Goal: Task Accomplishment & Management: Manage account settings

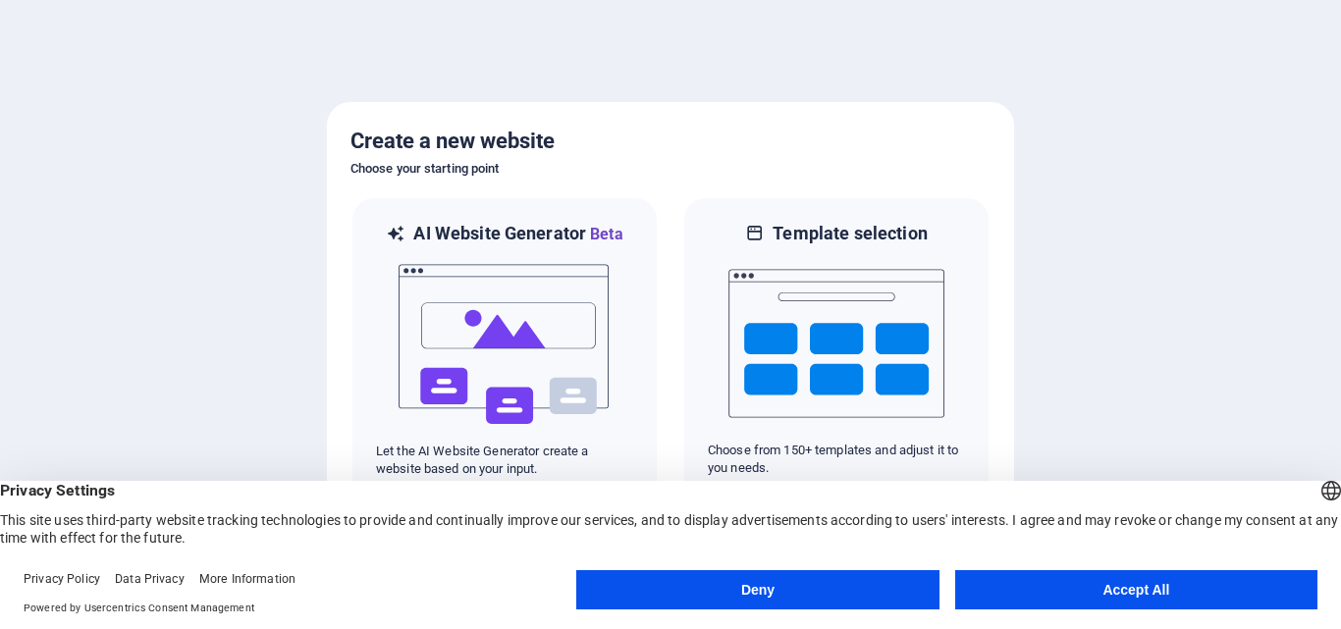
click at [1154, 585] on button "Accept All" at bounding box center [1136, 589] width 362 height 39
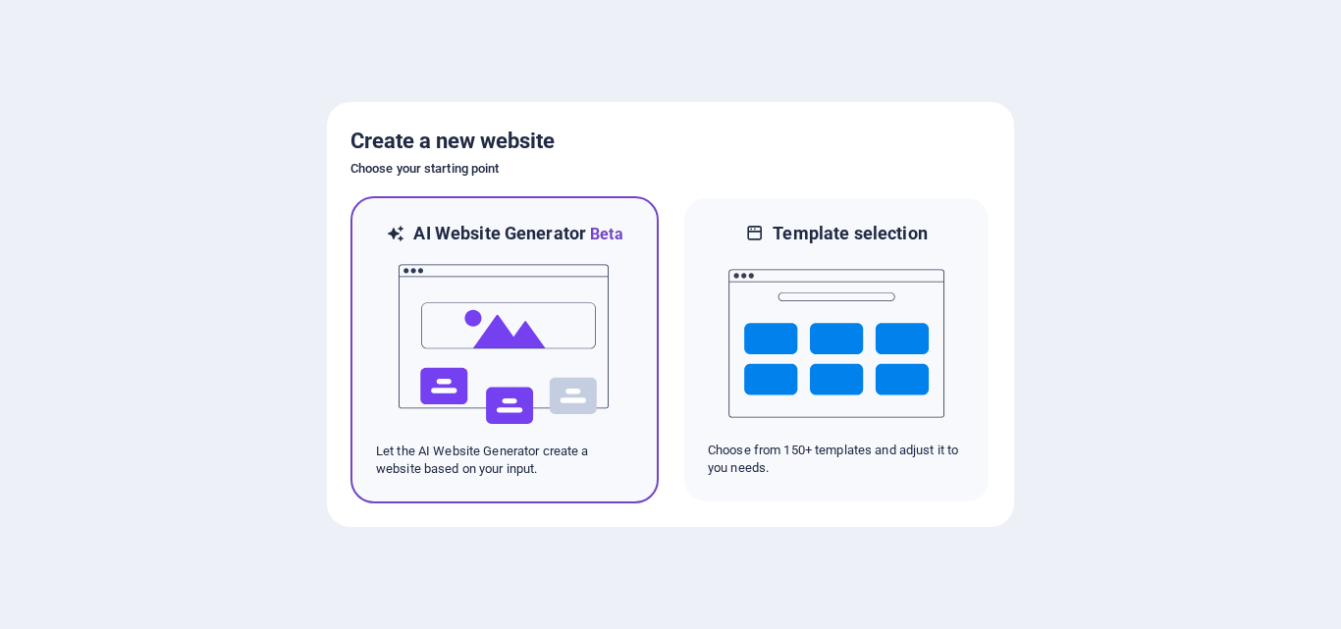
click at [549, 334] on img at bounding box center [505, 344] width 216 height 196
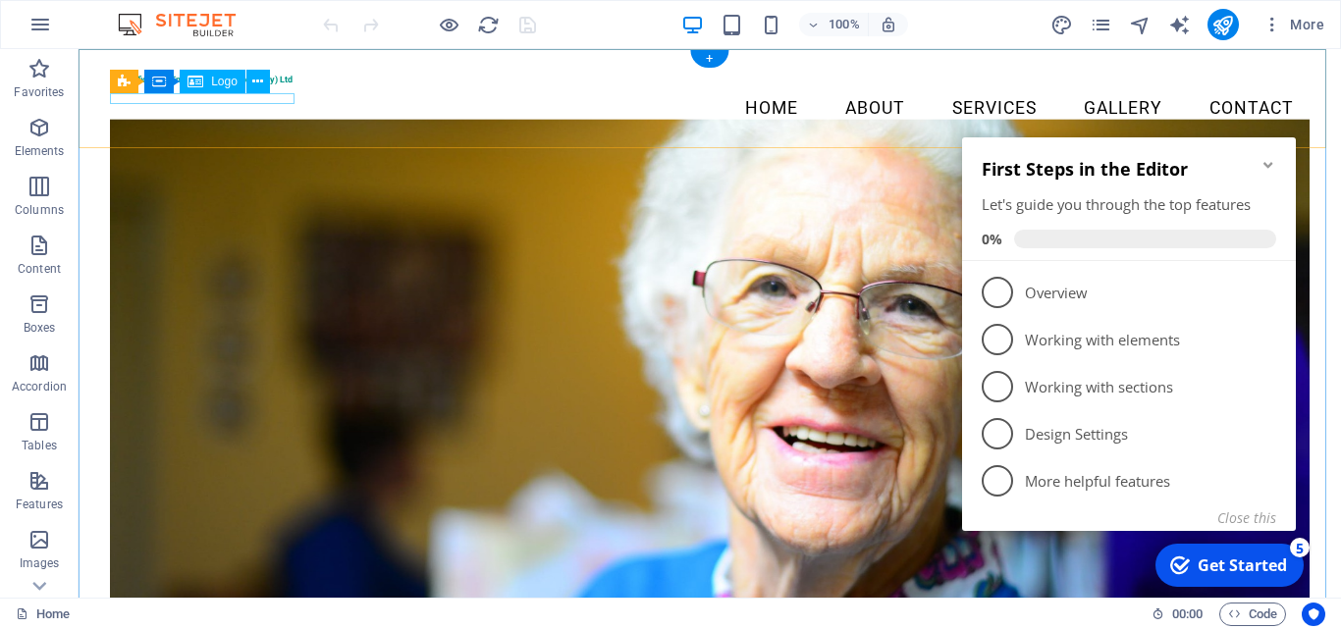
click at [183, 85] on div "Scientifica and Engineering Solutions (Pty) Ltd" at bounding box center [710, 80] width 1200 height 11
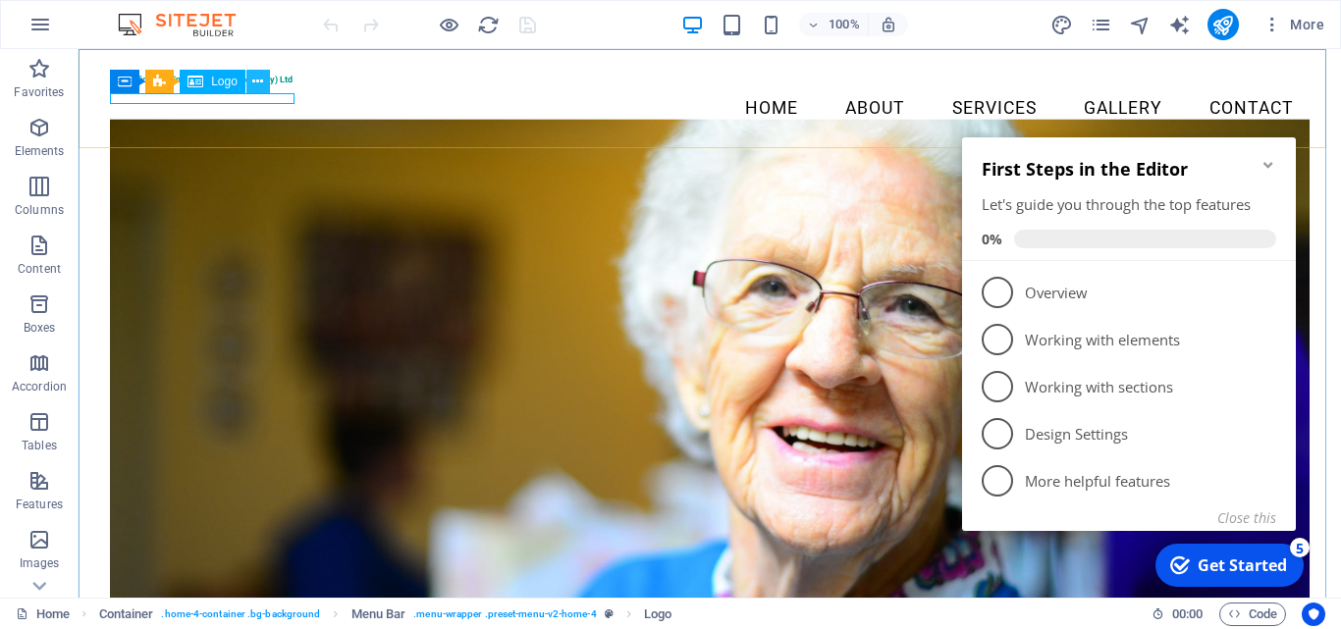
click at [253, 79] on icon at bounding box center [257, 82] width 11 height 21
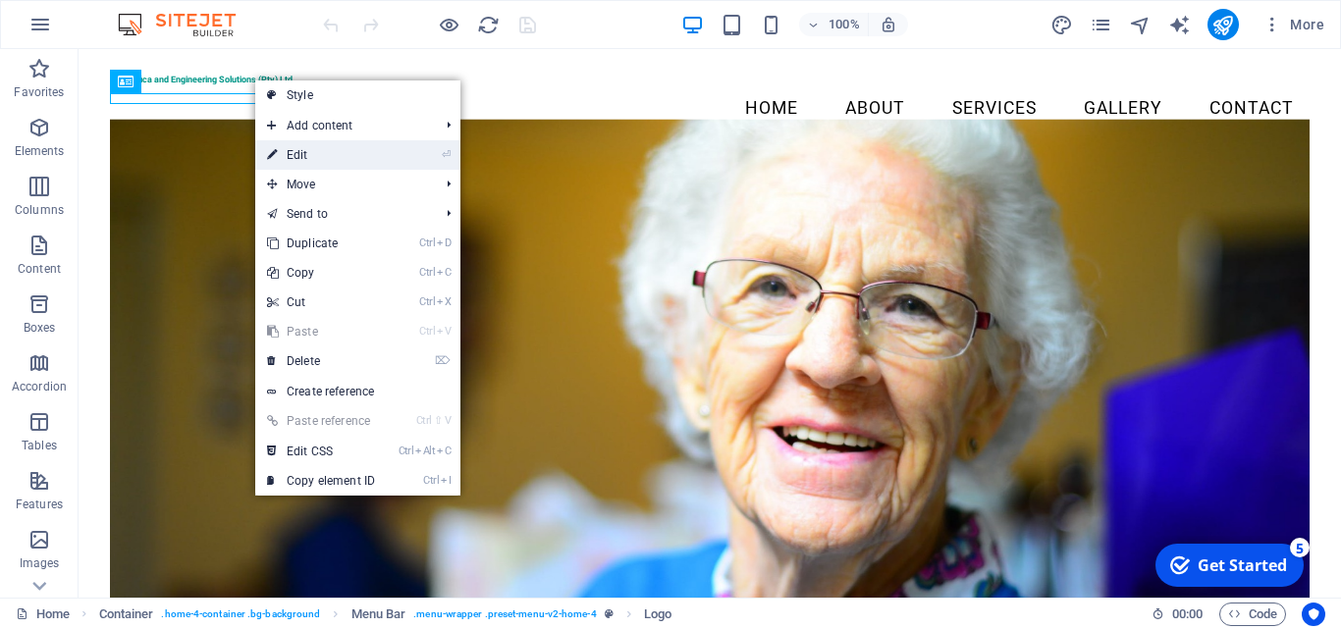
click at [282, 145] on link "⏎ Edit" at bounding box center [321, 154] width 132 height 29
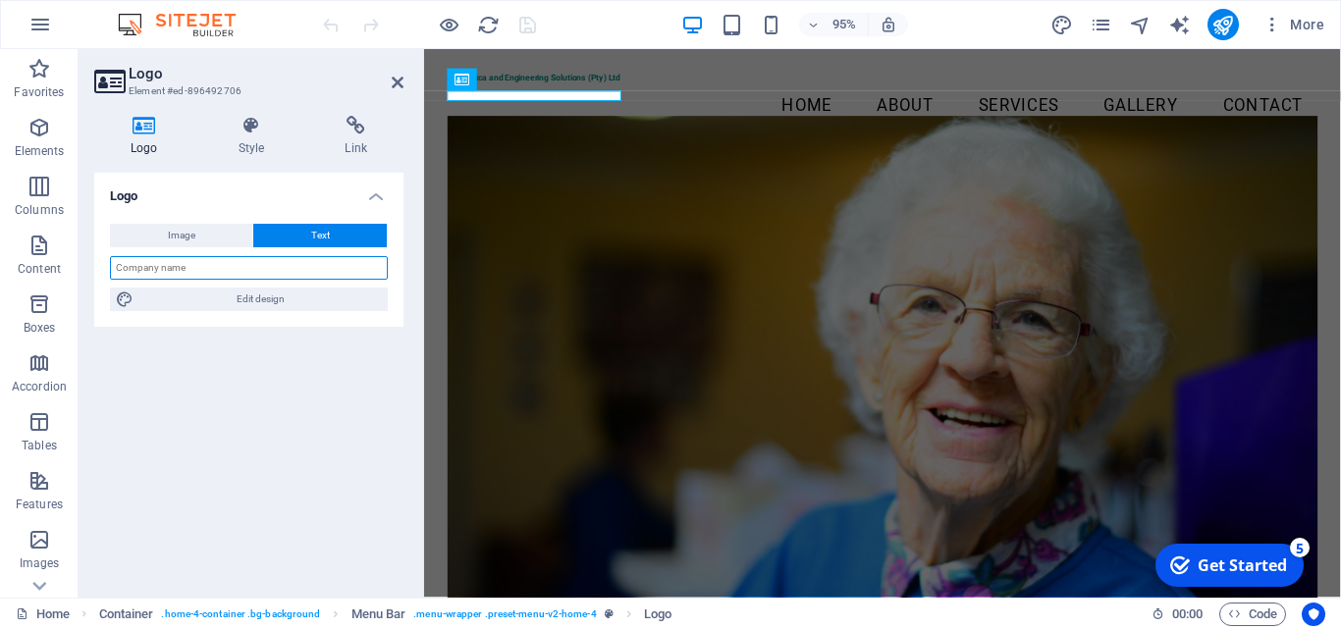
click at [148, 265] on input "text" at bounding box center [249, 268] width 278 height 24
type input "Scientific and Engineering Solutions (Pty) Ltd"
click at [153, 139] on h4 "Logo" at bounding box center [148, 136] width 108 height 41
click at [150, 132] on icon at bounding box center [144, 126] width 100 height 20
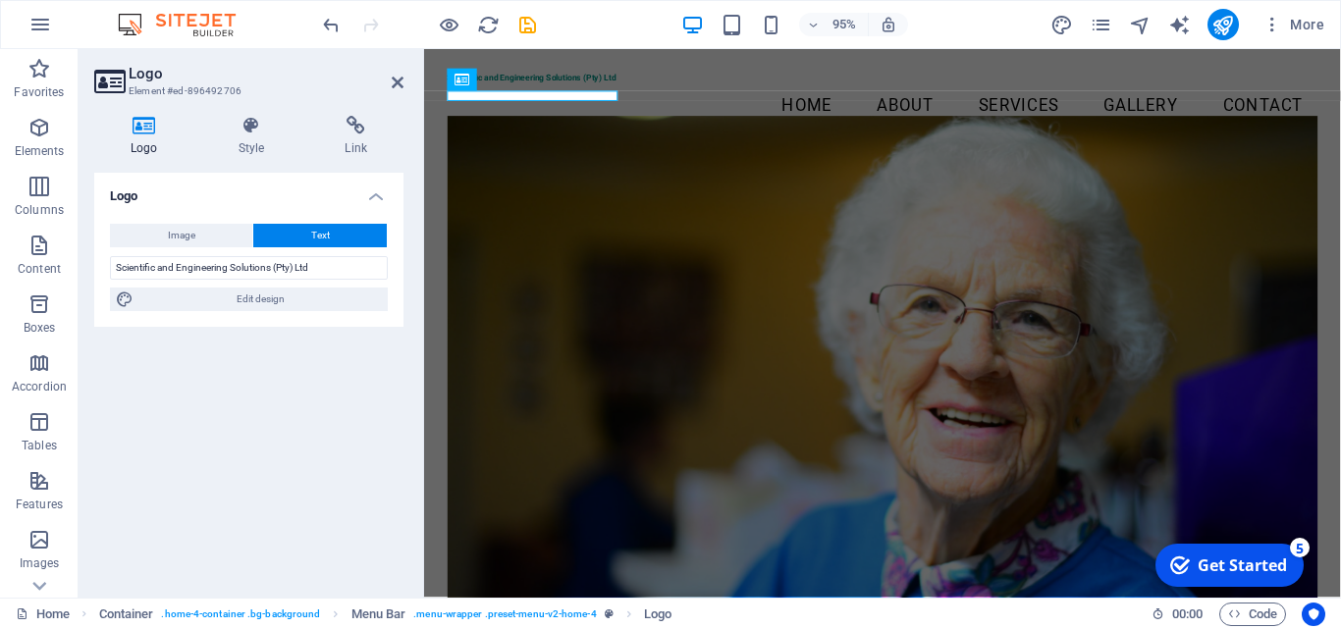
click at [150, 132] on icon at bounding box center [144, 126] width 100 height 20
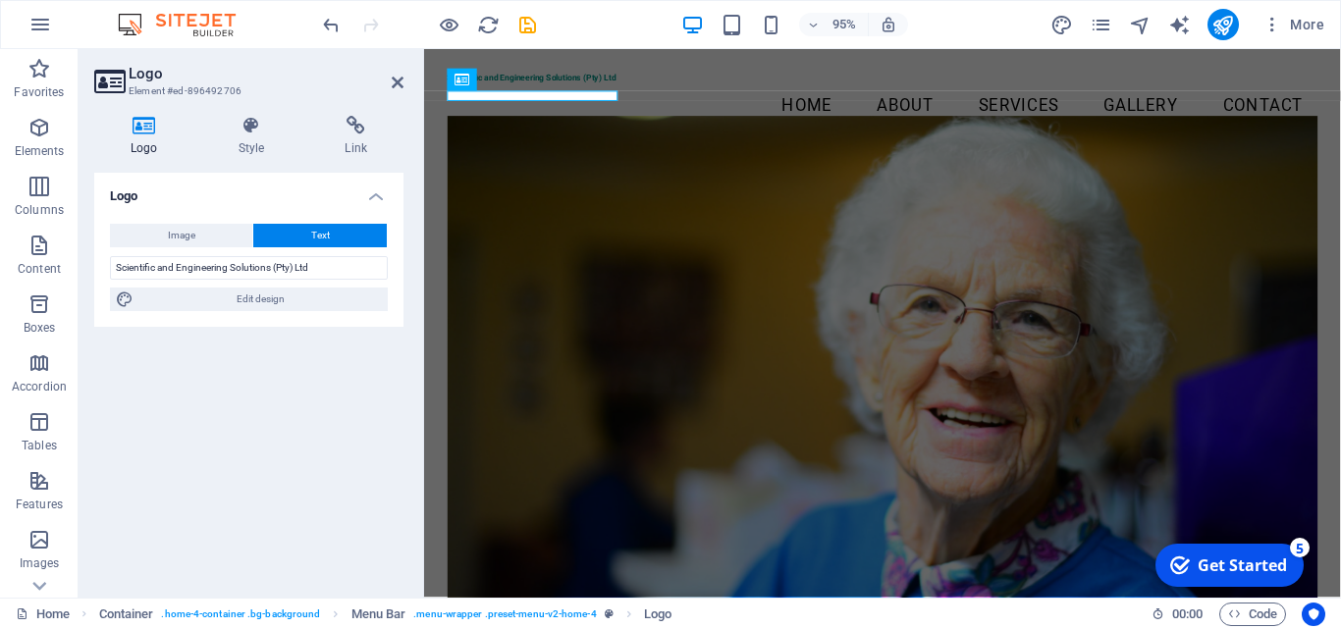
click at [150, 132] on icon at bounding box center [144, 126] width 100 height 20
click at [134, 130] on icon at bounding box center [144, 126] width 100 height 20
click at [169, 230] on span "Image" at bounding box center [181, 236] width 27 height 24
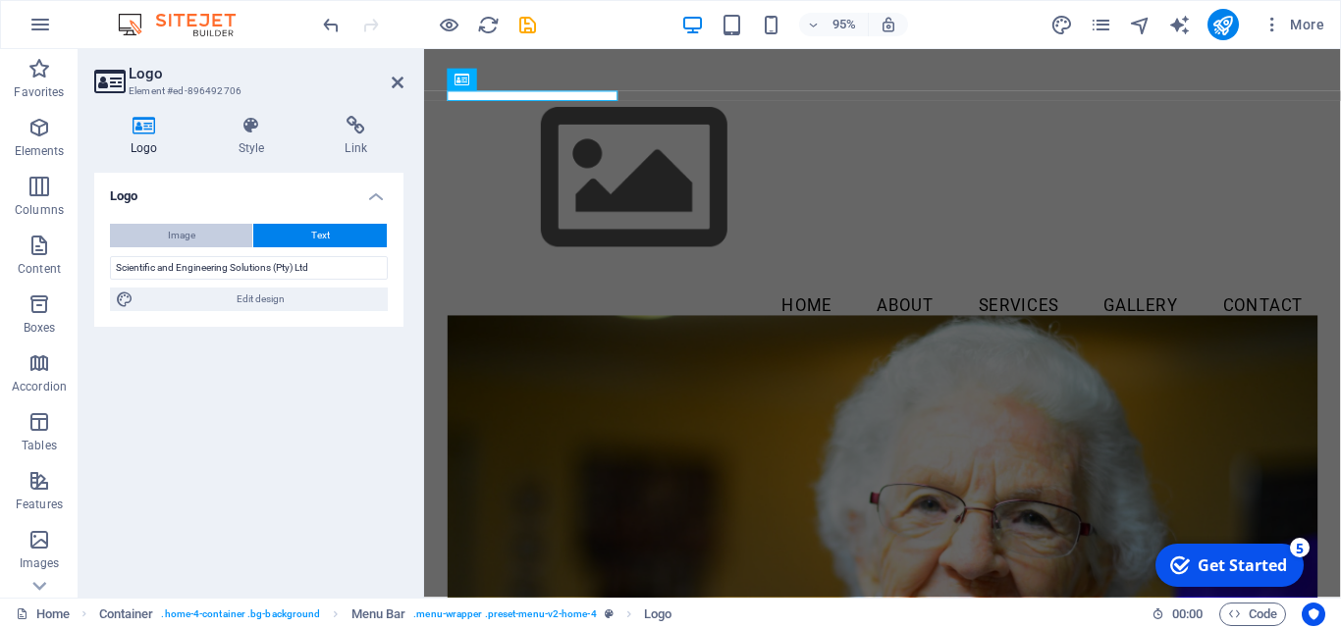
select select "DISABLED_OPTION_VALUE"
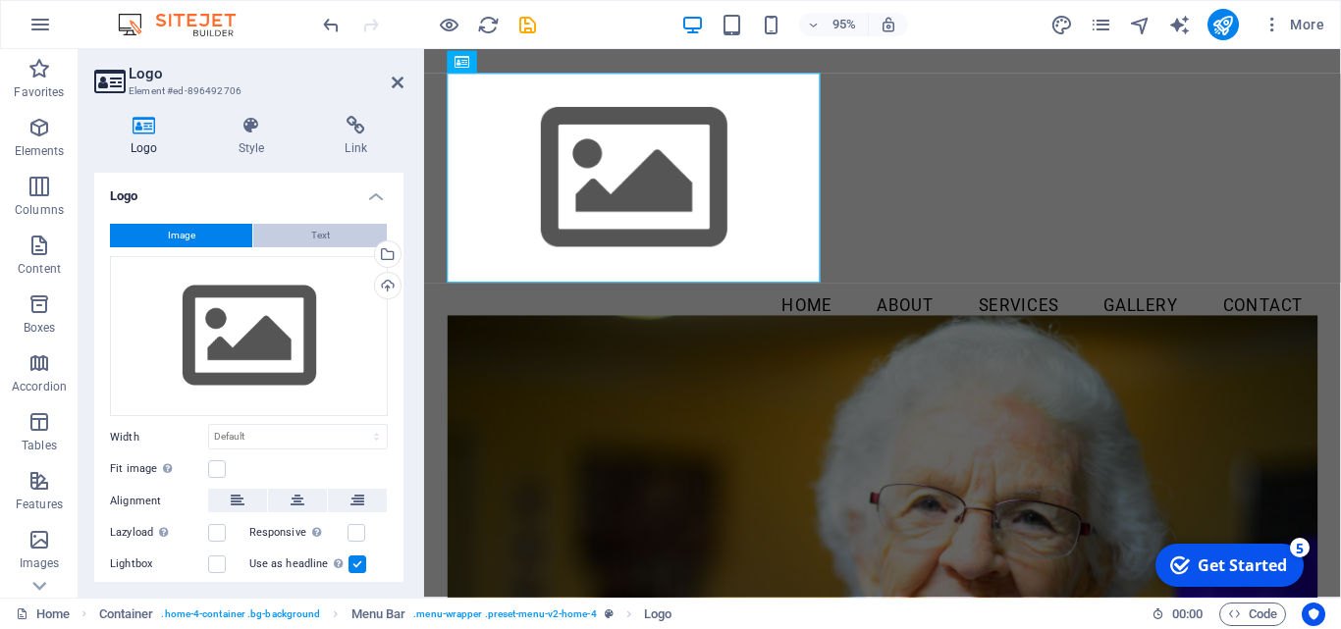
click at [270, 236] on button "Text" at bounding box center [320, 236] width 134 height 24
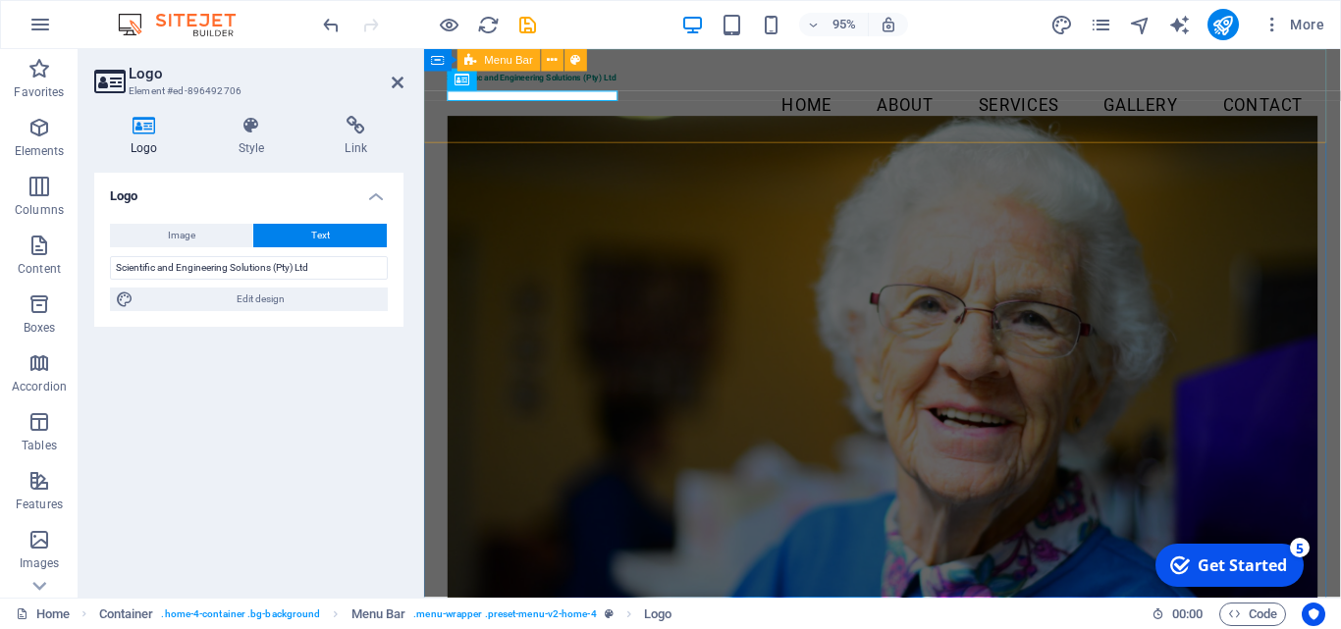
click at [550, 134] on div "Scientific and Engineering Solutions (Pty) Ltd Menu Home About Services Gallery…" at bounding box center [906, 104] width 965 height 110
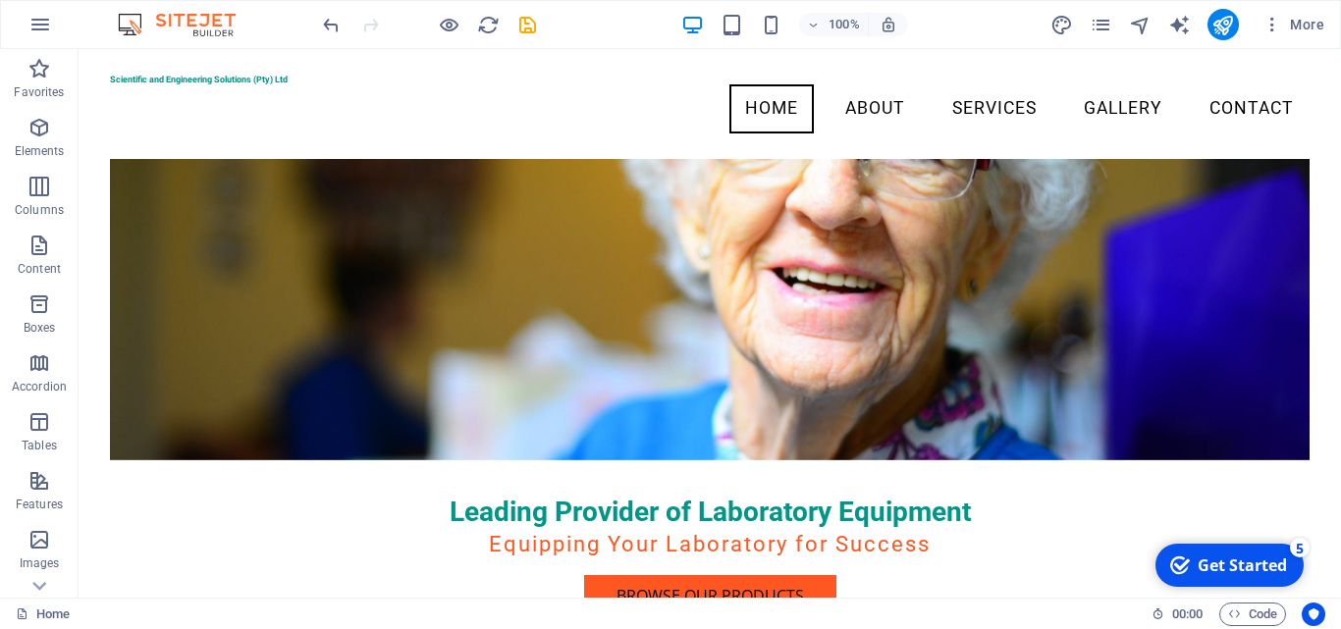
scroll to position [209, 0]
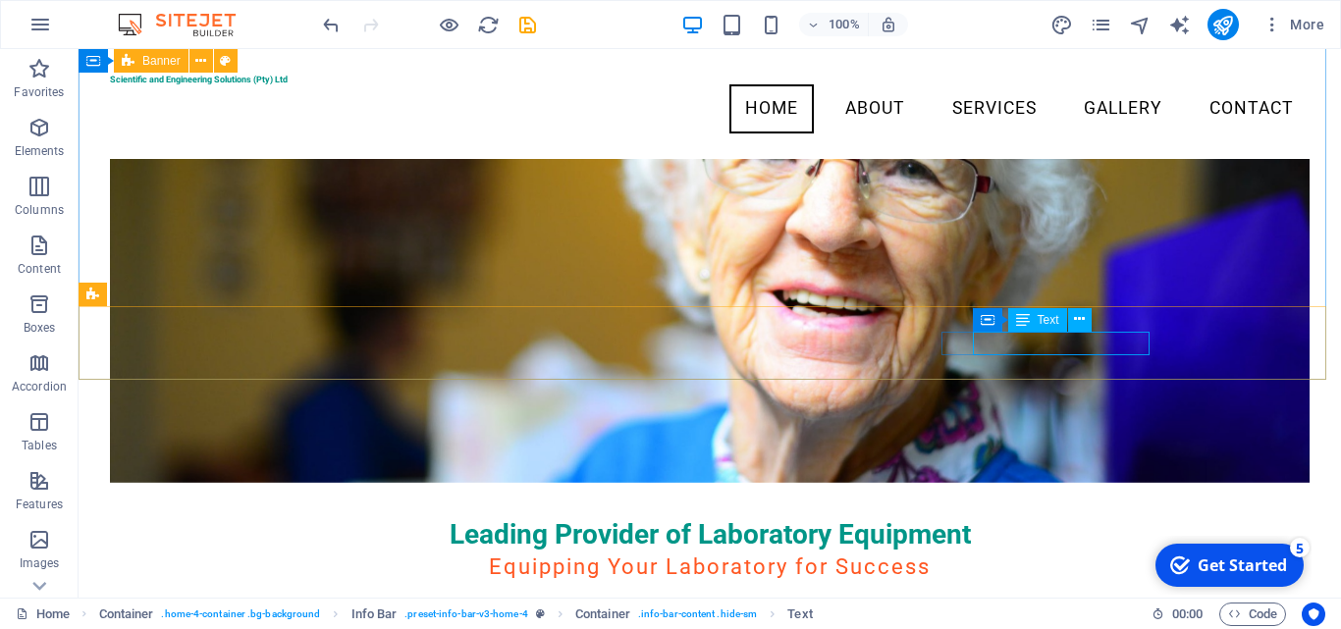
click at [1042, 321] on span "Text" at bounding box center [1049, 320] width 22 height 12
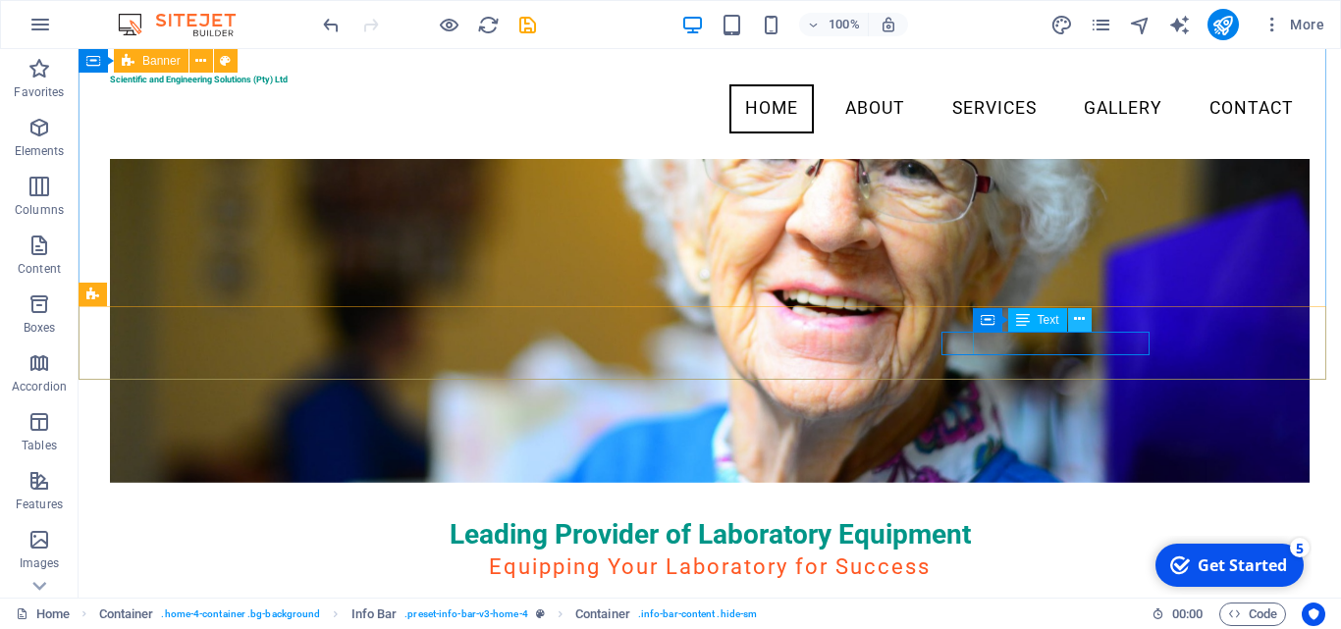
click at [1079, 324] on icon at bounding box center [1079, 319] width 11 height 21
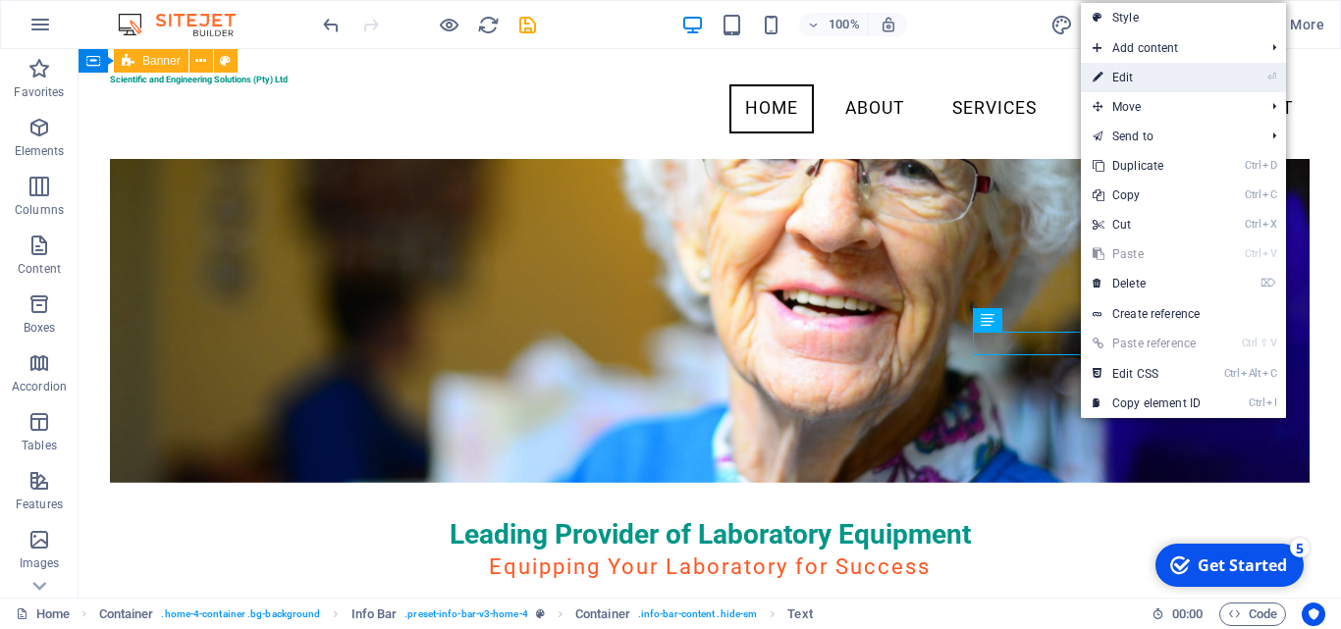
click at [1159, 75] on link "⏎ Edit" at bounding box center [1147, 77] width 132 height 29
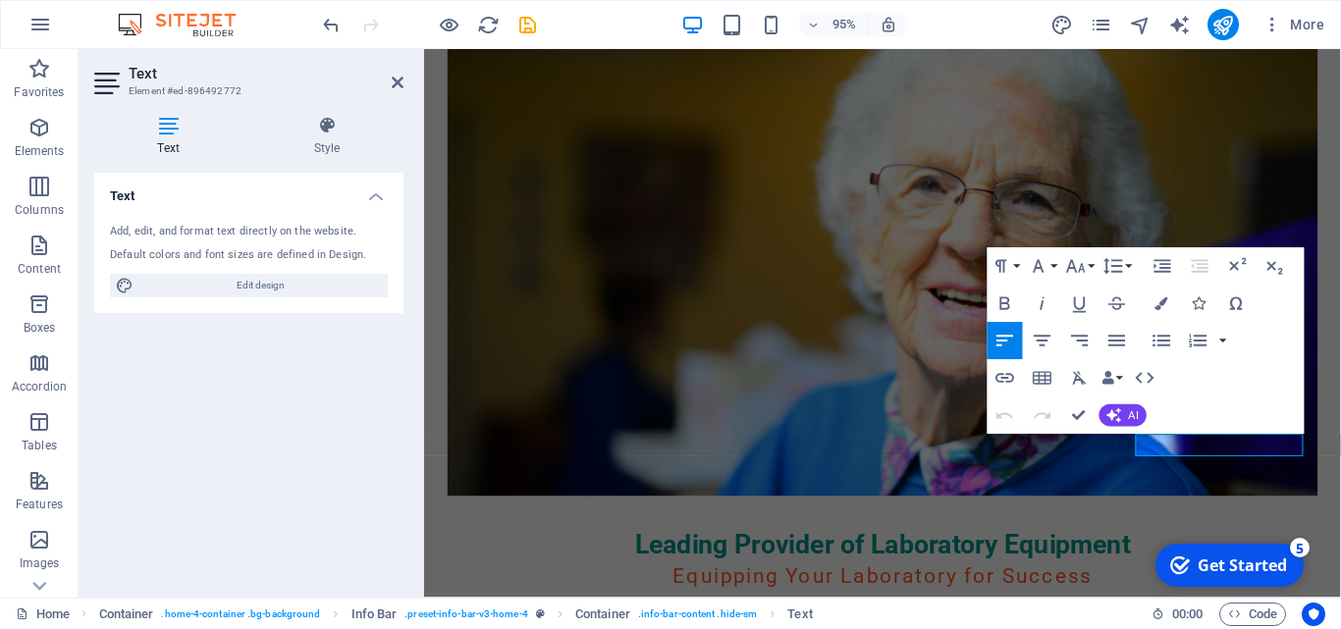
click at [174, 133] on icon at bounding box center [168, 126] width 148 height 20
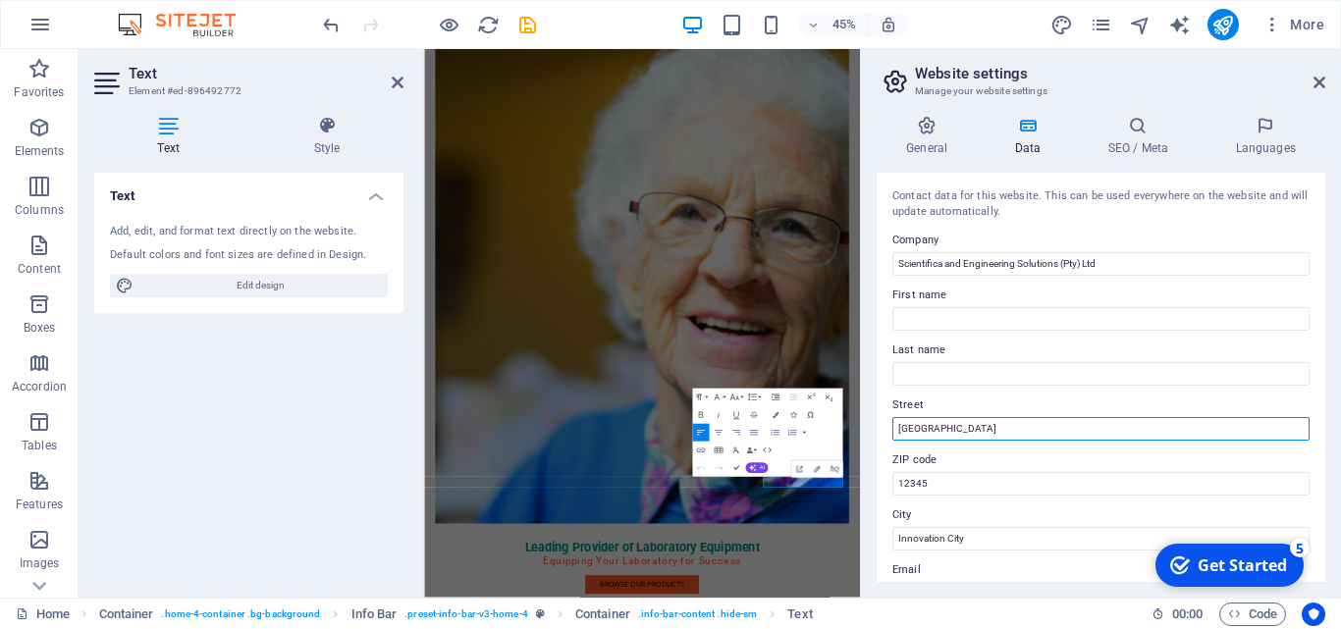
click at [1031, 429] on input "[GEOGRAPHIC_DATA]" at bounding box center [1100, 429] width 417 height 24
drag, startPoint x: 1031, startPoint y: 429, endPoint x: 889, endPoint y: 427, distance: 141.4
click at [889, 427] on div "Contact data for this website. This can be used everywhere on the website and w…" at bounding box center [1101, 377] width 449 height 409
type input "[STREET_ADDRESS]"
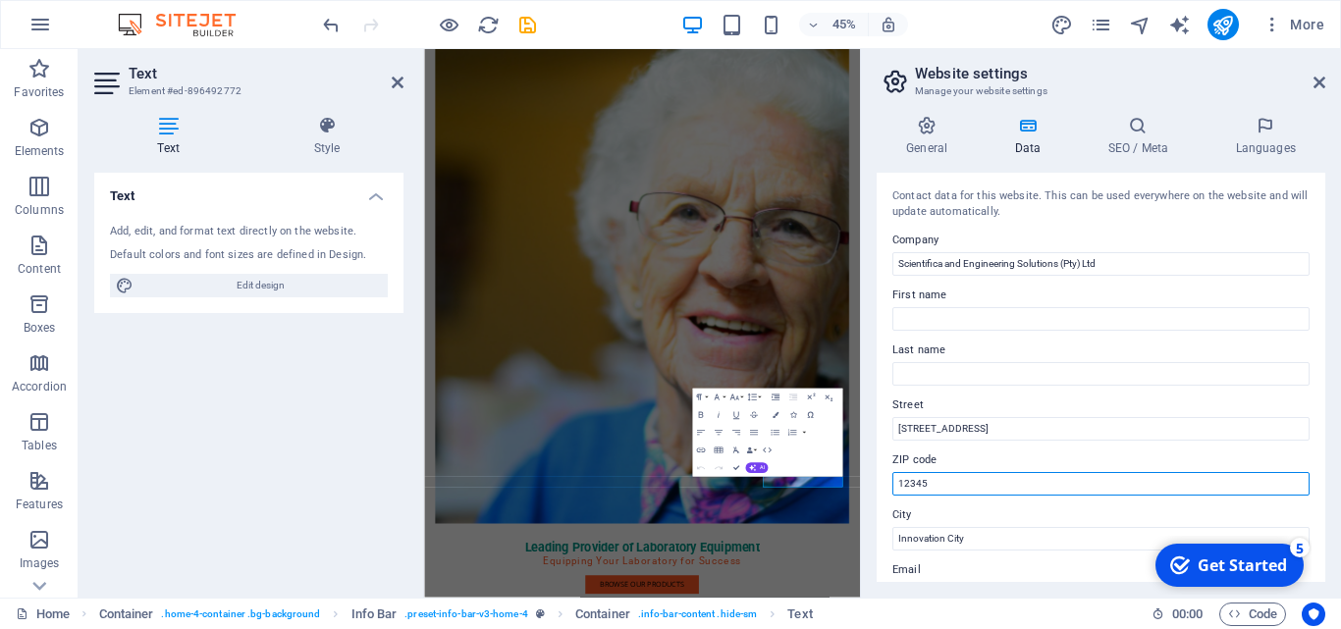
click at [934, 480] on input "12345" at bounding box center [1100, 484] width 417 height 24
drag, startPoint x: 930, startPoint y: 484, endPoint x: 874, endPoint y: 484, distance: 56.0
click at [874, 484] on div "General Data SEO / Meta Languages Website name [DOMAIN_NAME] Logo Drag files he…" at bounding box center [1101, 349] width 480 height 498
type input "2017"
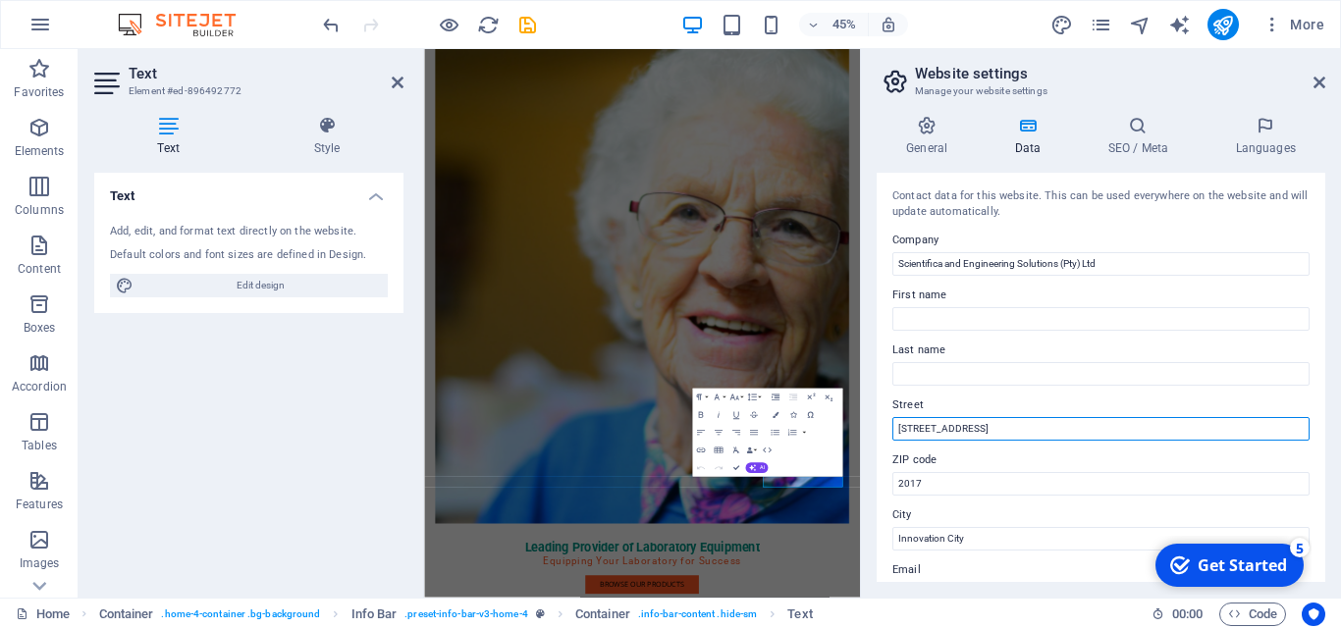
click at [999, 421] on input "[STREET_ADDRESS]" at bounding box center [1100, 429] width 417 height 24
type input "[STREET_ADDRESS]"
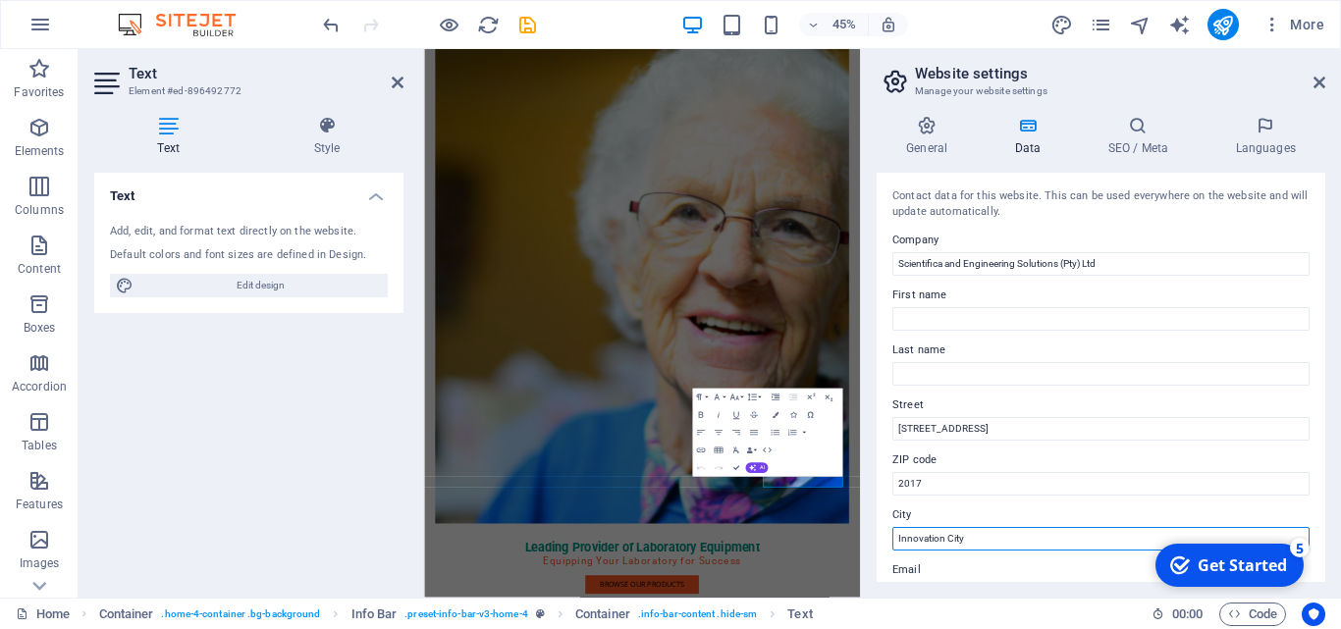
click at [980, 536] on input "Innovation City" at bounding box center [1100, 539] width 417 height 24
drag, startPoint x: 980, startPoint y: 536, endPoint x: 889, endPoint y: 538, distance: 90.3
click at [889, 538] on div "Contact data for this website. This can be used everywhere on the website and w…" at bounding box center [1101, 377] width 449 height 409
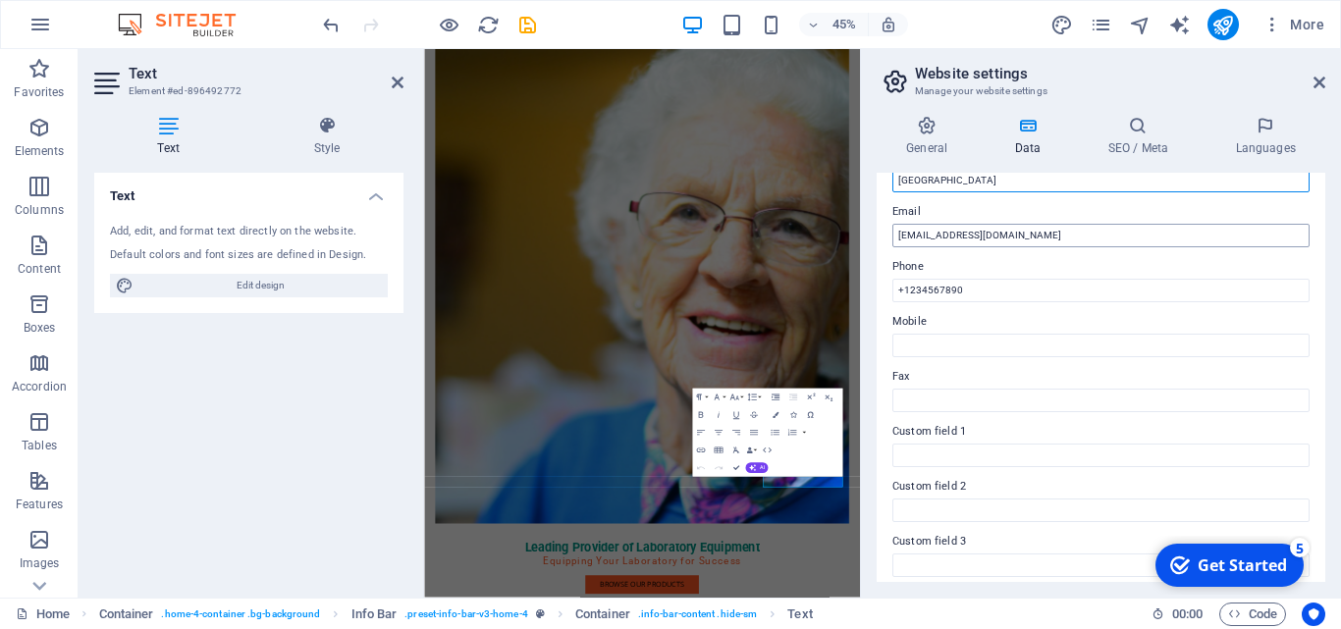
type input "[GEOGRAPHIC_DATA]"
click at [982, 232] on input "[EMAIL_ADDRESS][DOMAIN_NAME]" at bounding box center [1100, 236] width 417 height 24
click at [978, 237] on input "[EMAIL_ADDRESS][DOMAIN_NAME]" at bounding box center [1100, 236] width 417 height 24
type input "[EMAIL_ADDRESS][DOMAIN_NAME]"
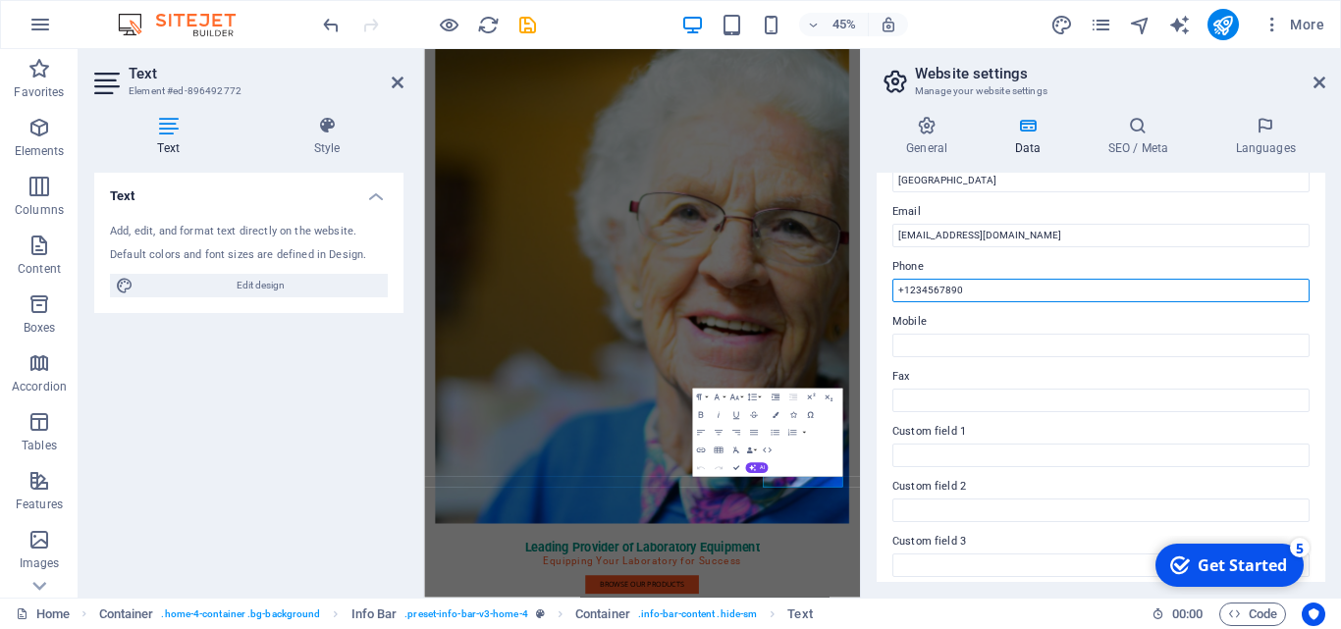
click at [972, 282] on input "+1234567890" at bounding box center [1100, 291] width 417 height 24
type input "[PHONE_NUMBER]"
drag, startPoint x: 1319, startPoint y: 439, endPoint x: 1327, endPoint y: 508, distance: 69.2
click at [1327, 508] on div "General Data SEO / Meta Languages Website name [DOMAIN_NAME] Logo Drag files he…" at bounding box center [1101, 349] width 480 height 498
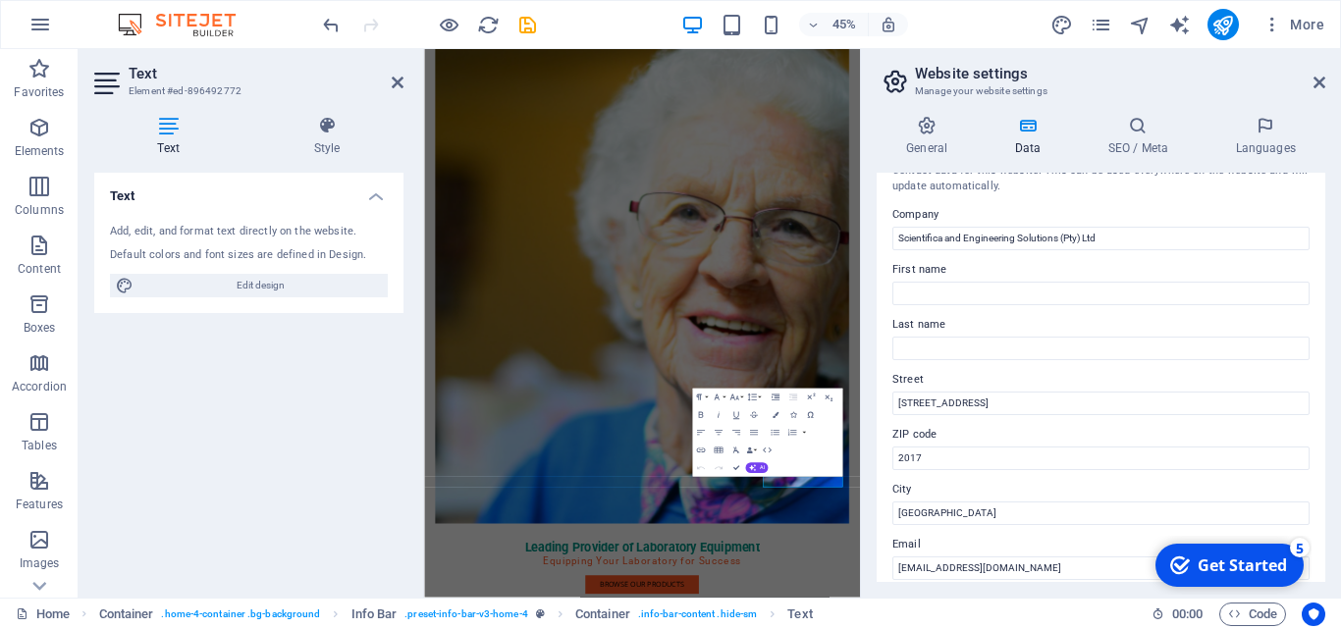
scroll to position [0, 0]
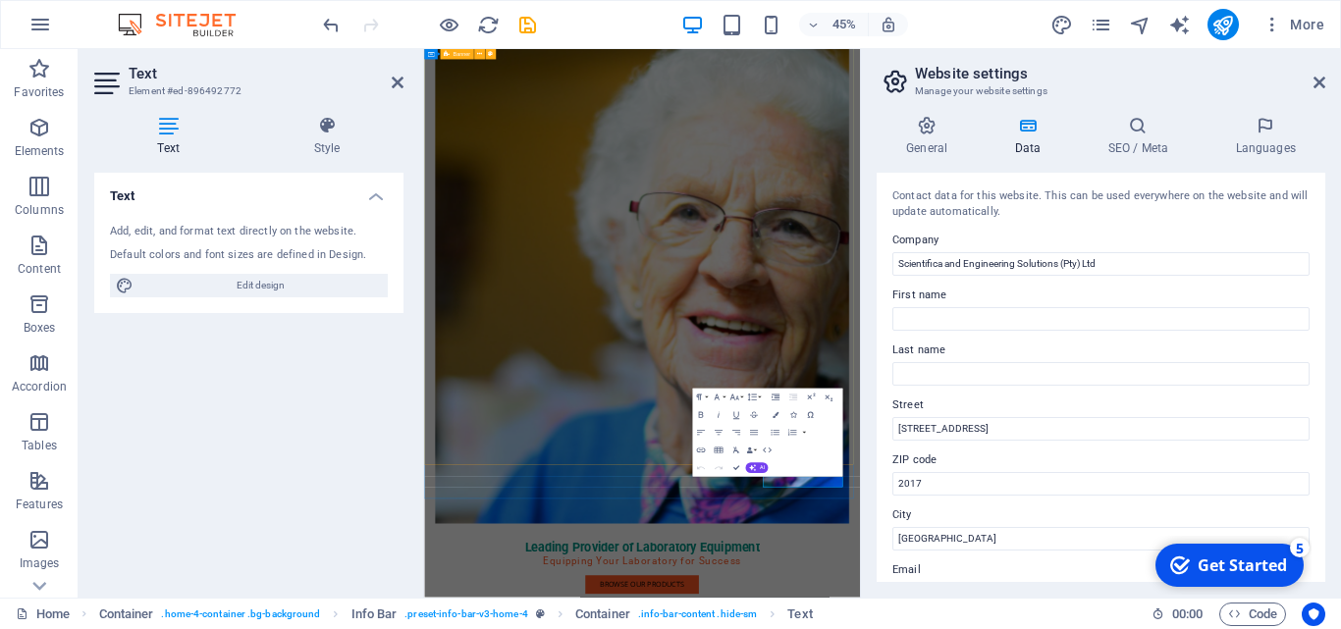
click at [1274, 348] on figure at bounding box center [909, 548] width 921 height 1110
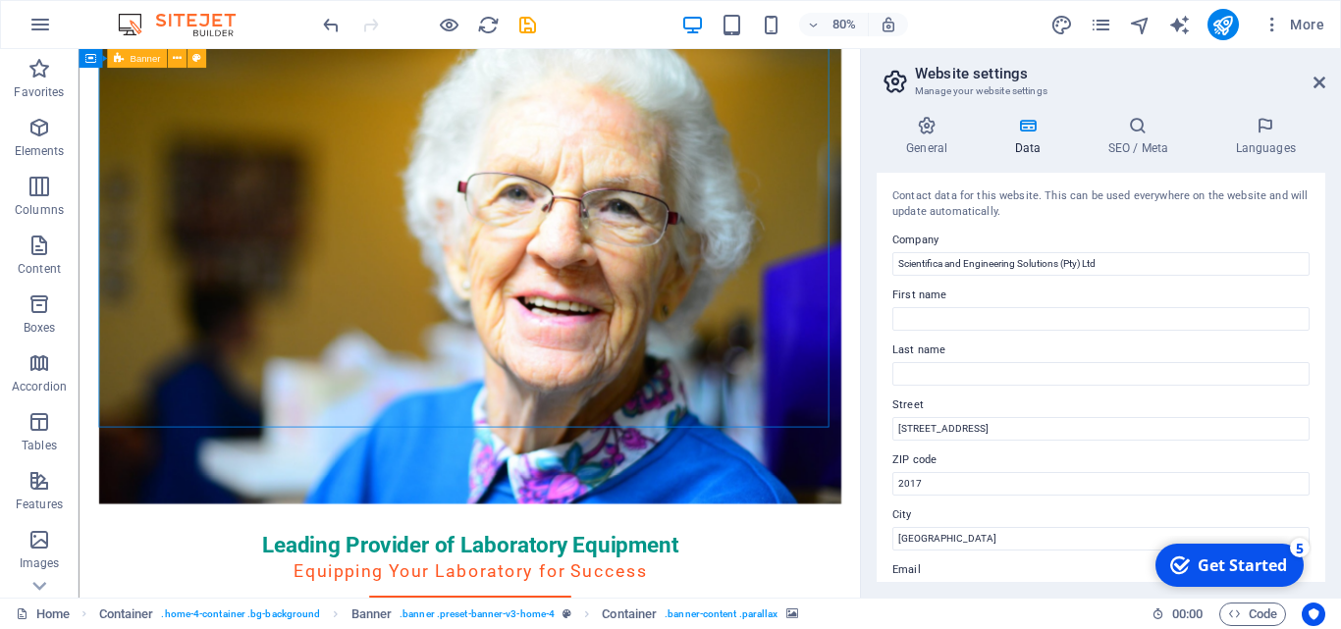
click at [325, 467] on figure at bounding box center [567, 305] width 928 height 624
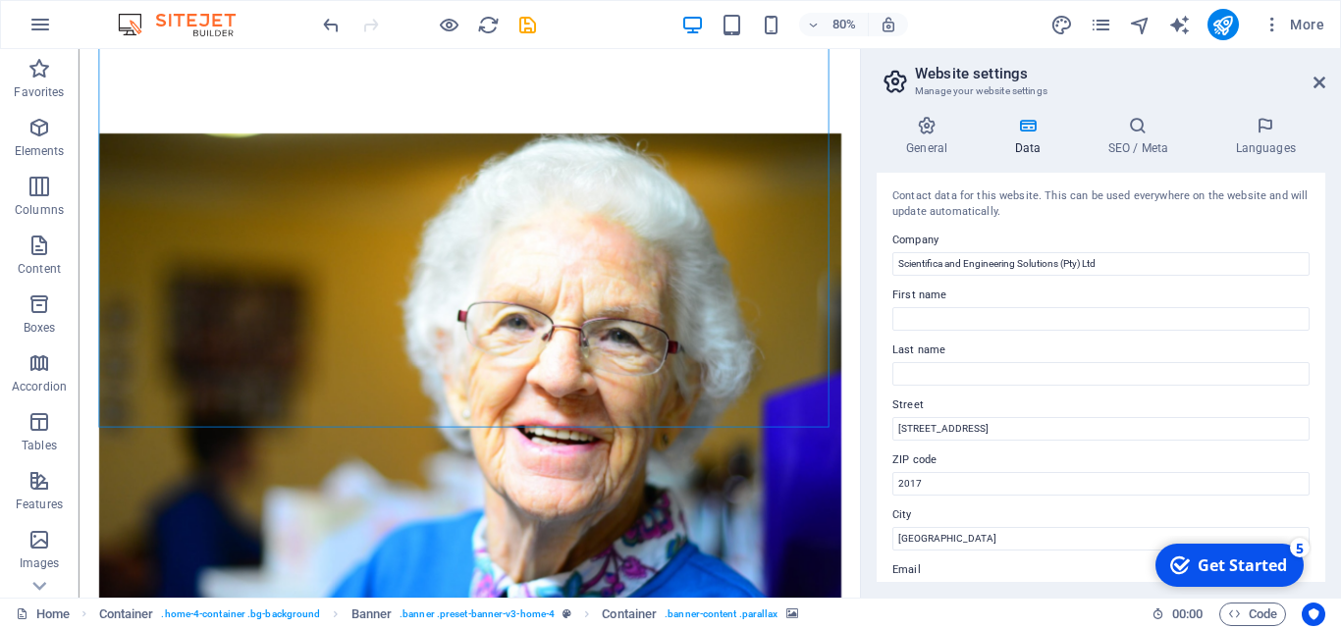
scroll to position [809, 0]
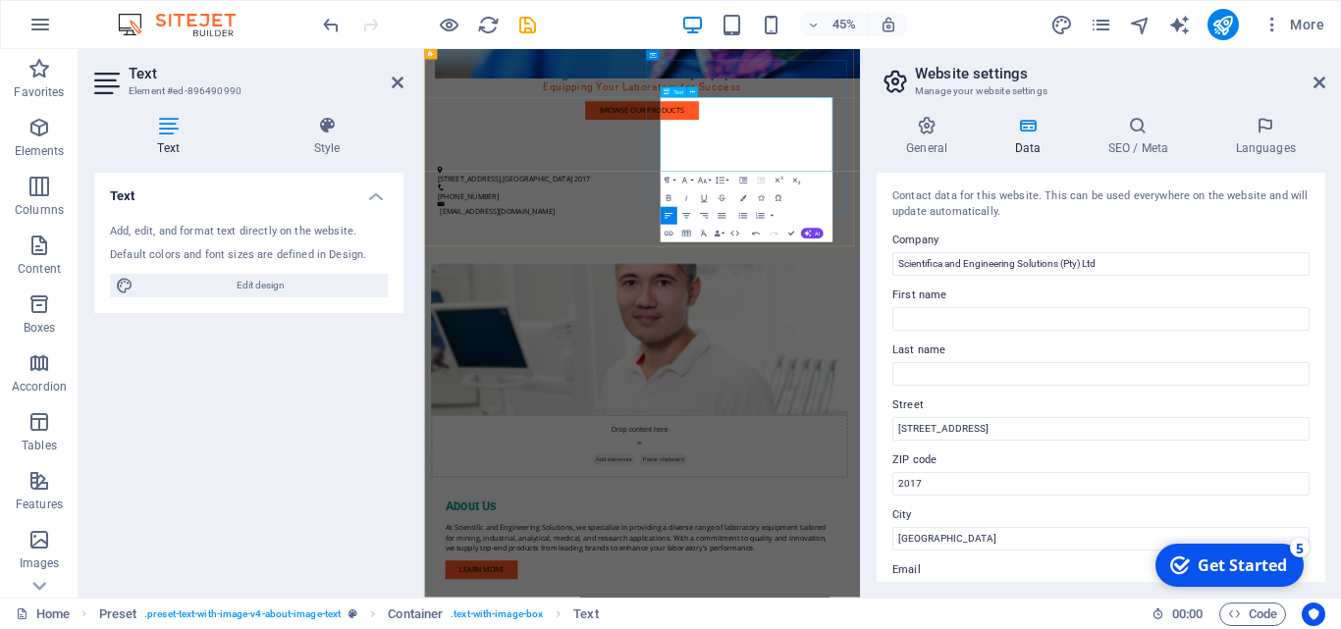
click at [264, 371] on div "Text Add, edit, and format text directly on the website. Default colors and fon…" at bounding box center [248, 377] width 309 height 409
click at [372, 382] on div "Text Add, edit, and format text directly on the website. Default colors and fon…" at bounding box center [248, 377] width 309 height 409
click at [462, 311] on button at bounding box center [467, 306] width 11 height 11
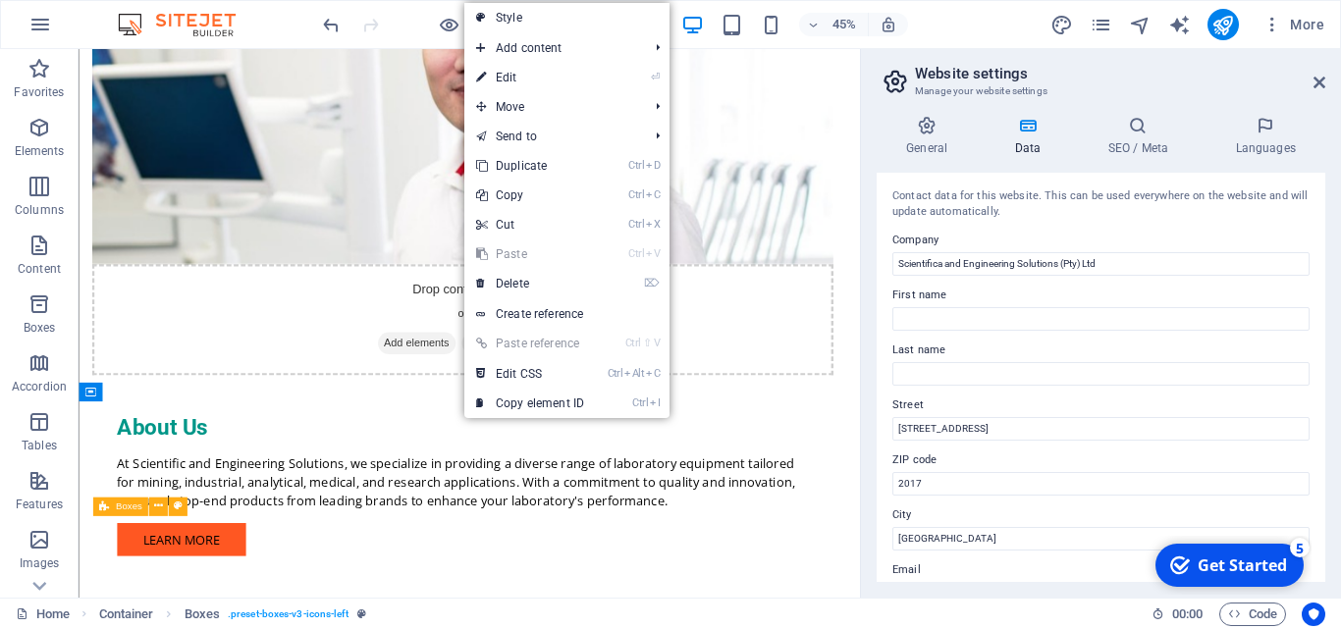
scroll to position [809, 0]
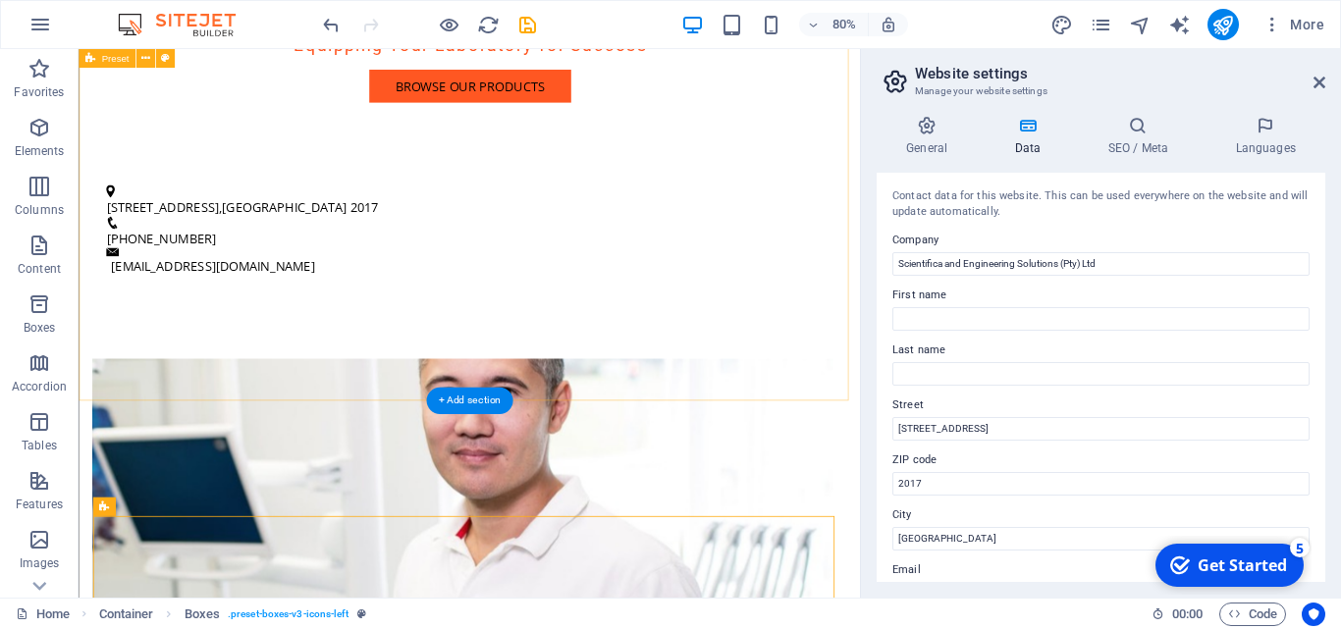
click at [434, 436] on figure at bounding box center [557, 604] width 927 height 336
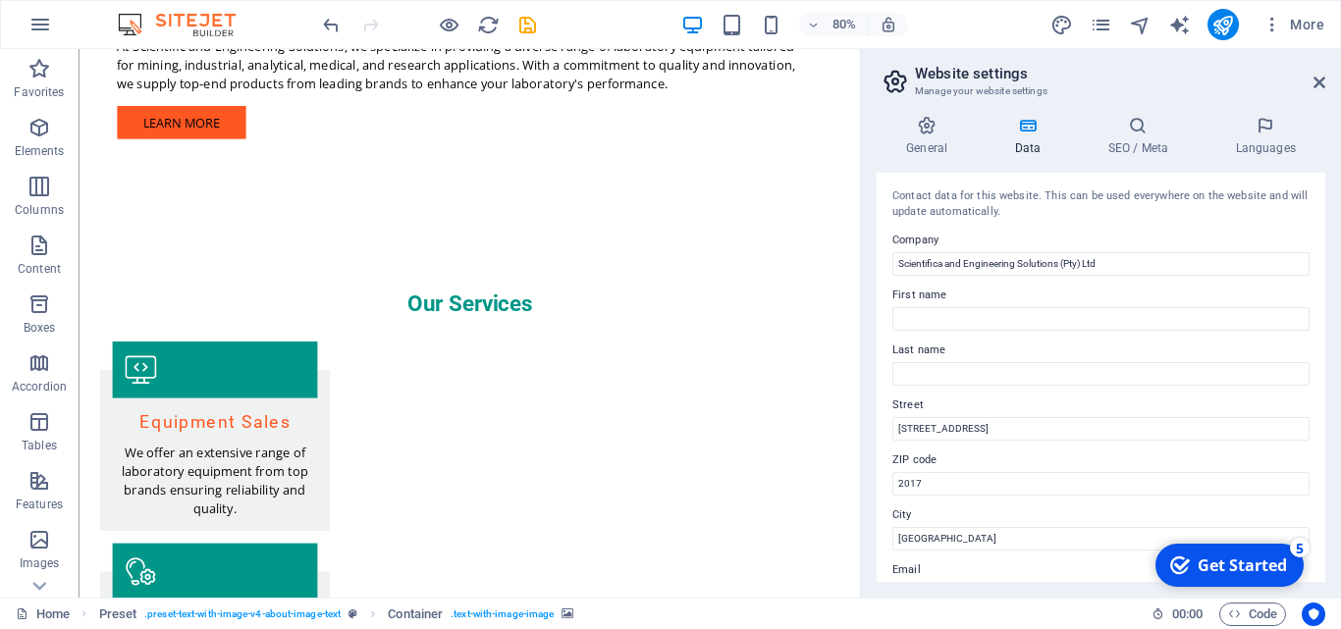
scroll to position [1892, 0]
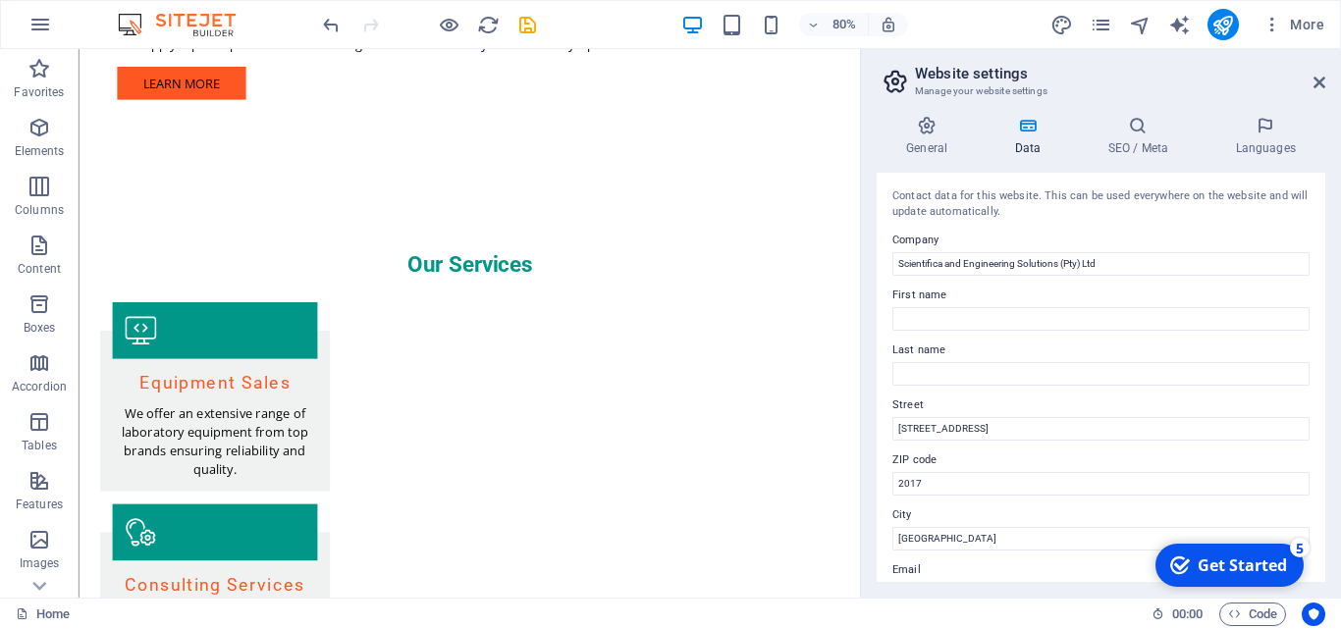
drag, startPoint x: 939, startPoint y: 414, endPoint x: 1049, endPoint y: 452, distance: 116.1
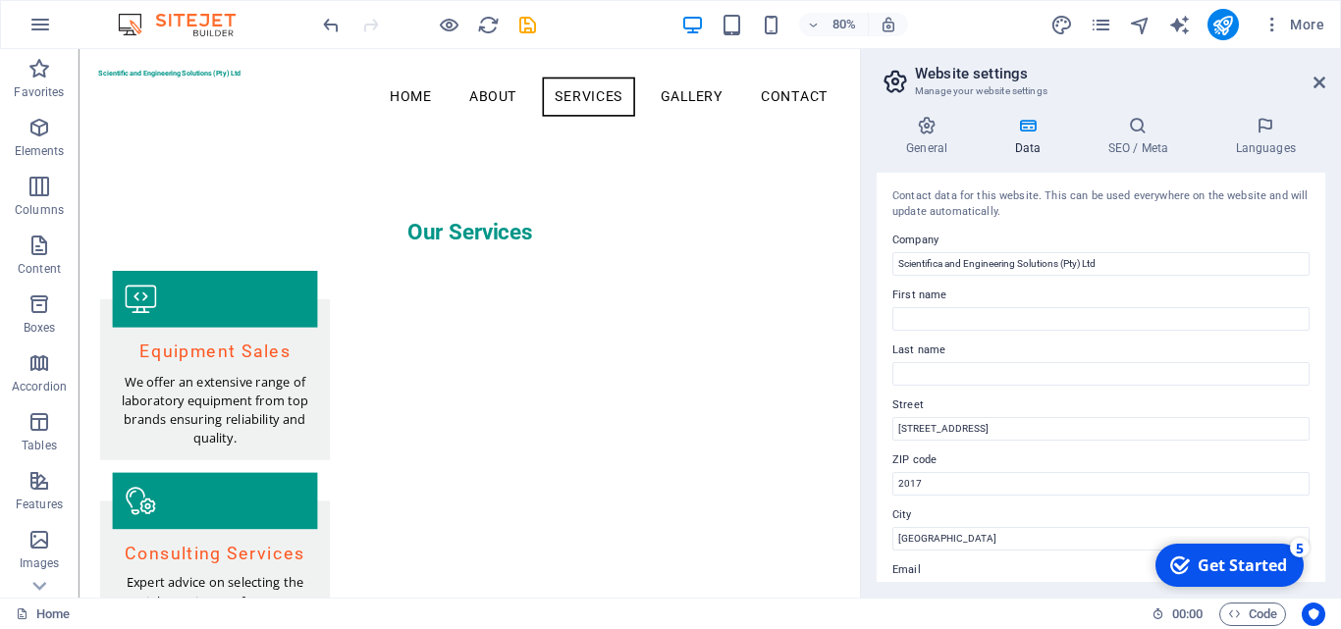
scroll to position [1884, 0]
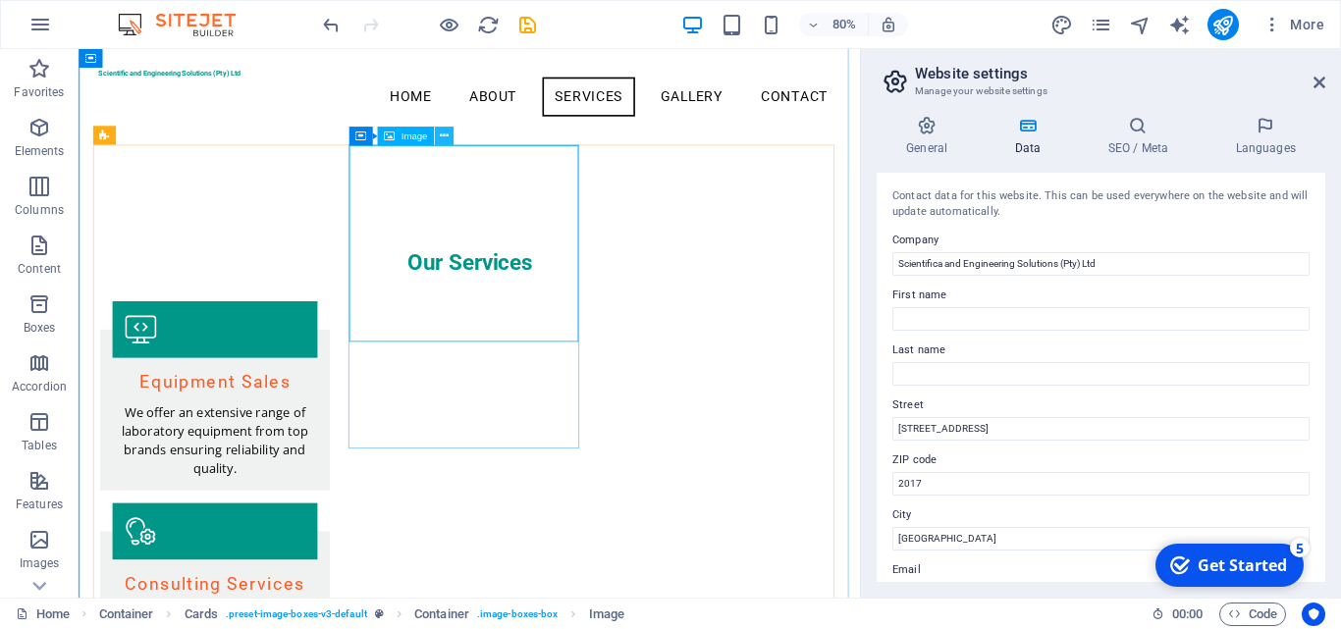
click at [448, 135] on icon at bounding box center [443, 136] width 9 height 17
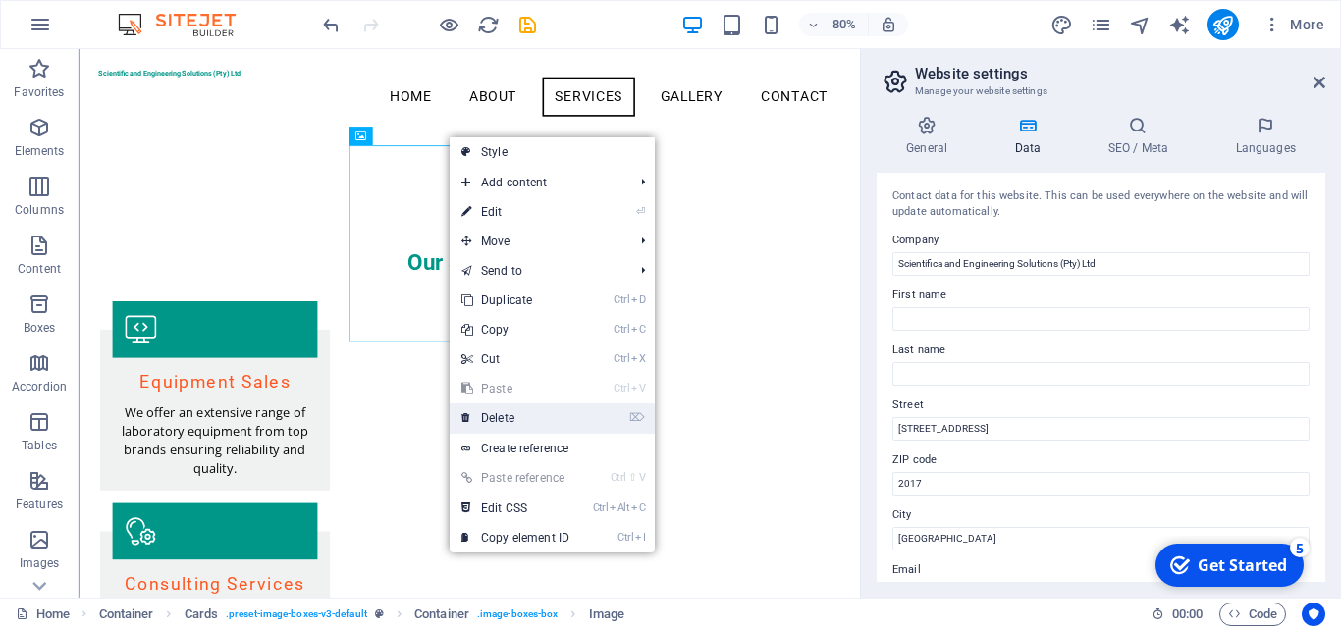
click at [531, 425] on link "⌦ Delete" at bounding box center [516, 418] width 132 height 29
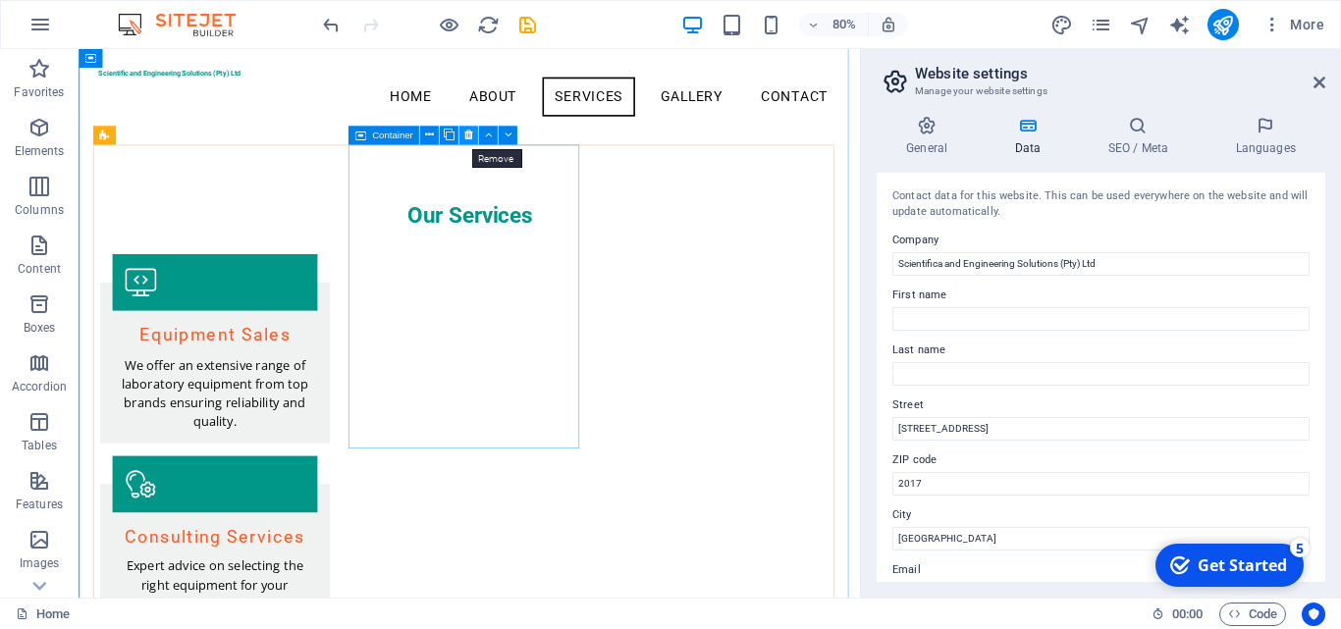
click at [468, 133] on icon at bounding box center [468, 136] width 9 height 17
click at [443, 134] on icon at bounding box center [443, 136] width 9 height 17
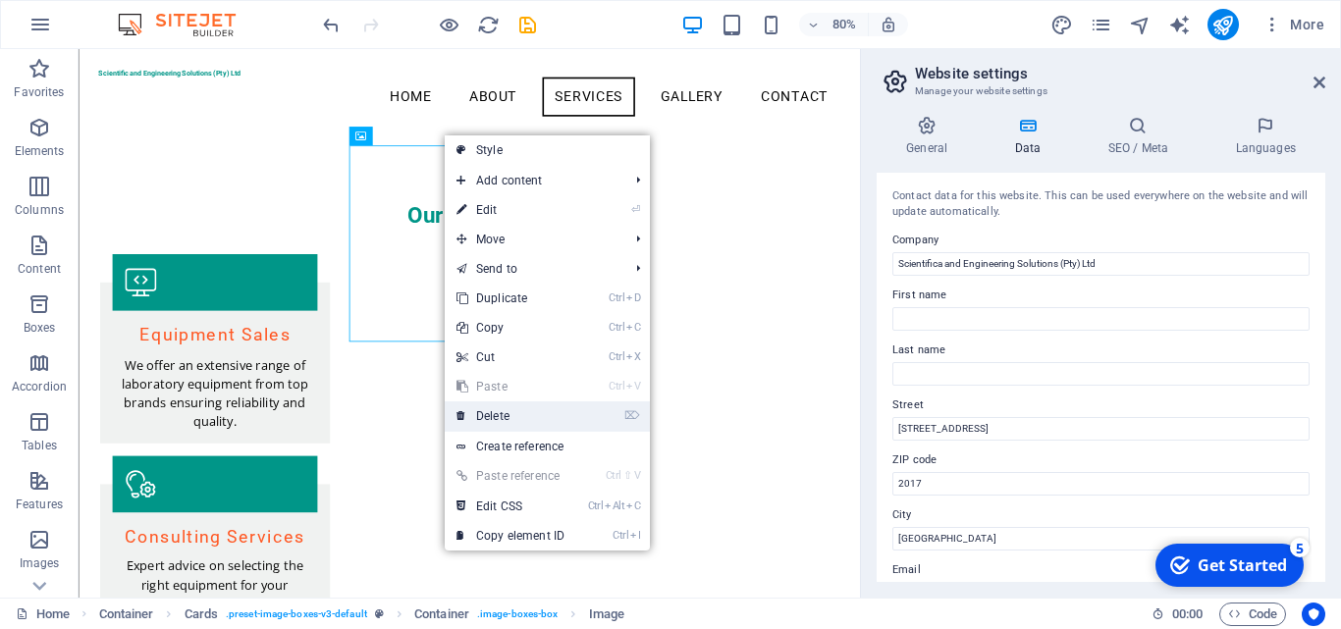
click at [508, 407] on link "⌦ Delete" at bounding box center [511, 416] width 132 height 29
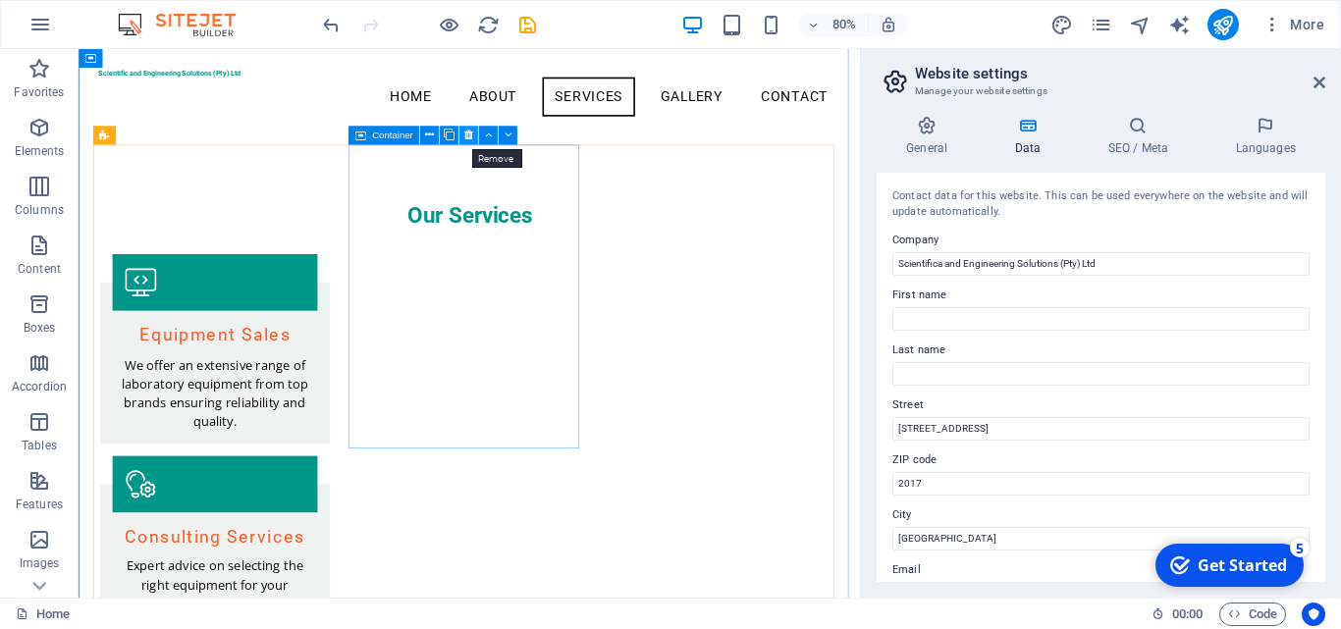
click at [474, 138] on button at bounding box center [467, 135] width 19 height 19
click at [440, 131] on icon at bounding box center [443, 136] width 9 height 17
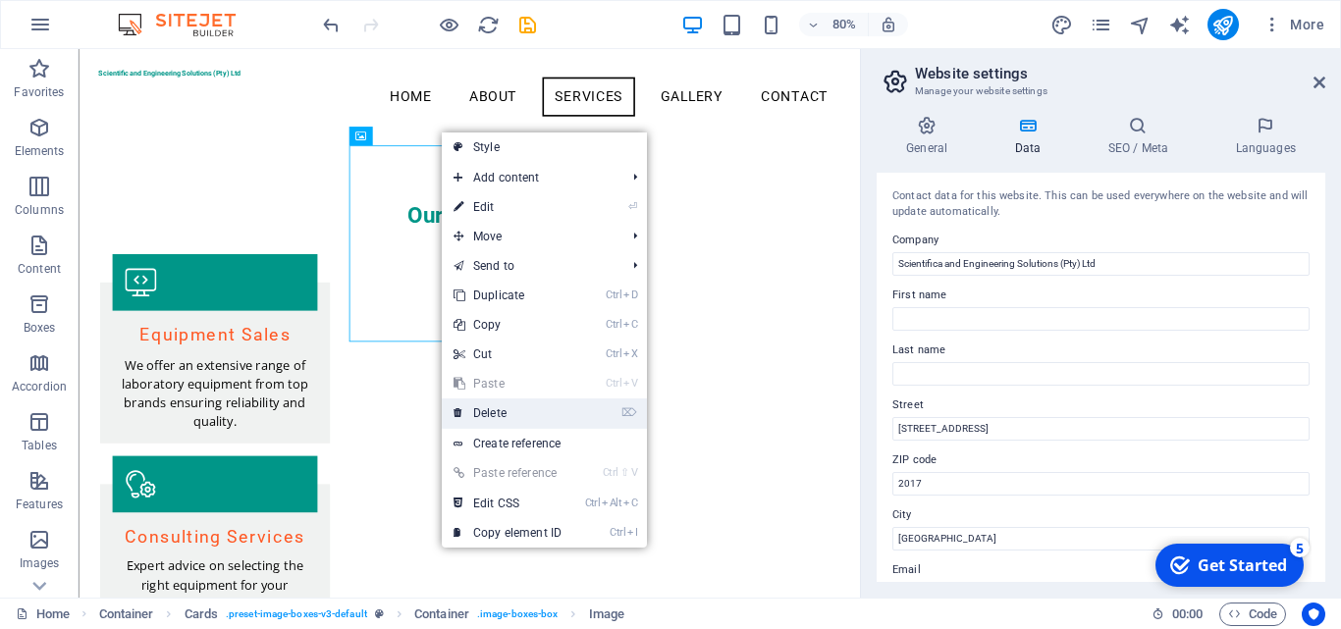
click at [504, 405] on link "⌦ Delete" at bounding box center [508, 413] width 132 height 29
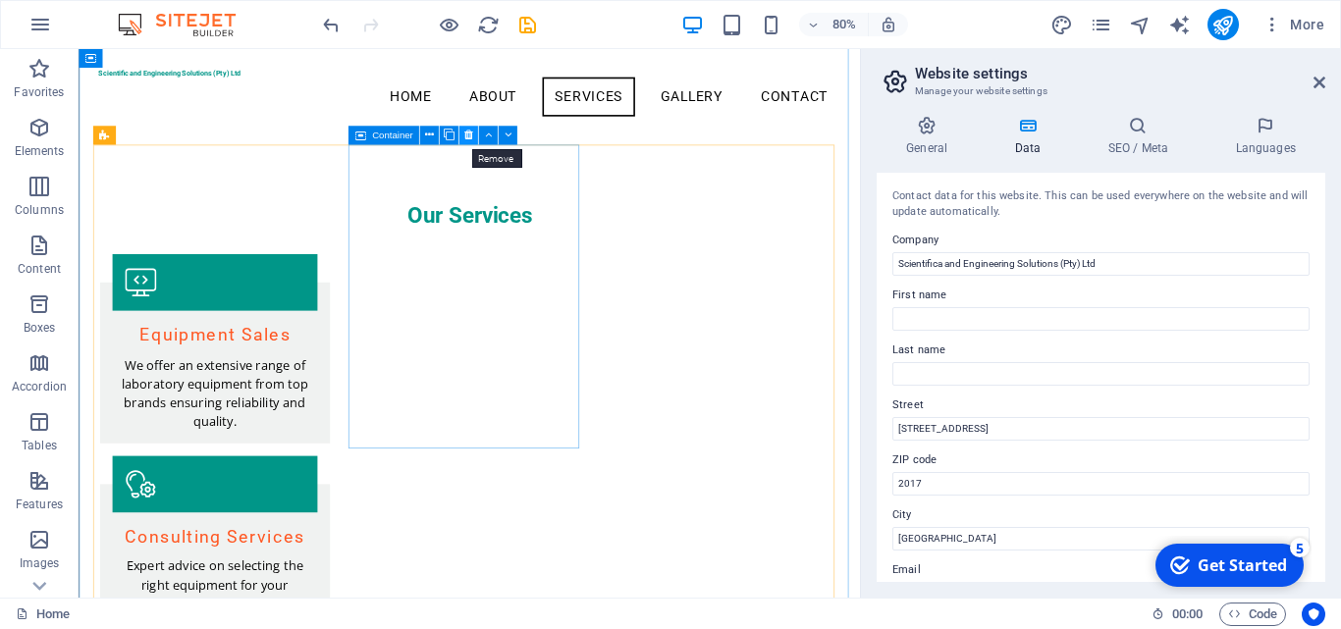
click at [466, 134] on icon at bounding box center [468, 136] width 9 height 17
click at [463, 136] on button at bounding box center [467, 135] width 19 height 19
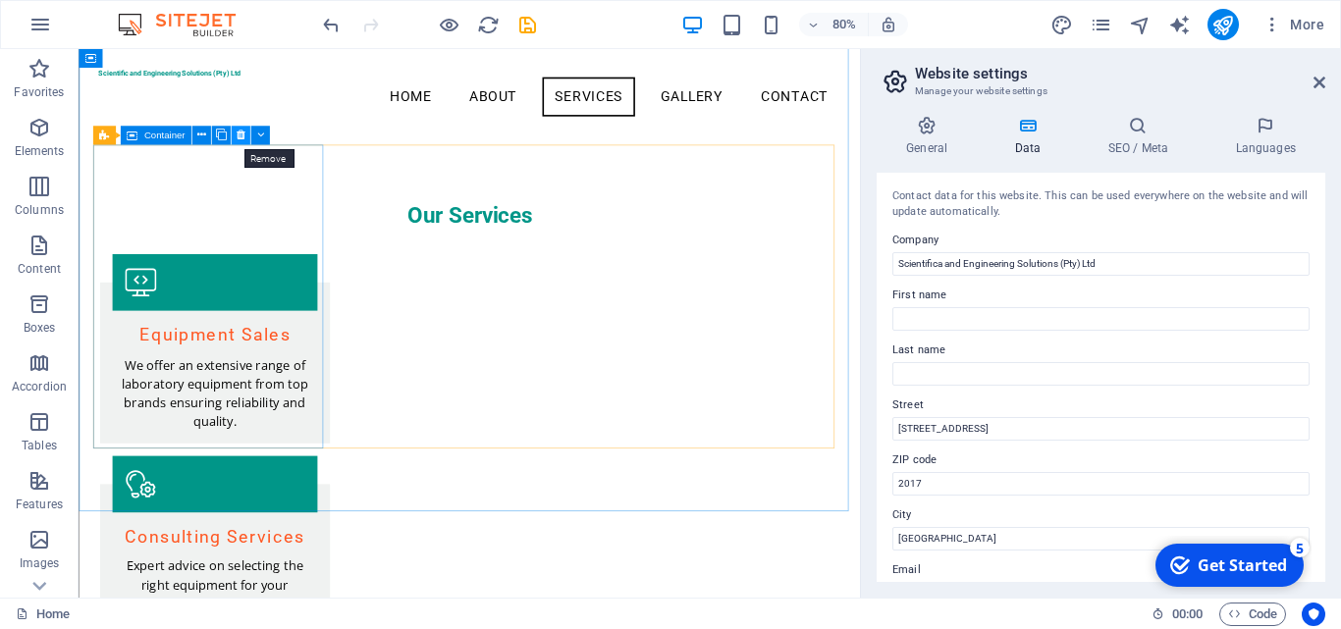
click at [241, 138] on icon at bounding box center [240, 136] width 9 height 17
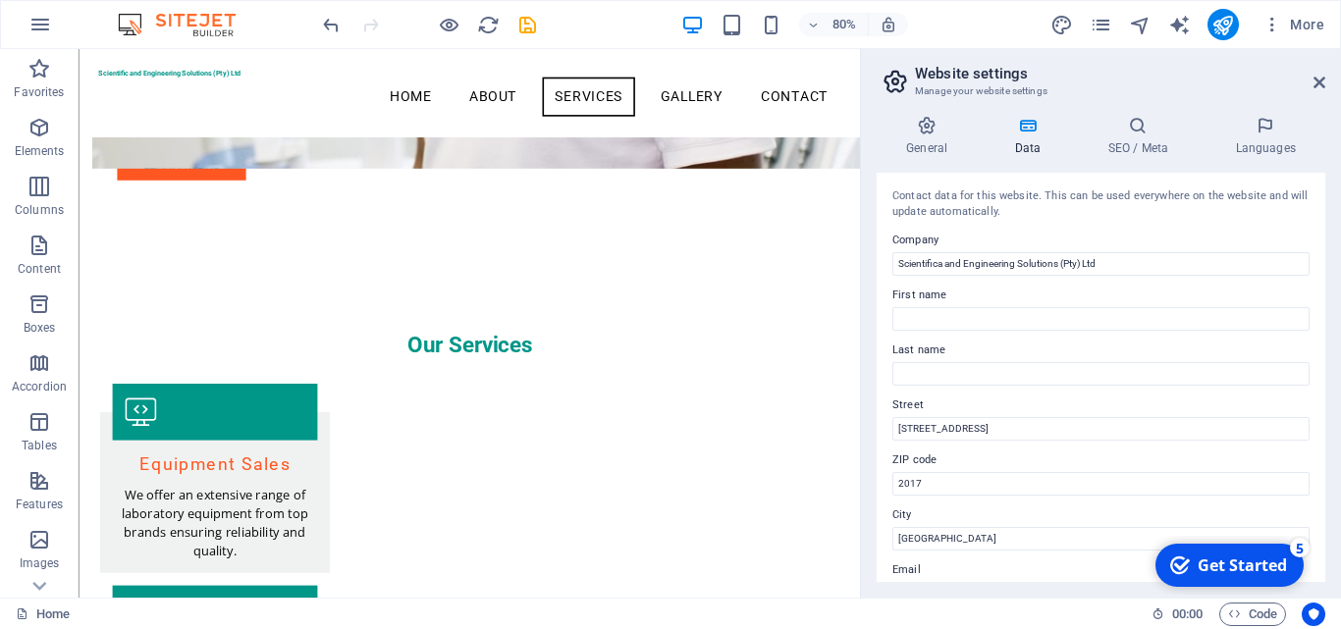
scroll to position [1715, 0]
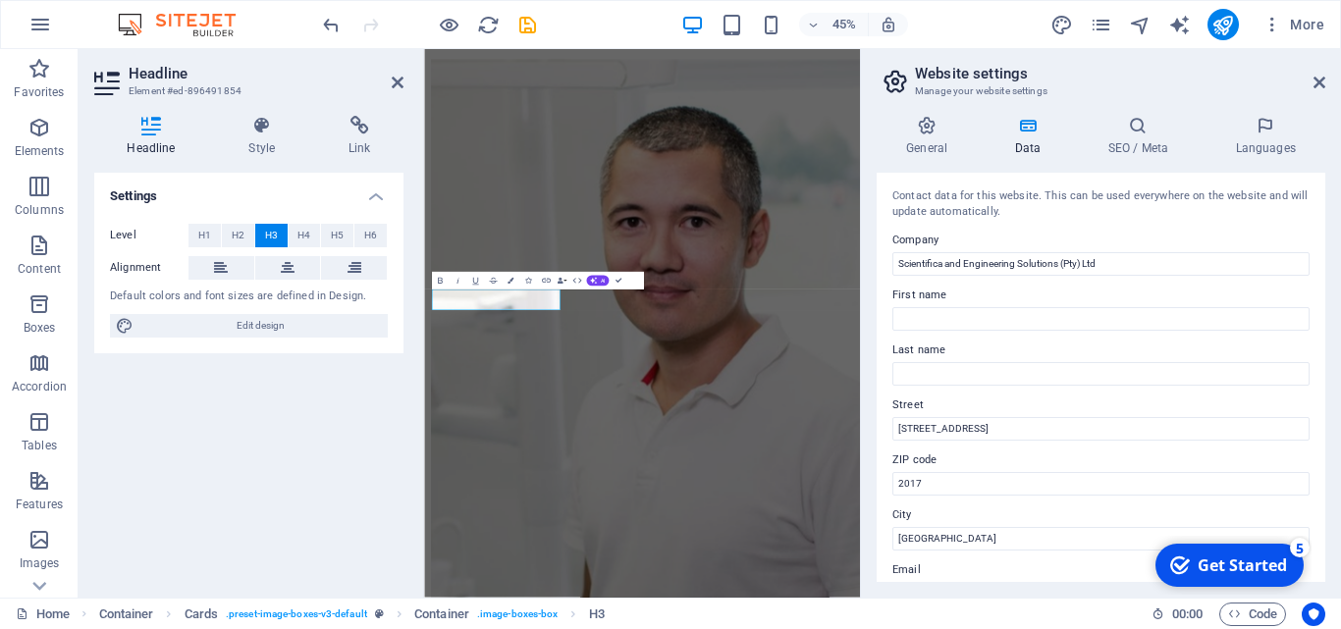
scroll to position [2267, 0]
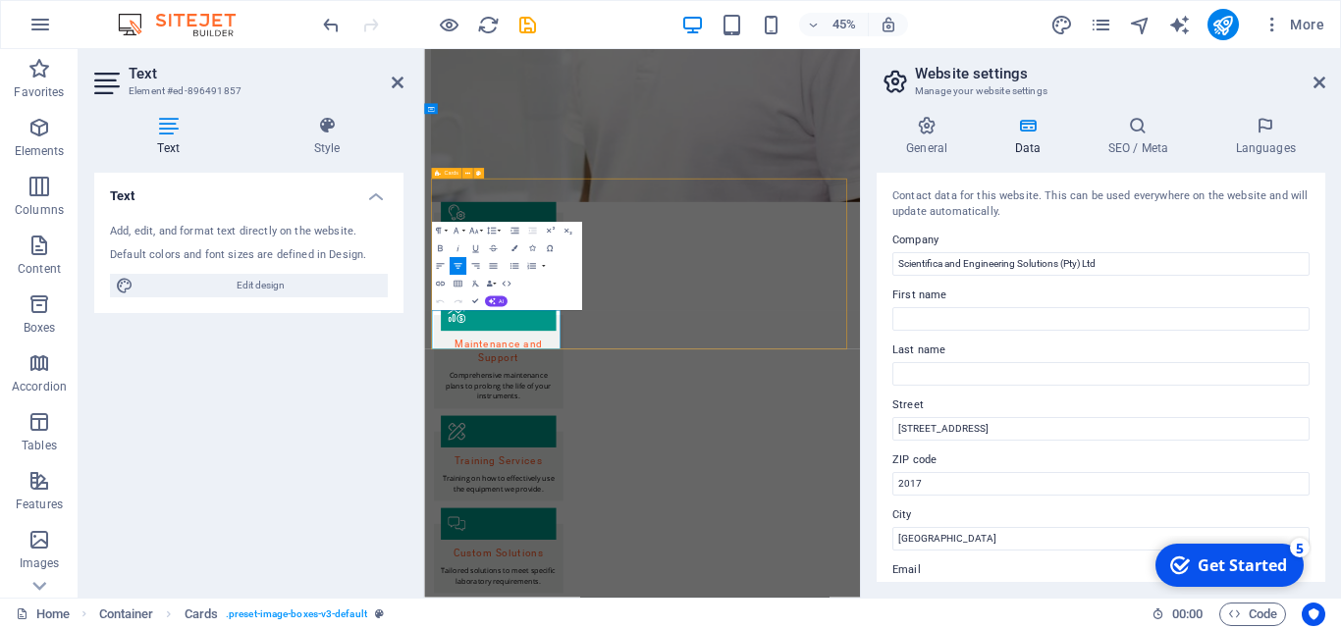
scroll to position [1813, 0]
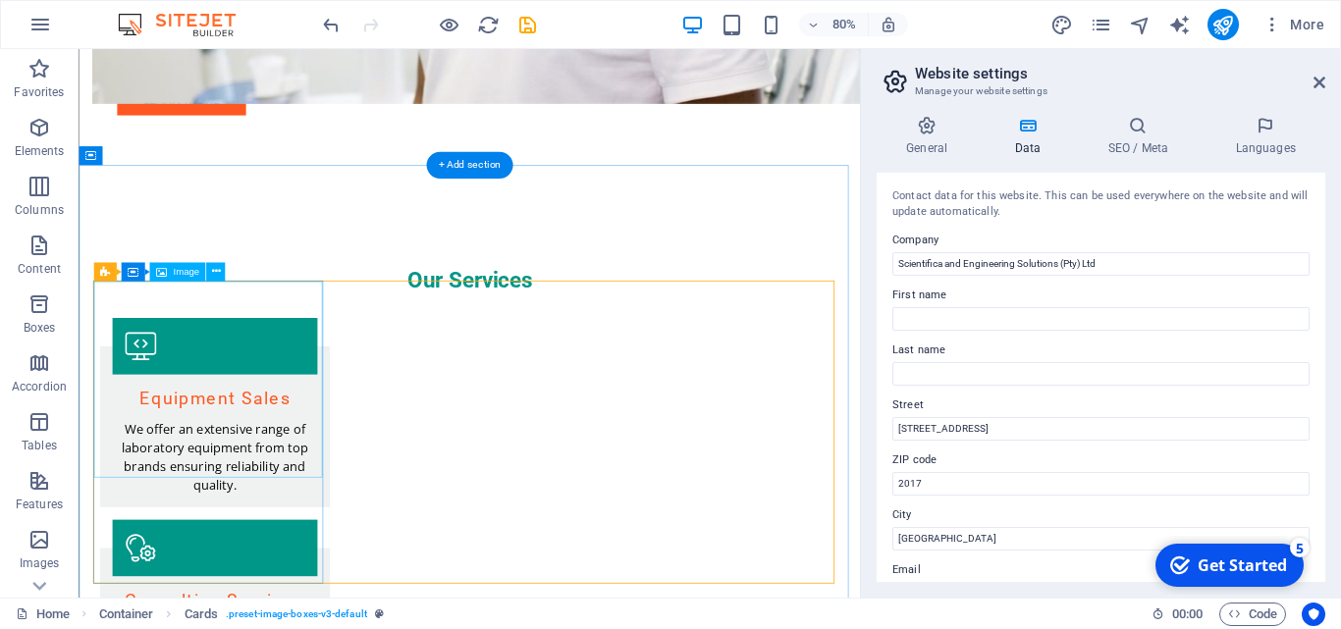
click at [182, 271] on span "Image" at bounding box center [186, 272] width 27 height 10
click at [173, 277] on div "Image" at bounding box center [177, 271] width 56 height 19
click at [173, 277] on span "Image" at bounding box center [186, 272] width 27 height 10
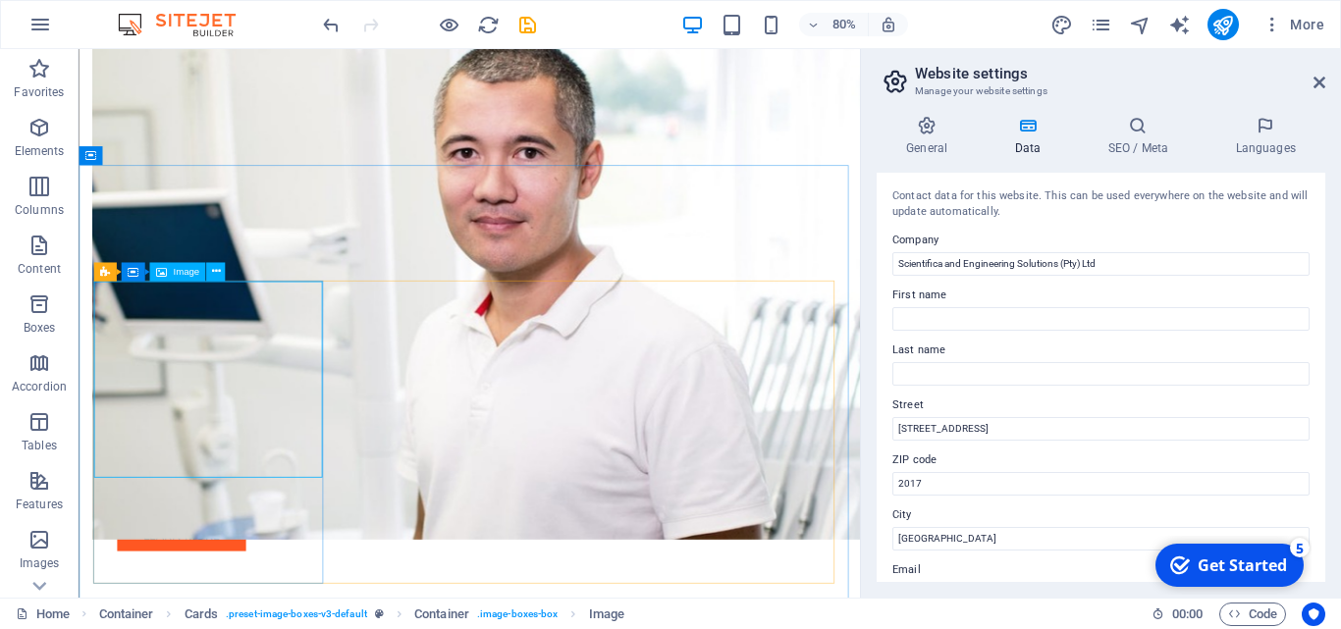
select select "vw"
select select "px"
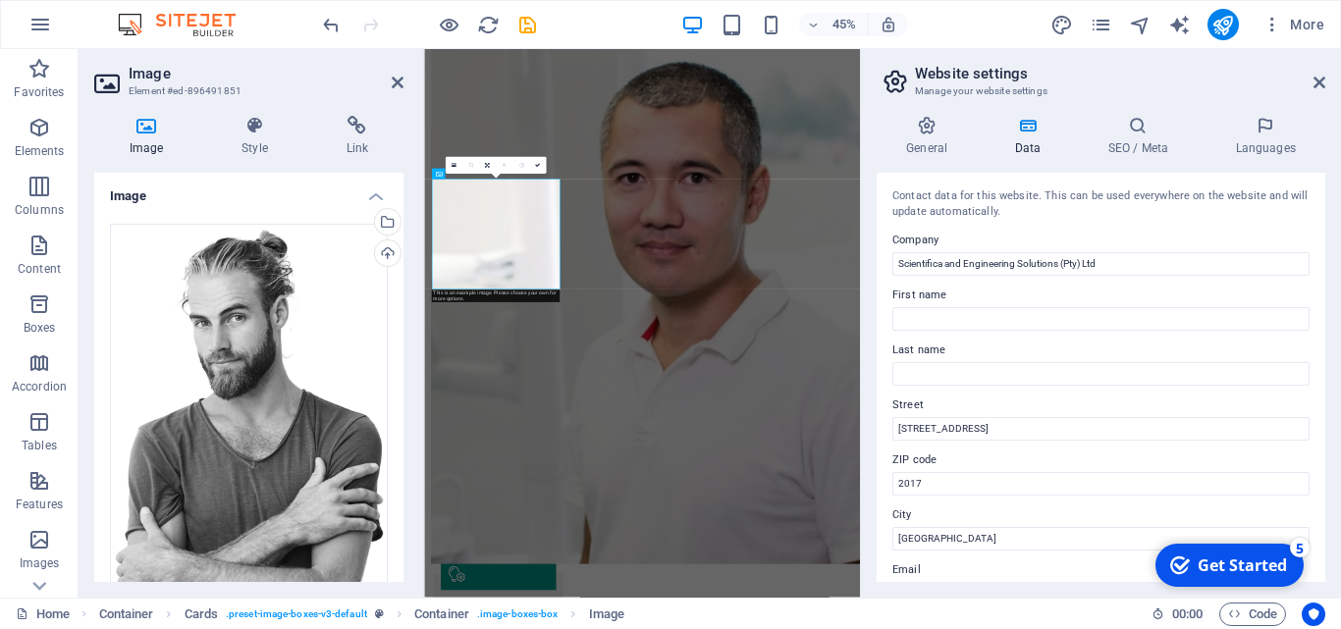
scroll to position [2267, 0]
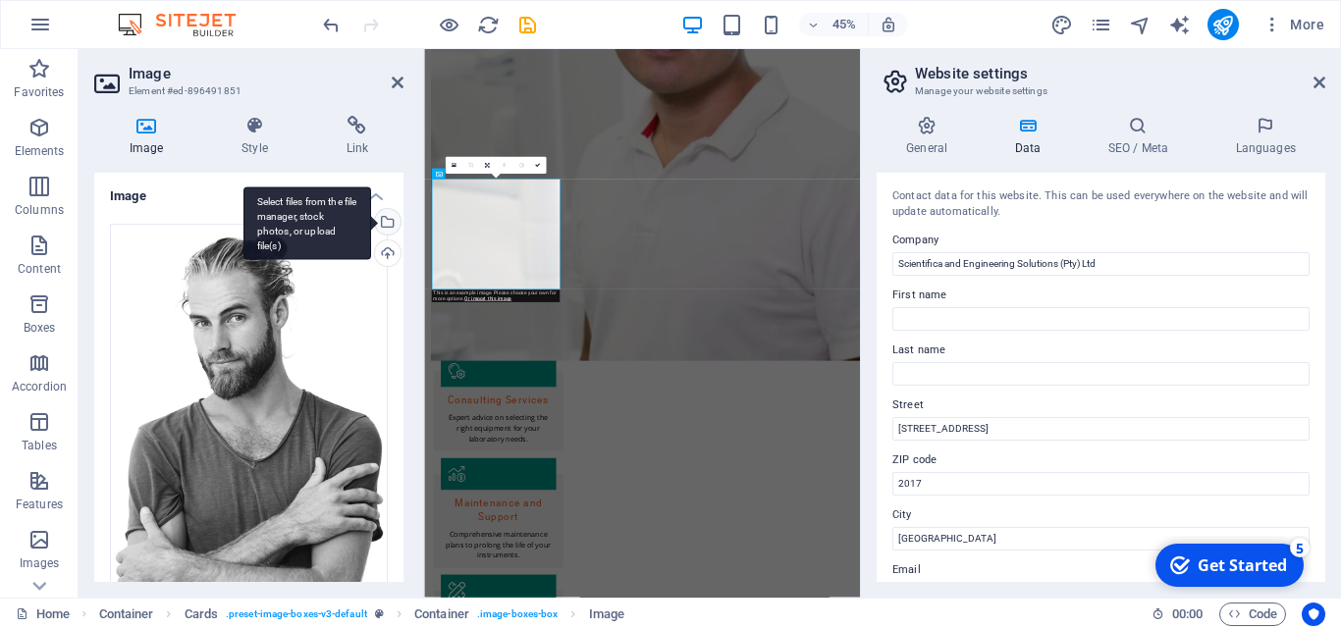
click at [387, 228] on div "Select files from the file manager, stock photos, or upload file(s)" at bounding box center [385, 223] width 29 height 29
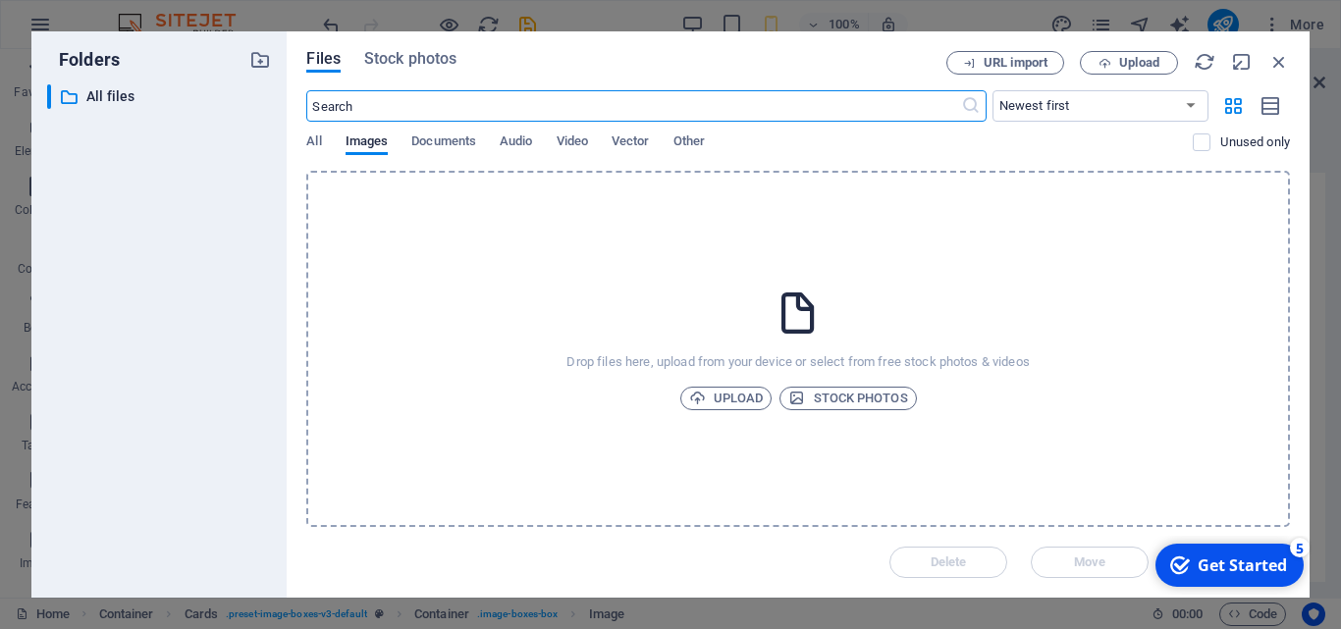
scroll to position [4443, 0]
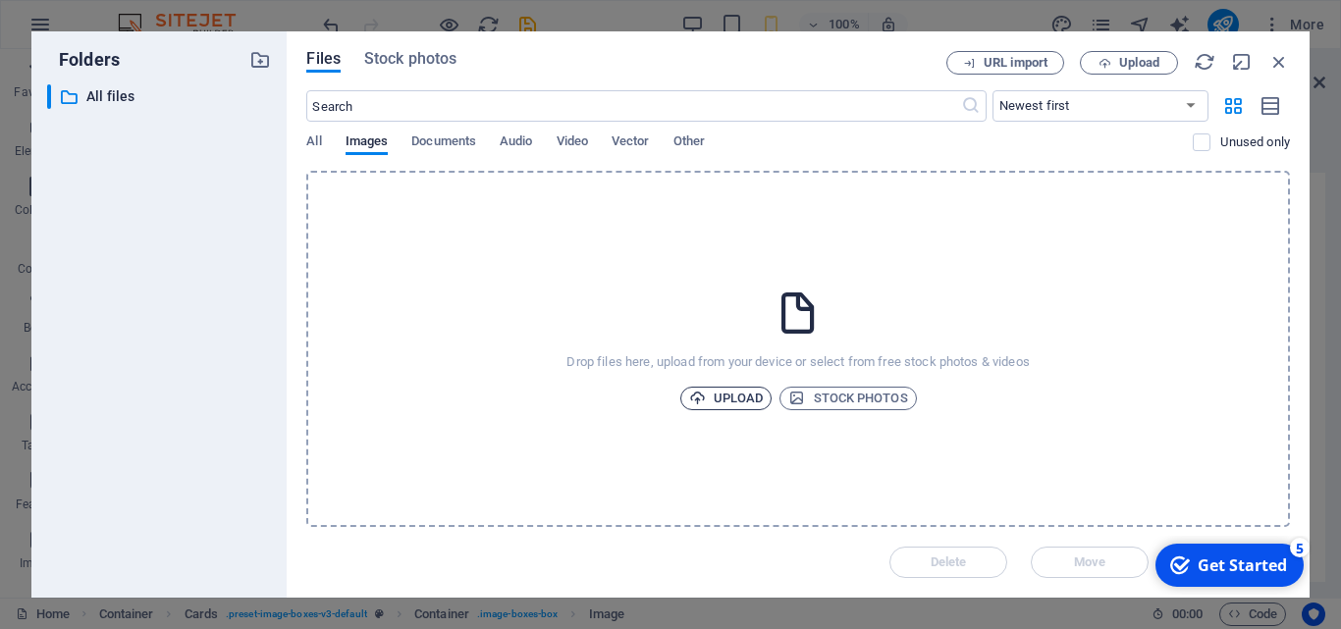
click at [722, 404] on span "Upload" at bounding box center [726, 399] width 75 height 24
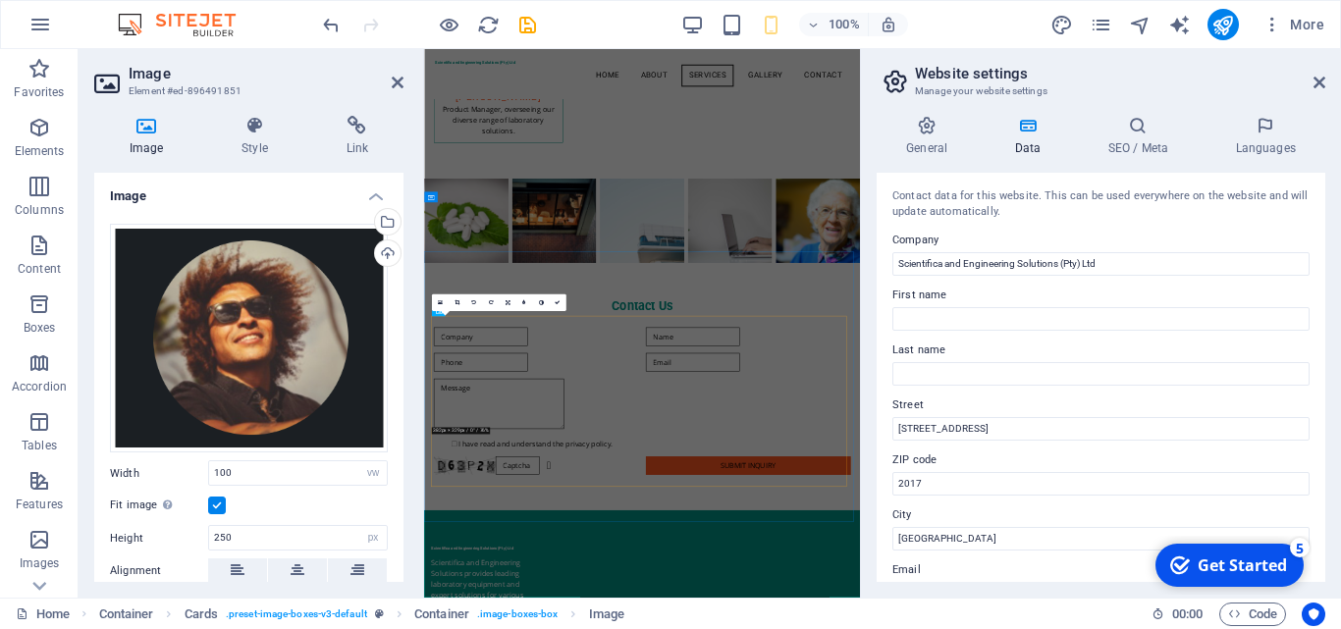
scroll to position [2070, 0]
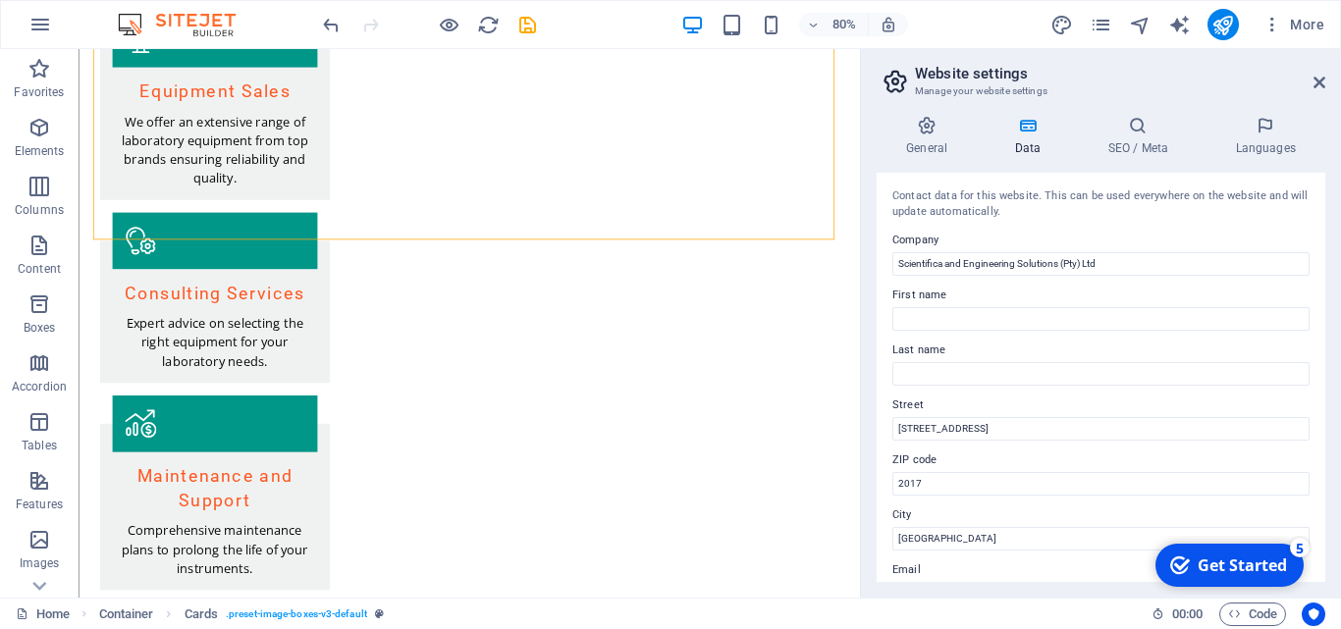
scroll to position [2291, 0]
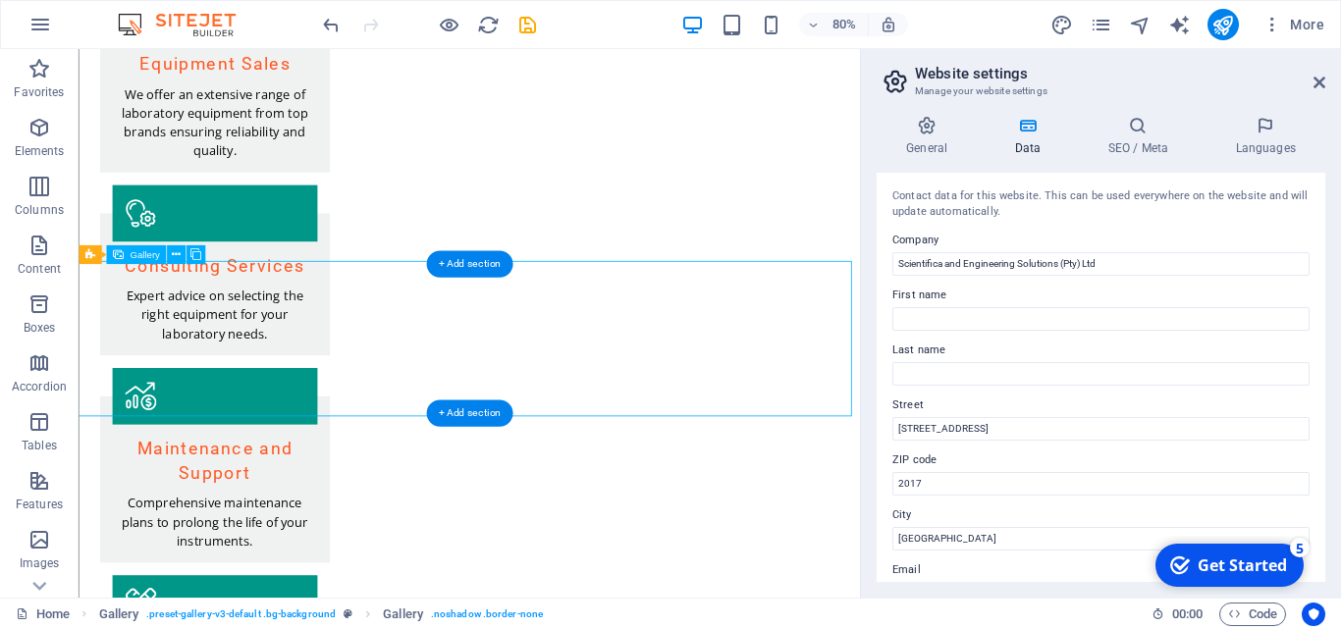
select select "px"
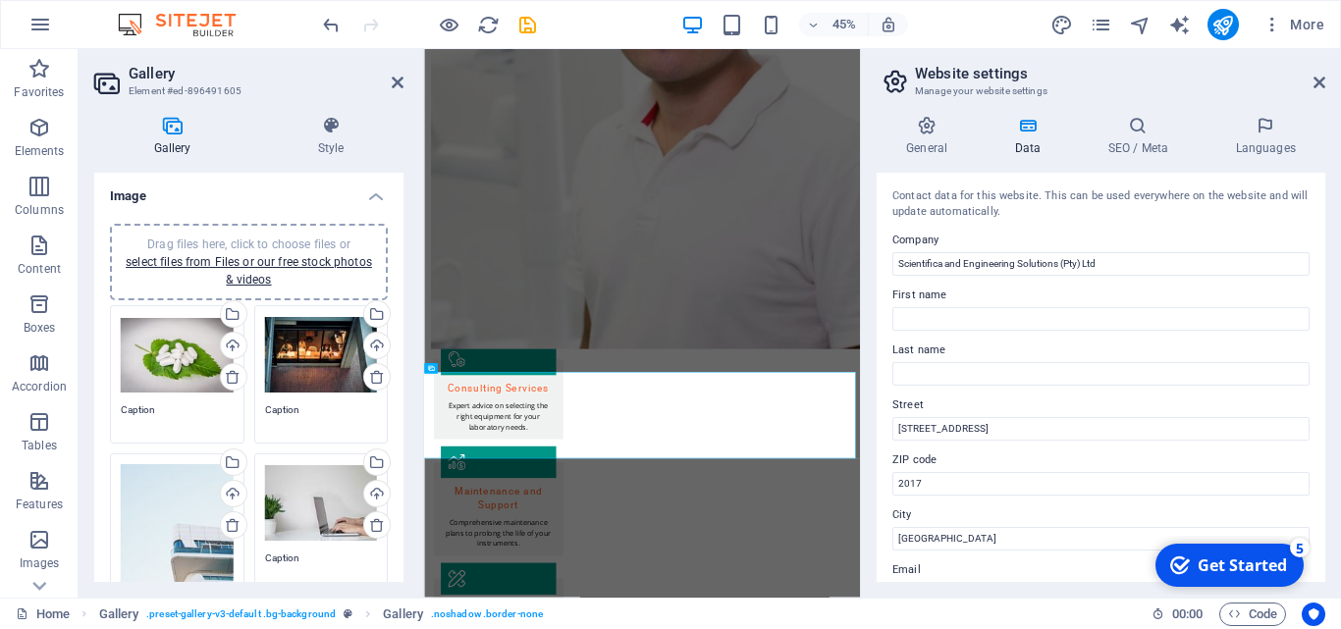
click at [396, 419] on div "Drag files here, click to choose files or select files from Files or our free s…" at bounding box center [248, 545] width 309 height 674
click at [397, 419] on div "Drag files here, click to choose files or select files from Files or our free s…" at bounding box center [248, 545] width 309 height 674
drag, startPoint x: 396, startPoint y: 334, endPoint x: 400, endPoint y: 363, distance: 29.7
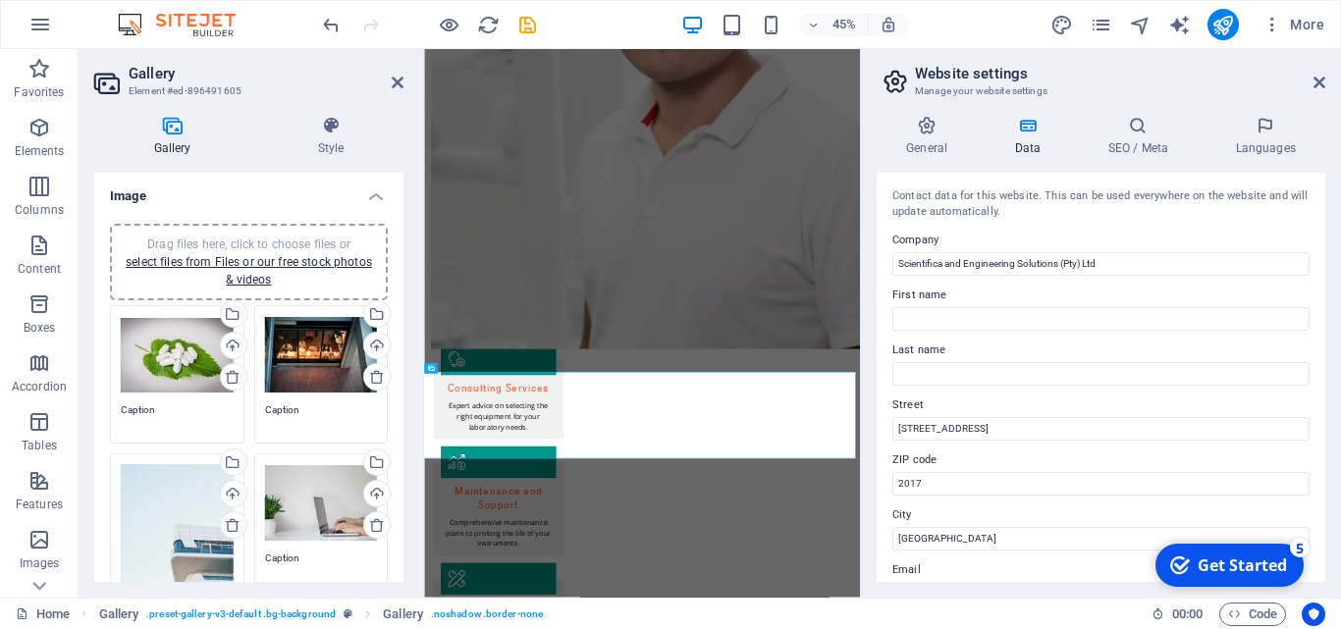
click at [400, 363] on div "Image Drag files here, click to choose files or select files from Files or our …" at bounding box center [248, 377] width 309 height 409
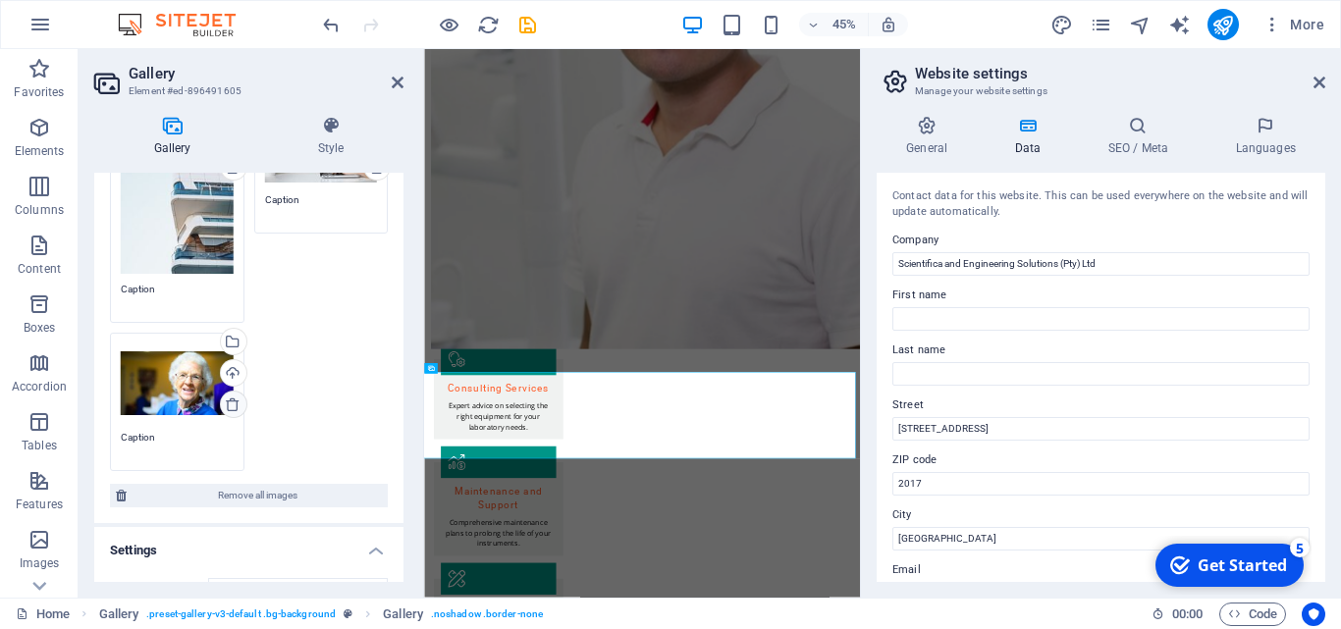
click at [234, 401] on icon at bounding box center [233, 405] width 16 height 16
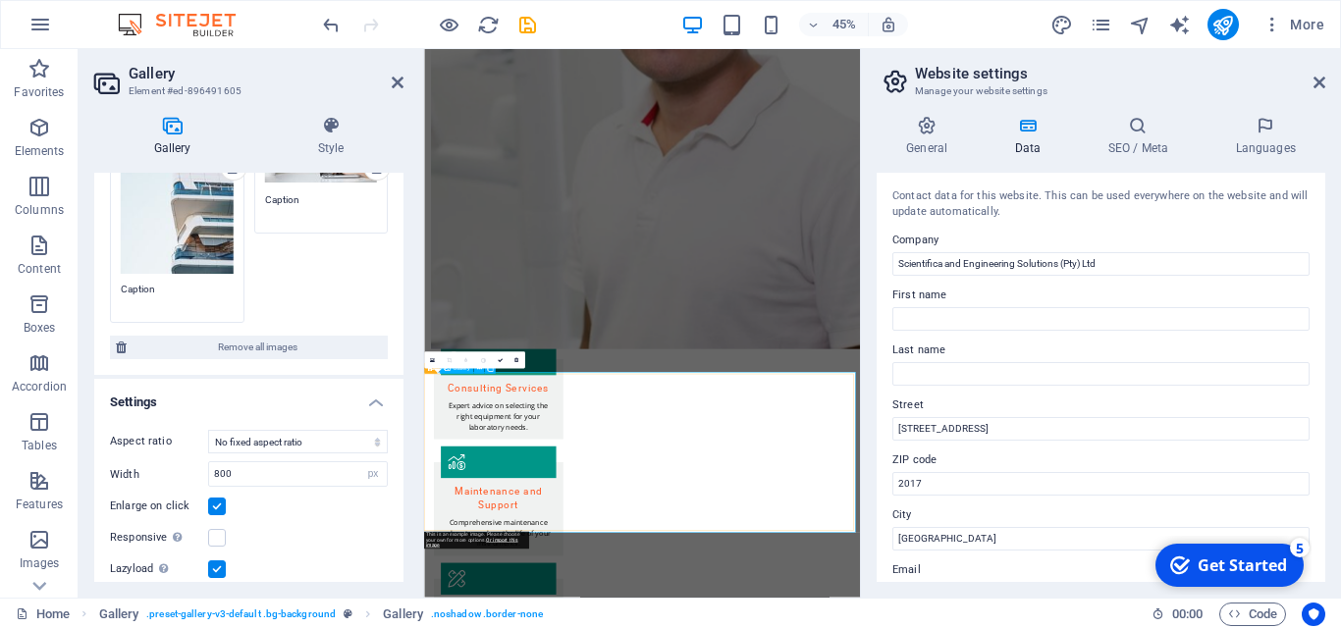
click at [398, 263] on div "Drag files here, click to choose files or select files from Files or our free s…" at bounding box center [248, 113] width 309 height 526
click at [399, 296] on div "Drag files here, click to choose files or select files from Files or our free s…" at bounding box center [248, 113] width 309 height 526
click at [404, 330] on div "Gallery Style Image Drag files here, click to choose files or select files from…" at bounding box center [249, 349] width 341 height 498
click at [397, 348] on div "Drag files here, click to choose files or select files from Files or our free s…" at bounding box center [248, 113] width 309 height 526
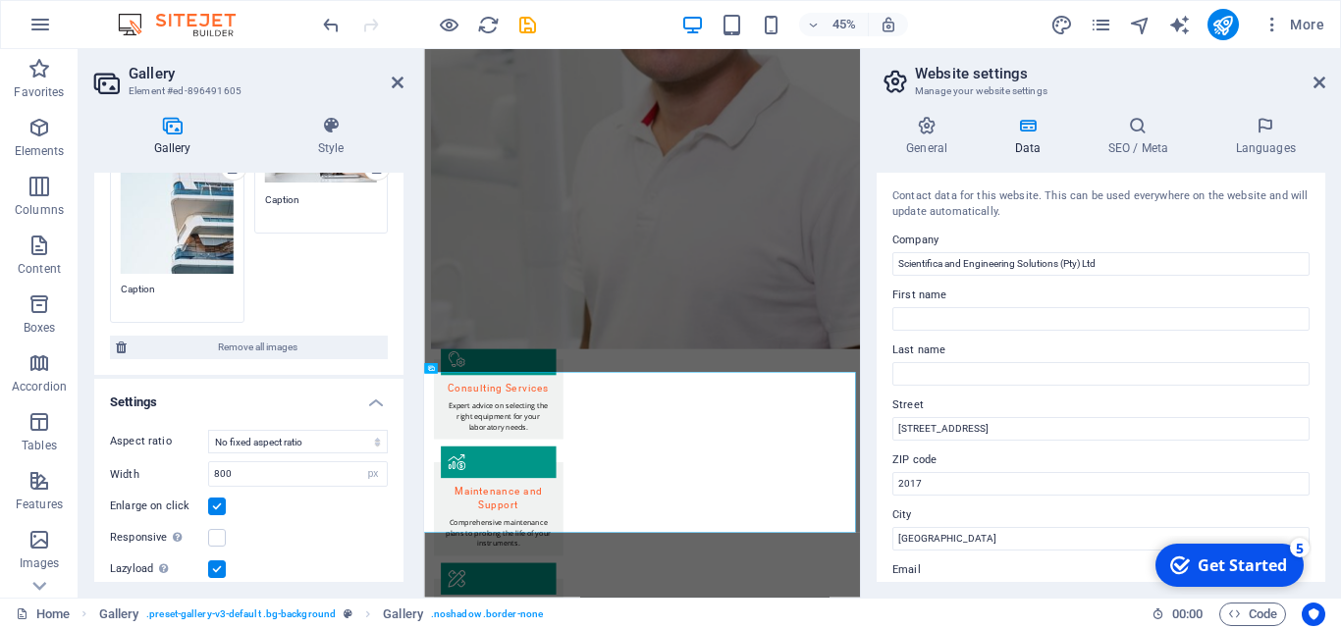
drag, startPoint x: 399, startPoint y: 351, endPoint x: 403, endPoint y: 298, distance: 53.2
click at [403, 298] on div "Image Drag files here, click to choose files or select files from Files or our …" at bounding box center [248, 377] width 309 height 409
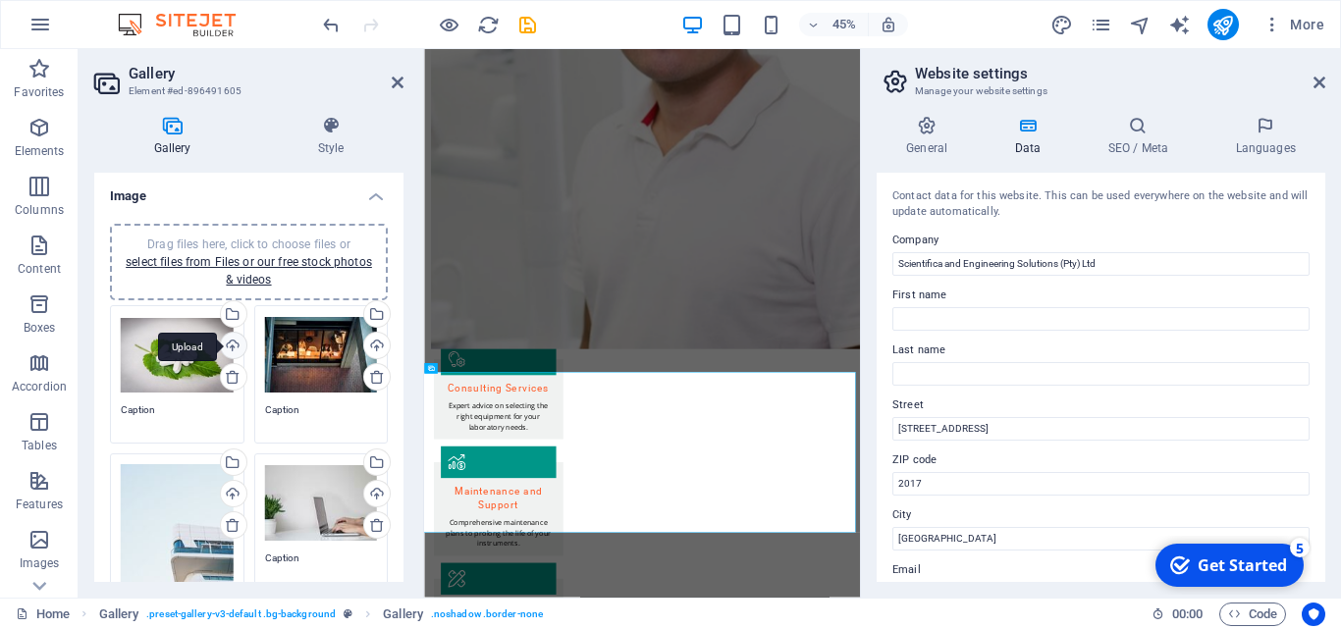
click at [229, 345] on div "Upload" at bounding box center [231, 347] width 29 height 29
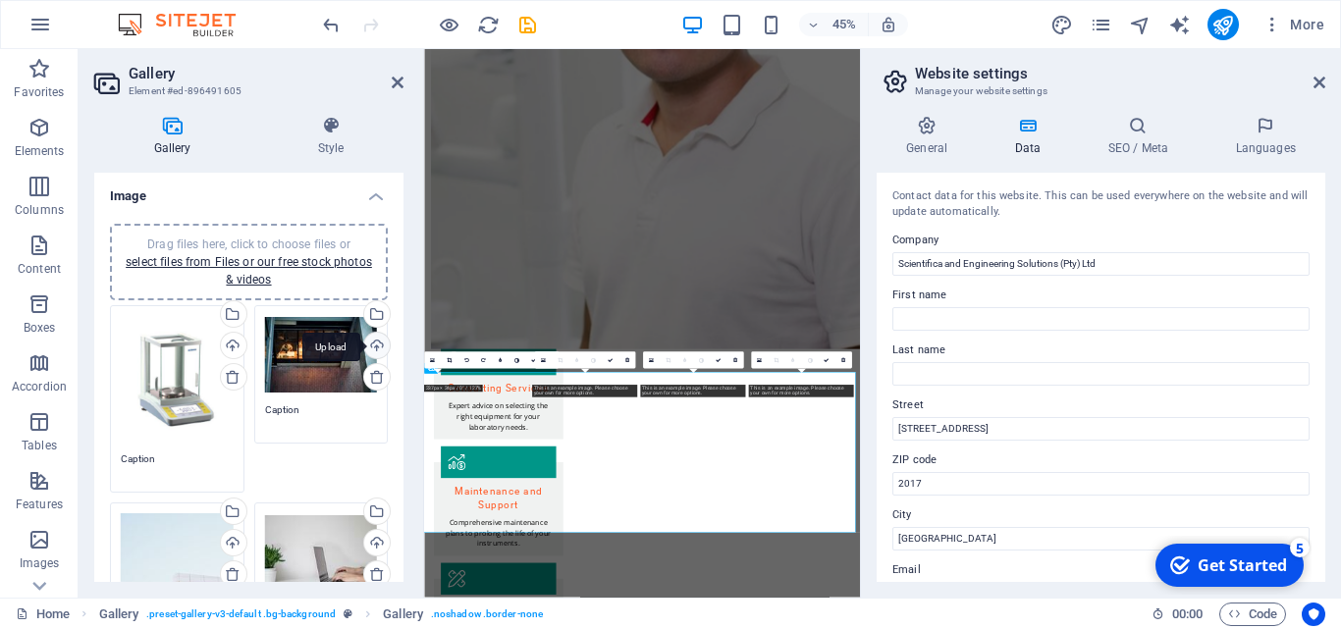
click at [370, 342] on div "Upload" at bounding box center [374, 347] width 29 height 29
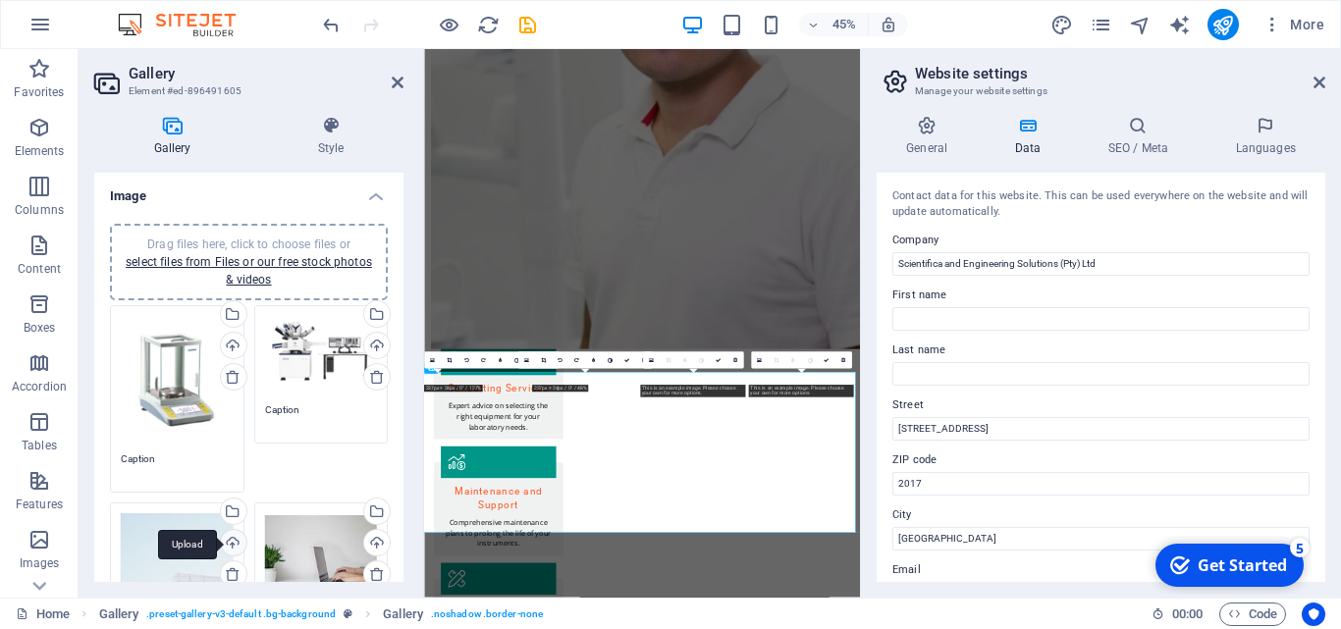
click at [230, 542] on div "Upload" at bounding box center [231, 544] width 29 height 29
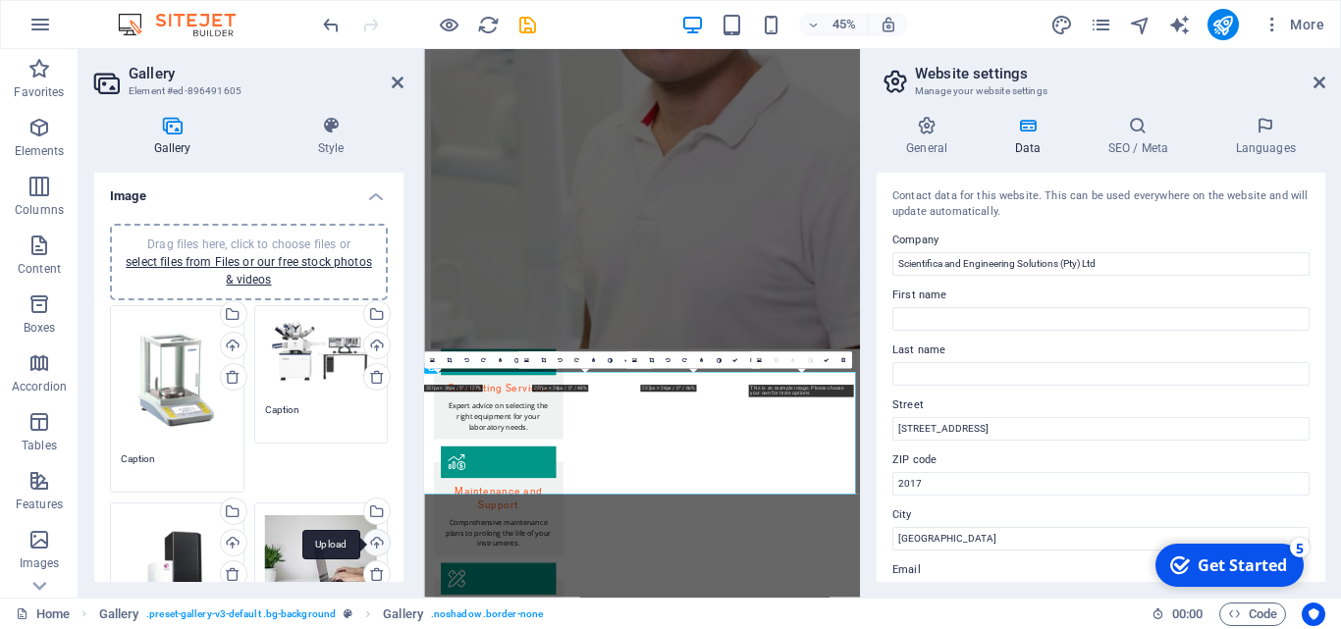
click at [368, 548] on div "Upload" at bounding box center [374, 544] width 29 height 29
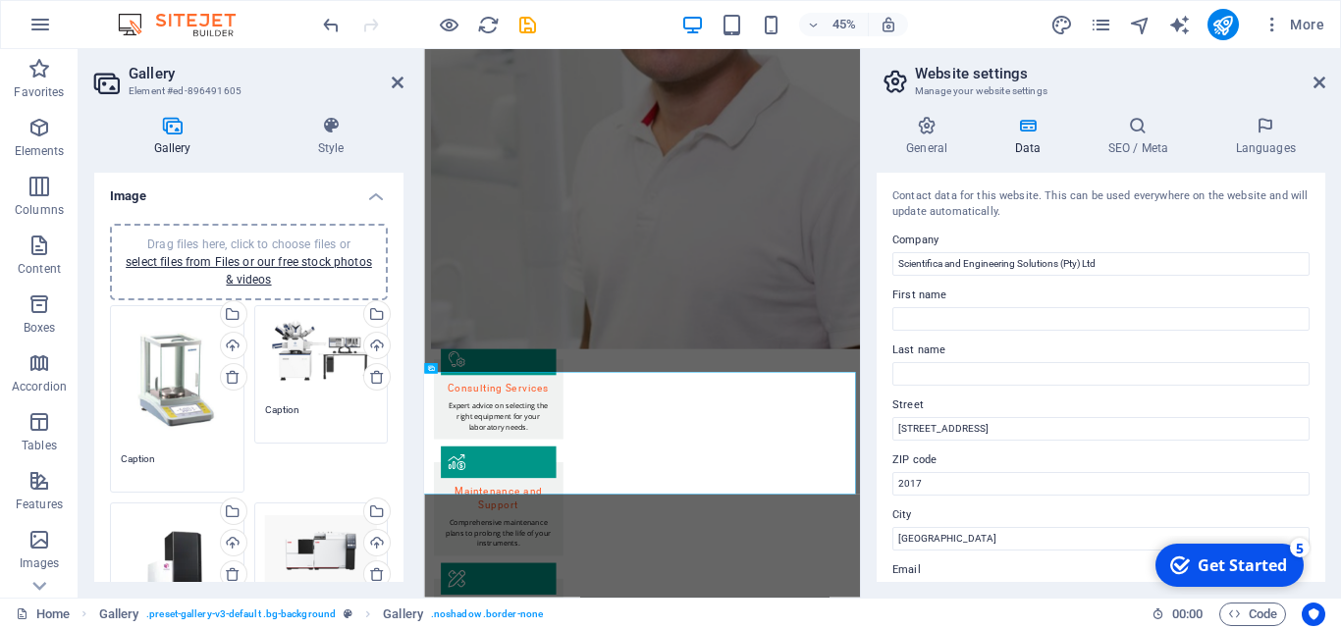
drag, startPoint x: 399, startPoint y: 296, endPoint x: 417, endPoint y: 410, distance: 115.4
click at [417, 410] on div "Gallery Style Image Drag files here, click to choose files or select files from…" at bounding box center [249, 349] width 341 height 498
drag, startPoint x: 526, startPoint y: 26, endPoint x: 1081, endPoint y: 28, distance: 554.7
click at [526, 26] on icon "save" at bounding box center [527, 25] width 23 height 23
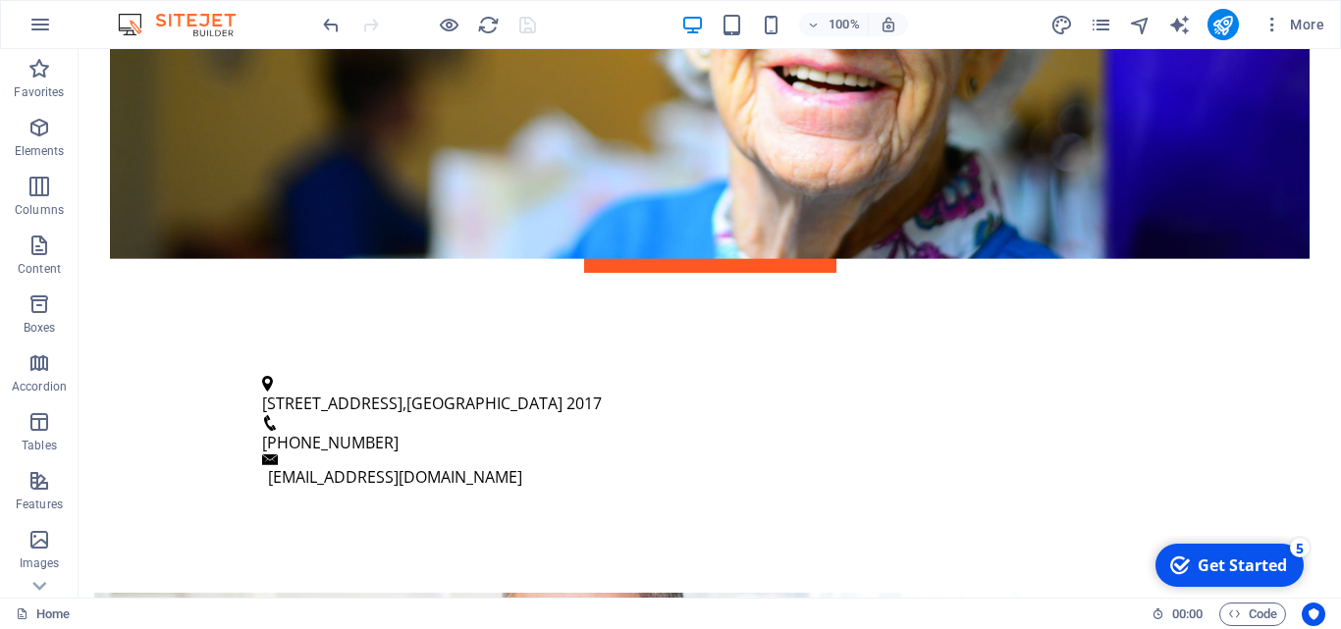
scroll to position [593, 0]
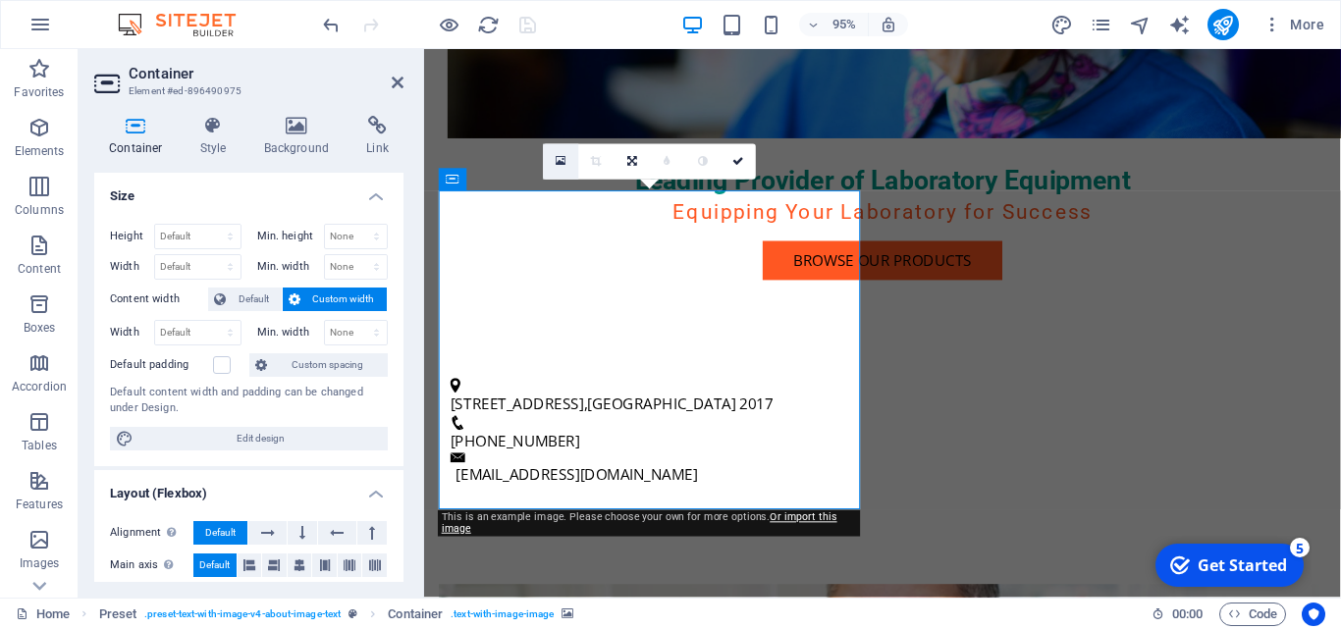
click at [557, 166] on icon at bounding box center [561, 161] width 11 height 13
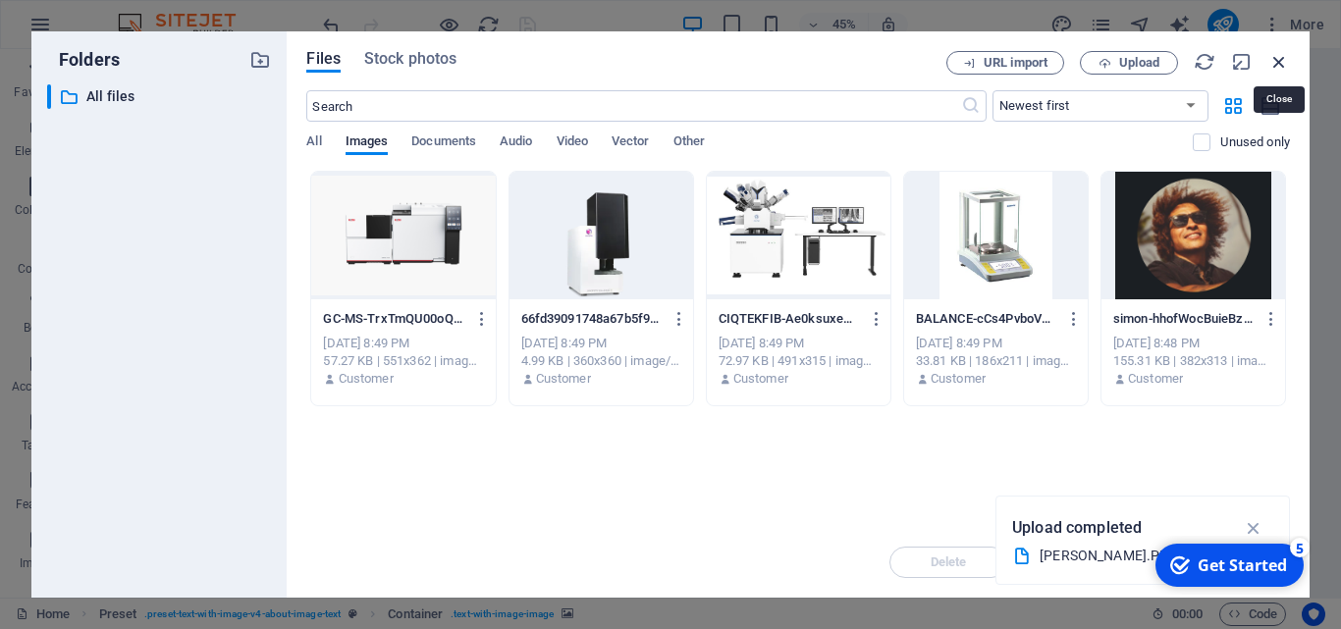
click at [1275, 55] on icon "button" at bounding box center [1279, 62] width 22 height 22
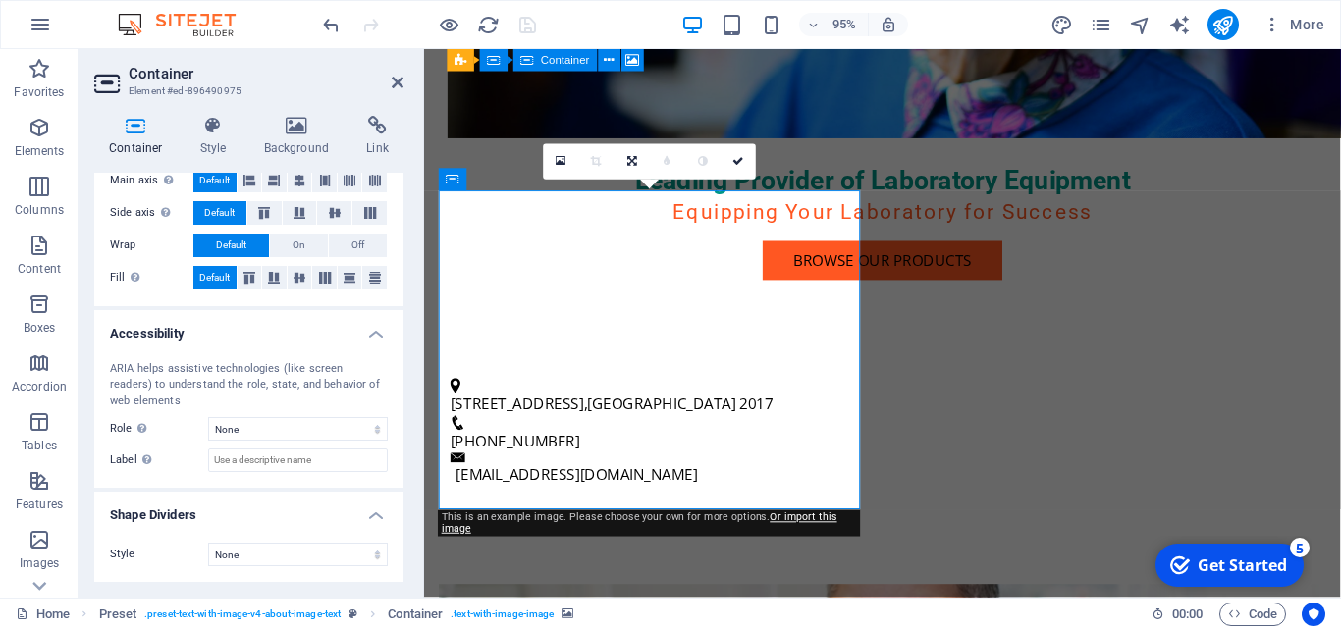
scroll to position [0, 0]
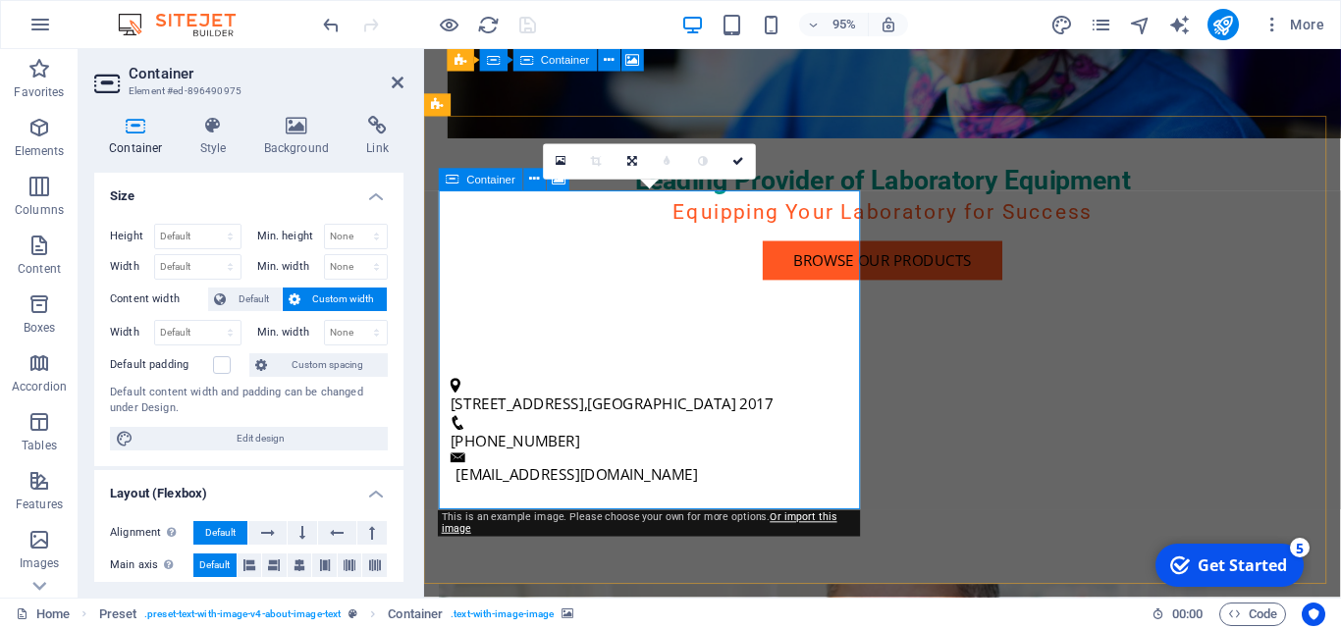
click at [210, 148] on h4 "Style" at bounding box center [218, 136] width 64 height 41
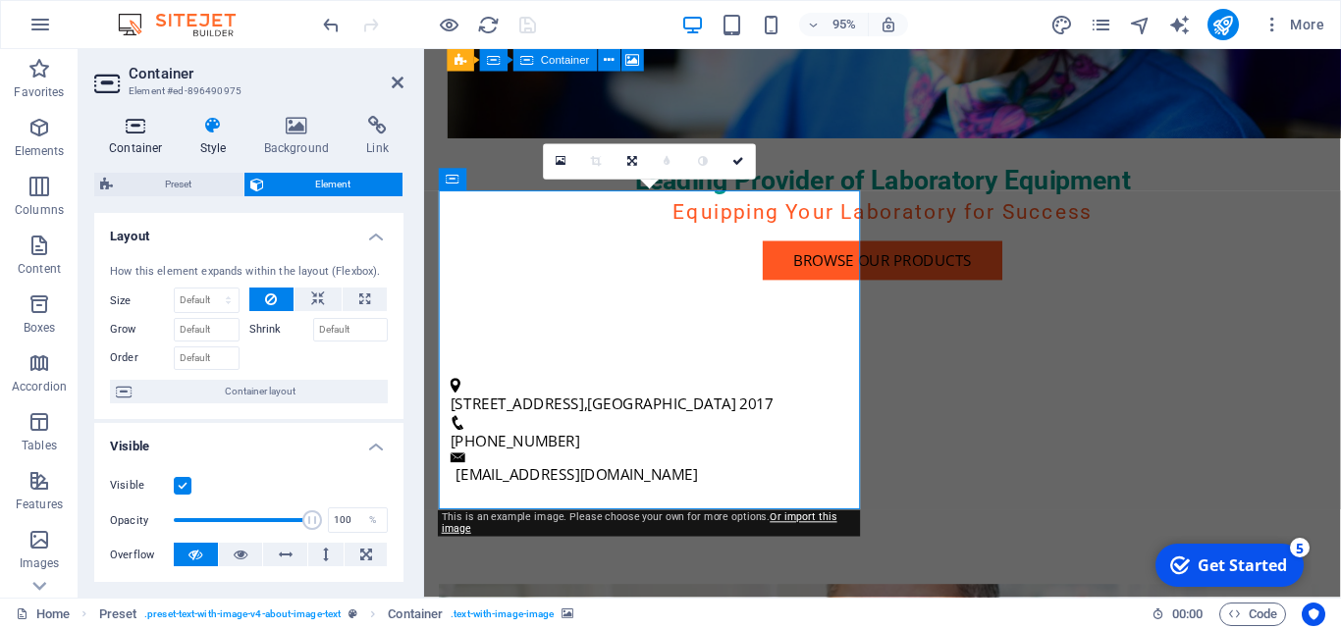
click at [138, 135] on icon at bounding box center [135, 126] width 83 height 20
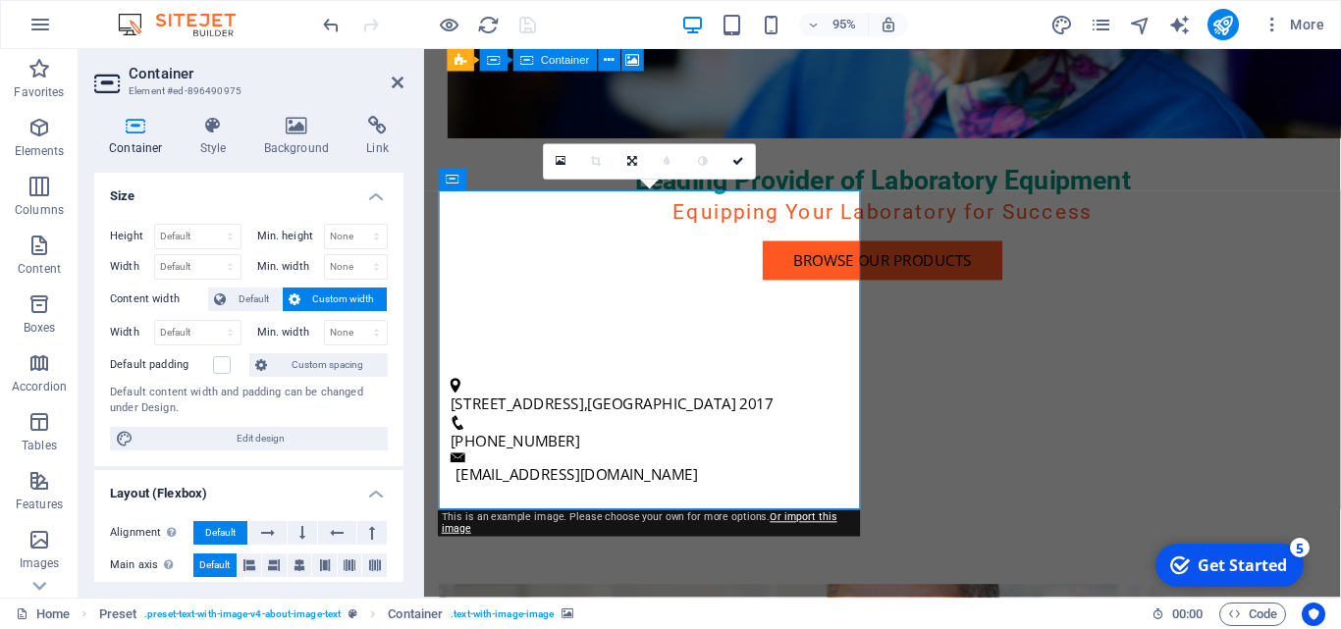
click at [792, 522] on link "Or import this image" at bounding box center [640, 523] width 396 height 24
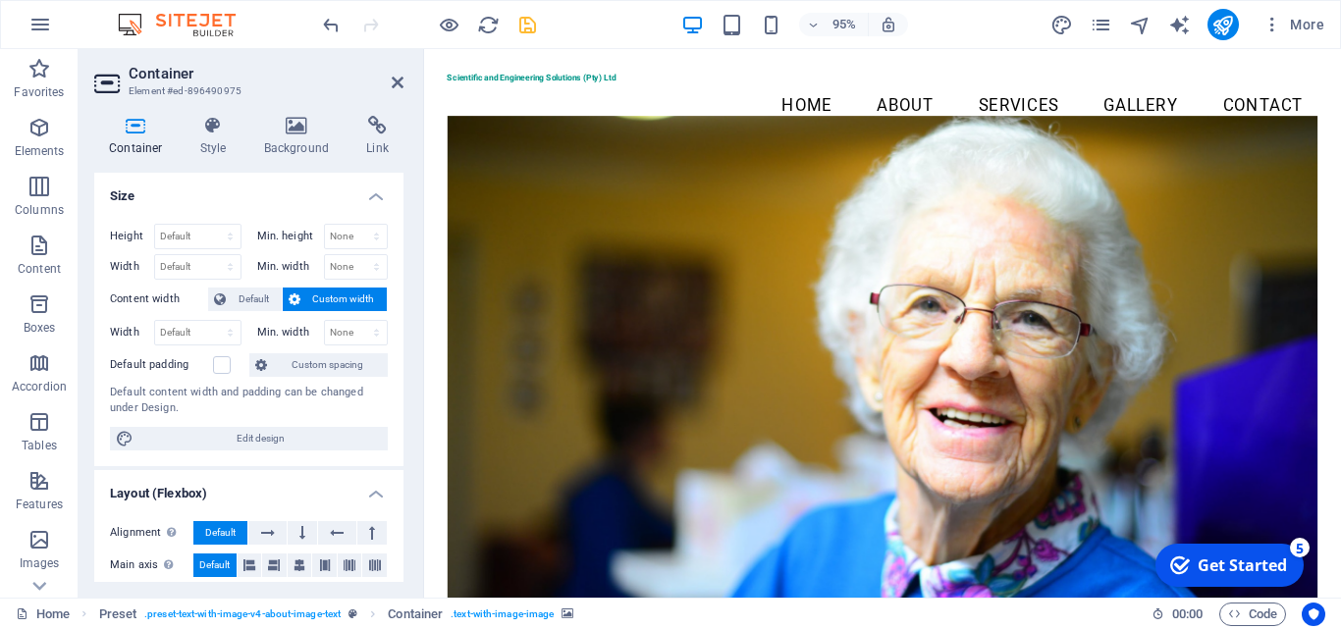
click at [551, 470] on figure at bounding box center [907, 382] width 917 height 526
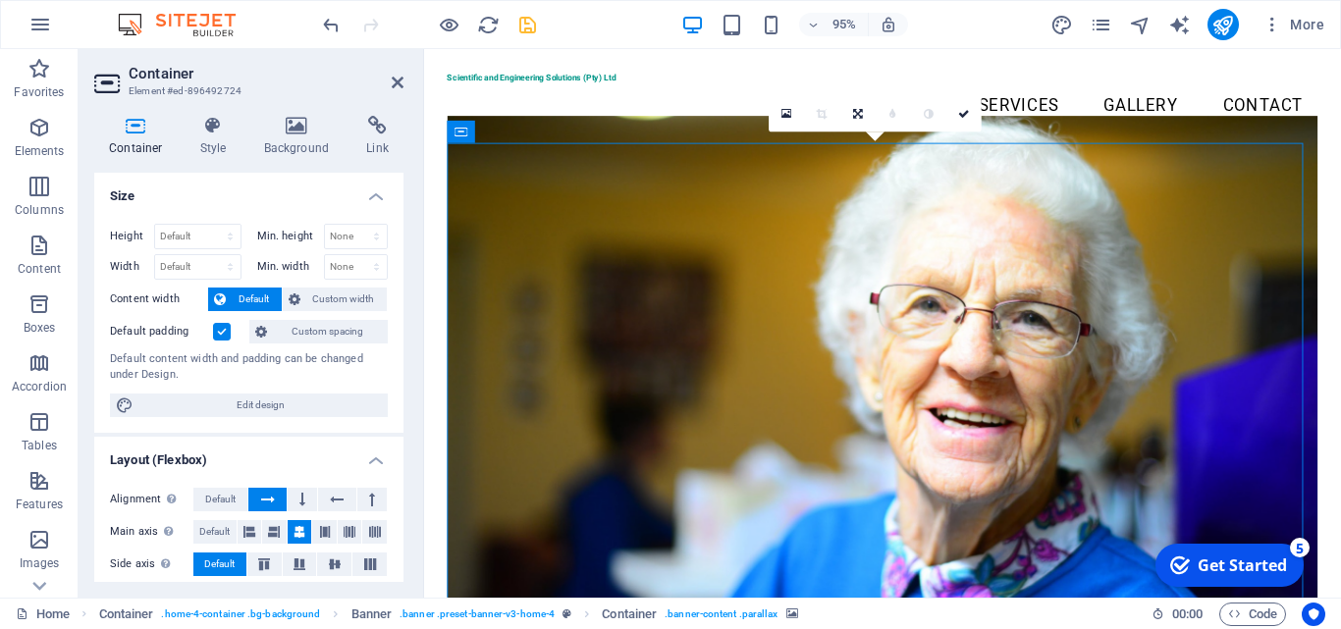
click at [554, 247] on figure at bounding box center [907, 382] width 917 height 526
click at [525, 209] on figure at bounding box center [907, 382] width 917 height 526
click at [526, 204] on figure at bounding box center [907, 382] width 917 height 526
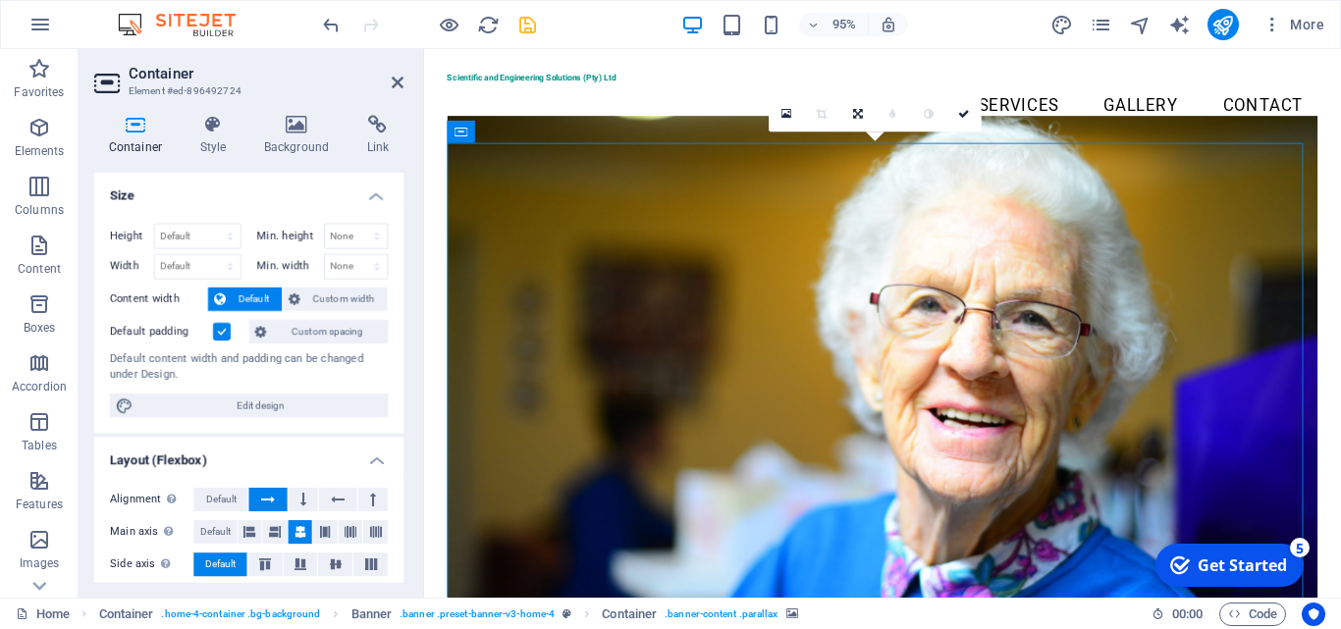
click at [886, 234] on figure at bounding box center [907, 382] width 917 height 526
click at [887, 234] on figure at bounding box center [907, 382] width 917 height 526
click at [404, 432] on div "Container Style Background Link Size Height Default px rem % vh vw Min. height …" at bounding box center [249, 349] width 341 height 498
click at [404, 445] on div "Container Style Background Link Size Height Default px rem % vh vw Min. height …" at bounding box center [249, 349] width 341 height 498
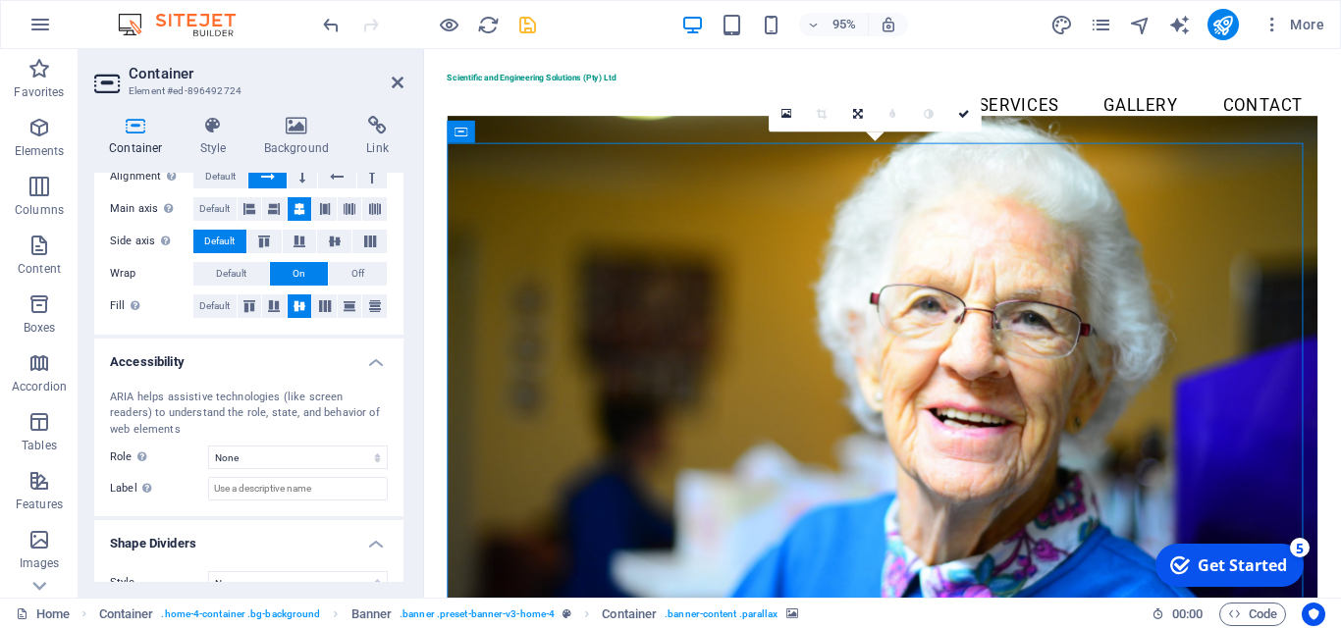
scroll to position [351, 0]
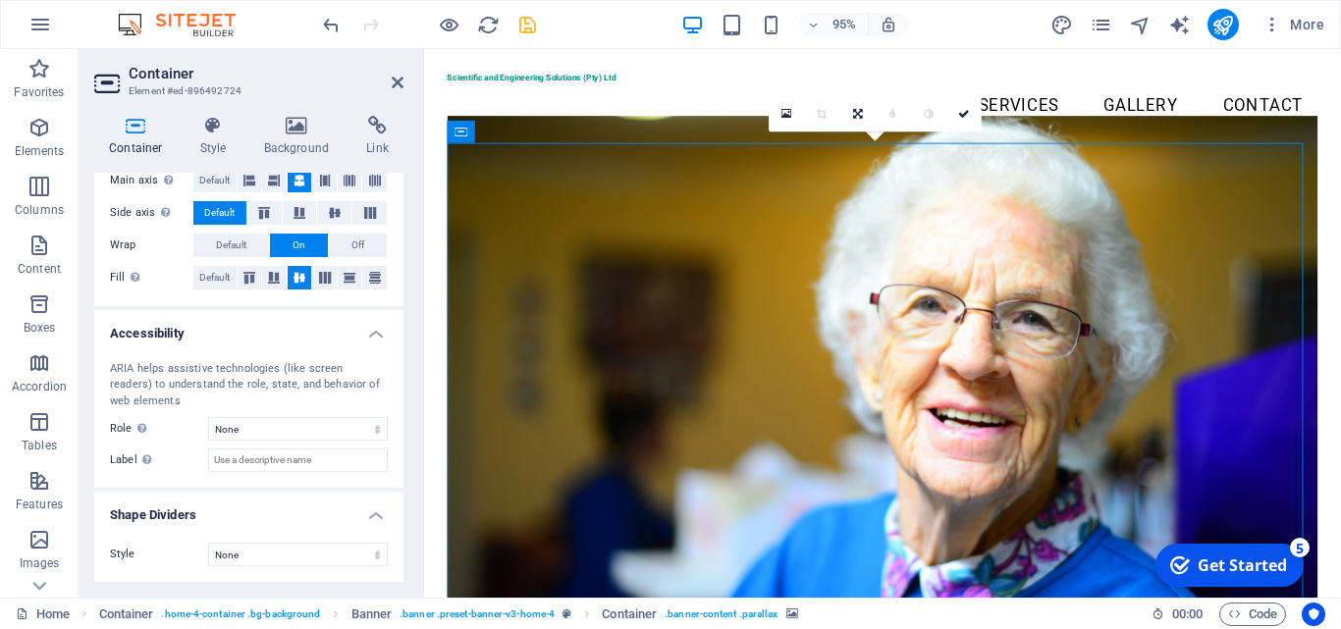
click at [1239, 294] on figure at bounding box center [907, 382] width 917 height 526
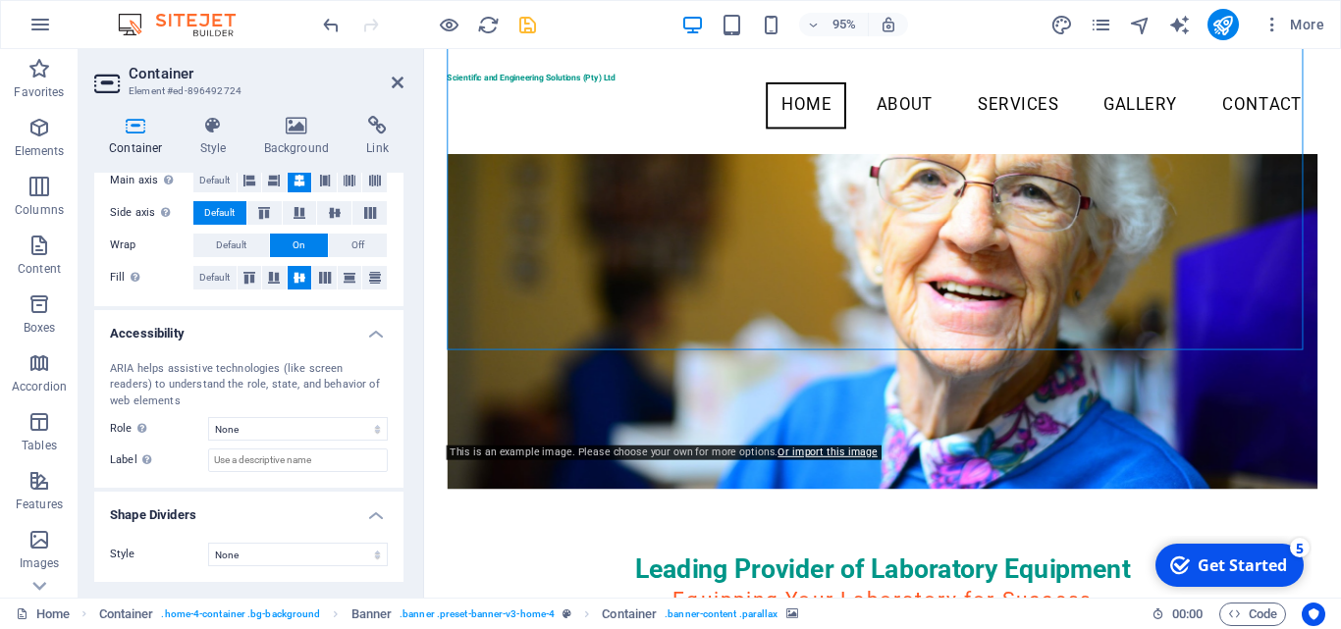
scroll to position [96, 0]
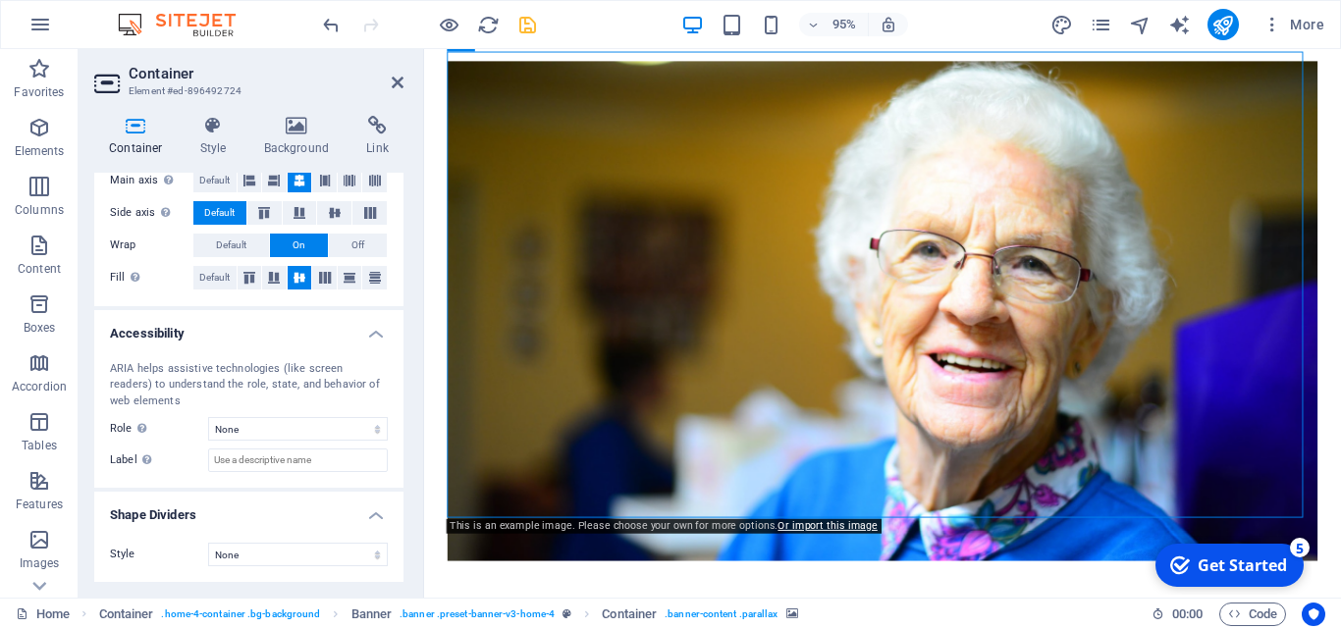
click at [917, 450] on figure at bounding box center [907, 324] width 917 height 526
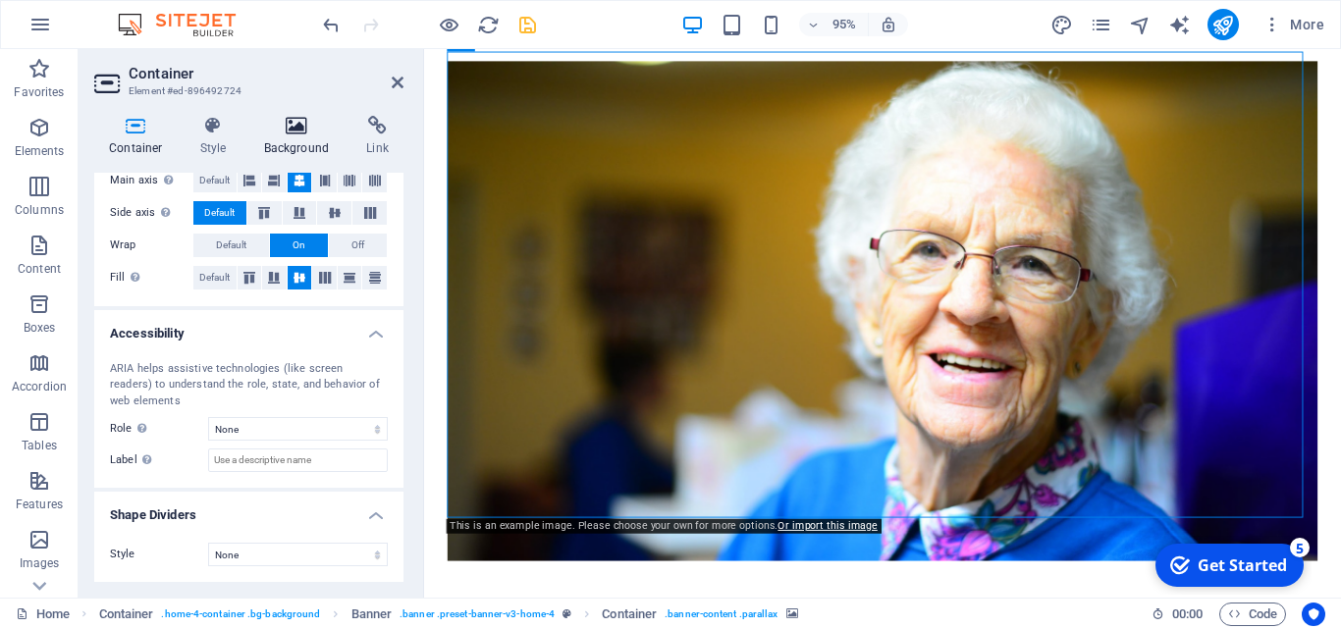
click at [298, 127] on icon at bounding box center [296, 126] width 95 height 20
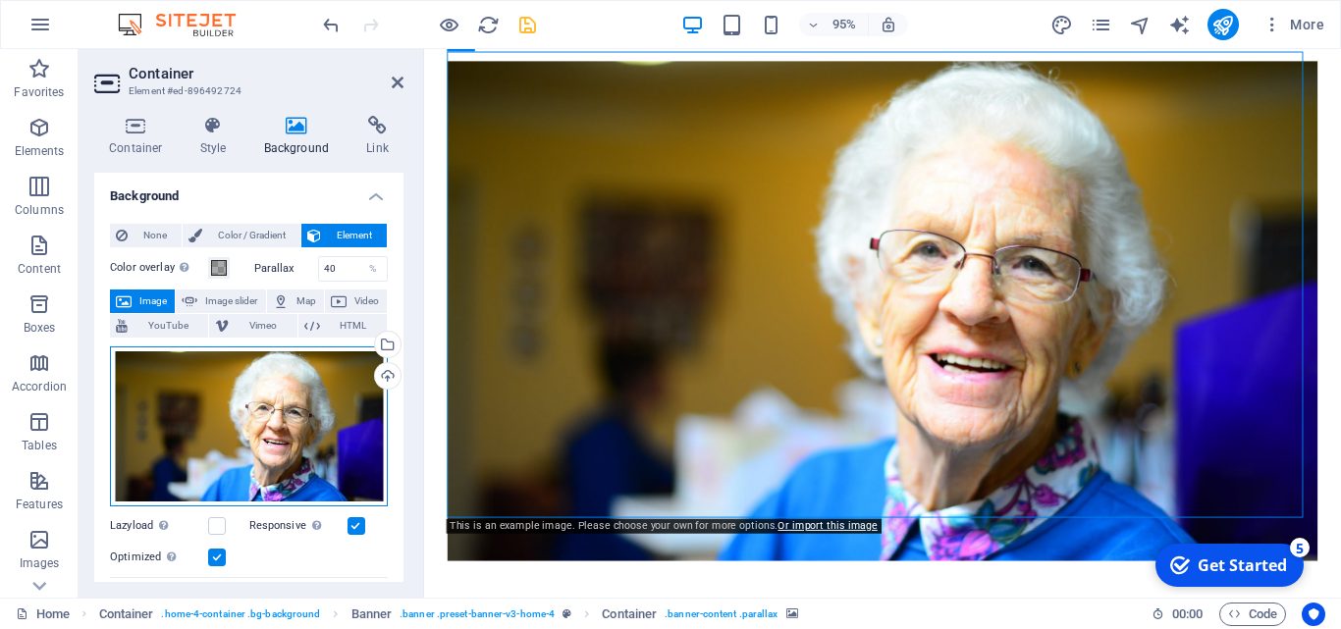
click at [273, 369] on div "Drag files here, click to choose files or select files from Files or our free s…" at bounding box center [249, 427] width 278 height 161
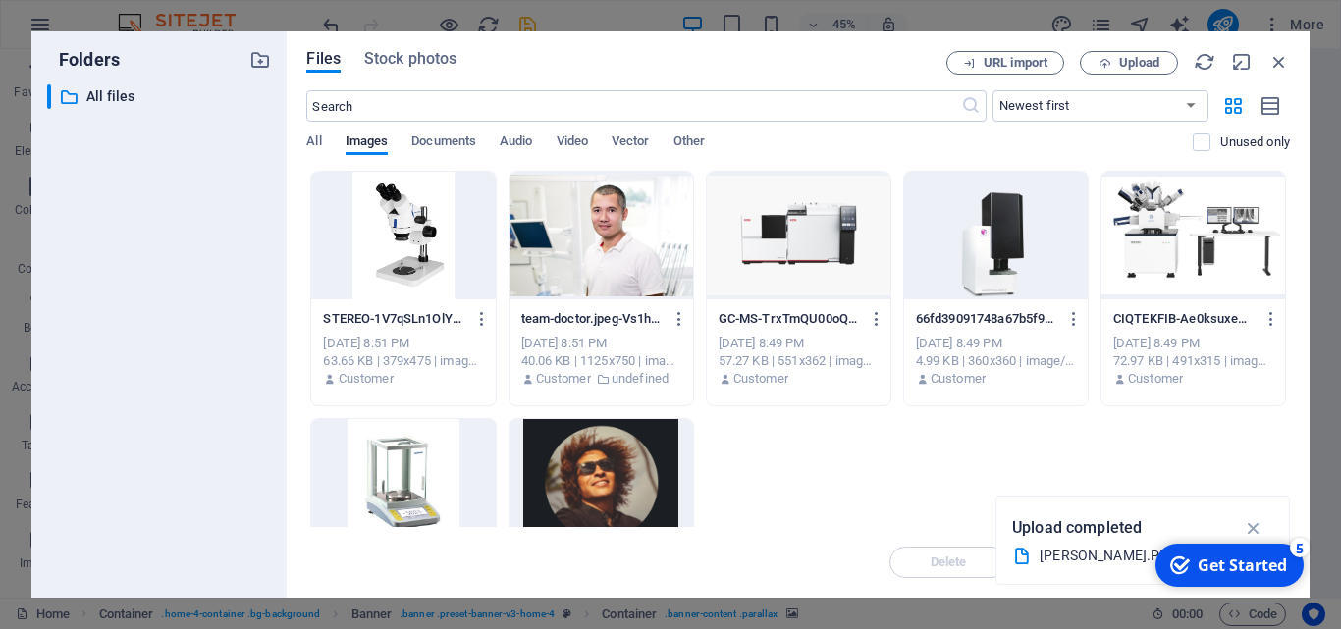
click at [1234, 267] on div at bounding box center [1194, 236] width 184 height 128
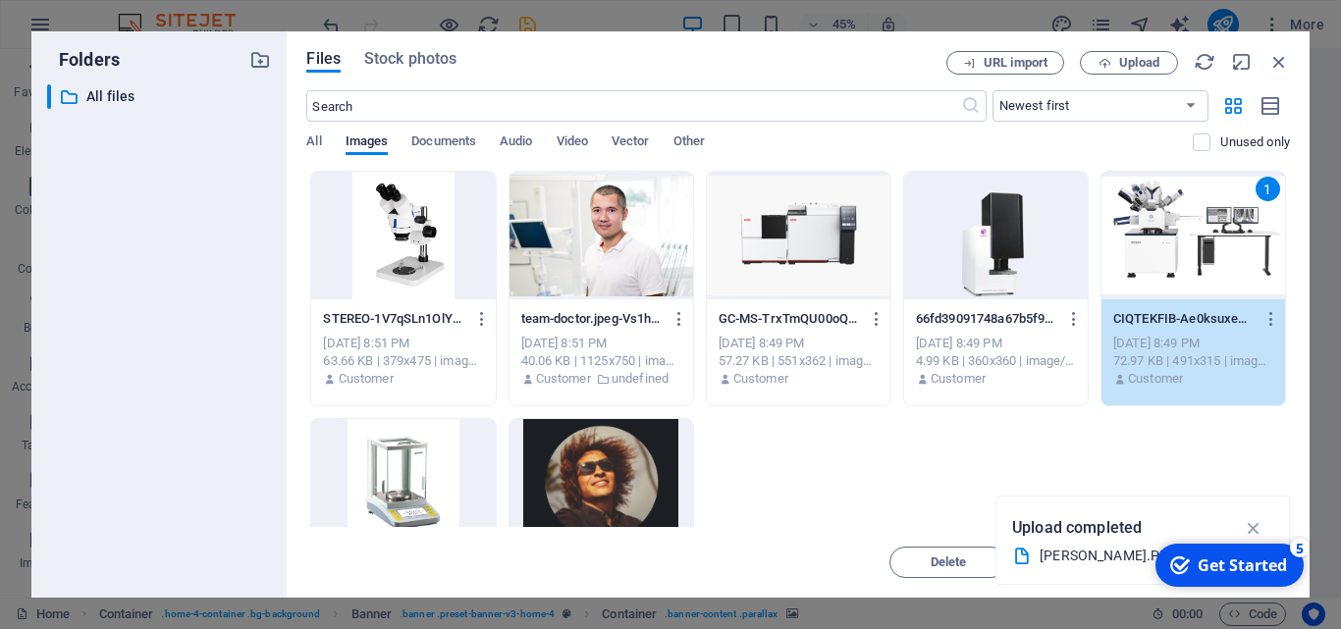
click at [1234, 266] on div "1" at bounding box center [1194, 236] width 184 height 128
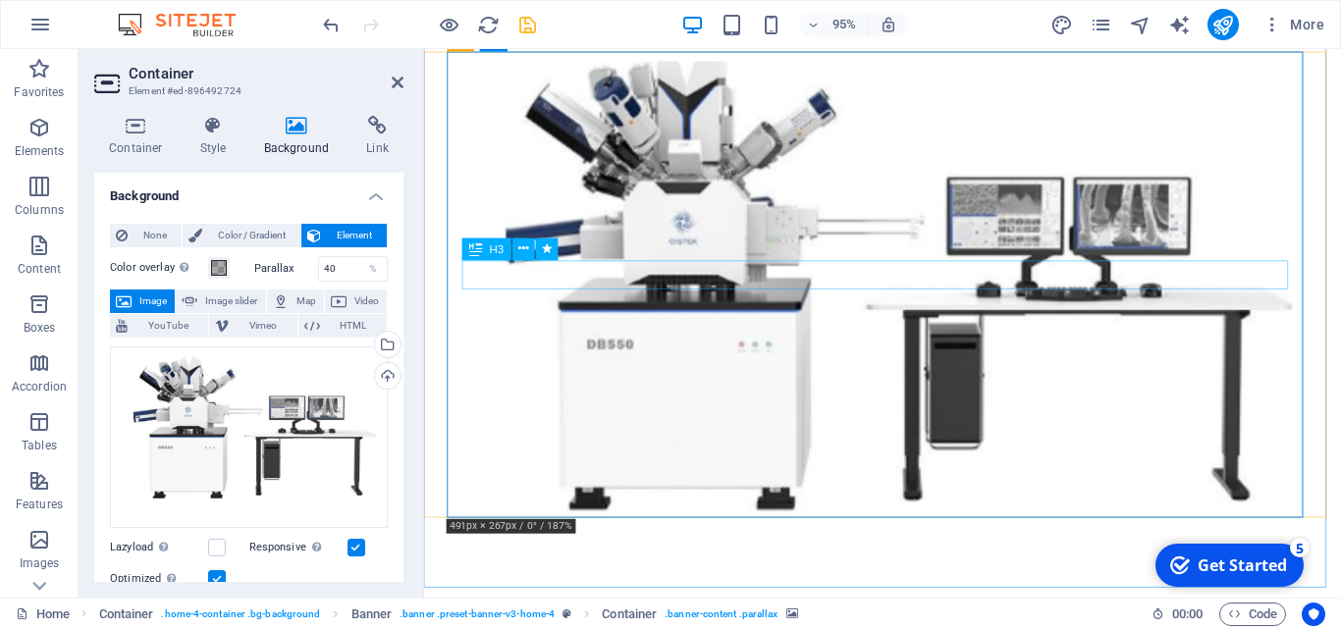
drag, startPoint x: 1658, startPoint y: 315, endPoint x: 1276, endPoint y: 277, distance: 383.8
click at [1340, 214] on div "Leading Provider of Laboratory Equipment Equipping Your Laboratory for Success …" at bounding box center [906, 465] width 965 height 805
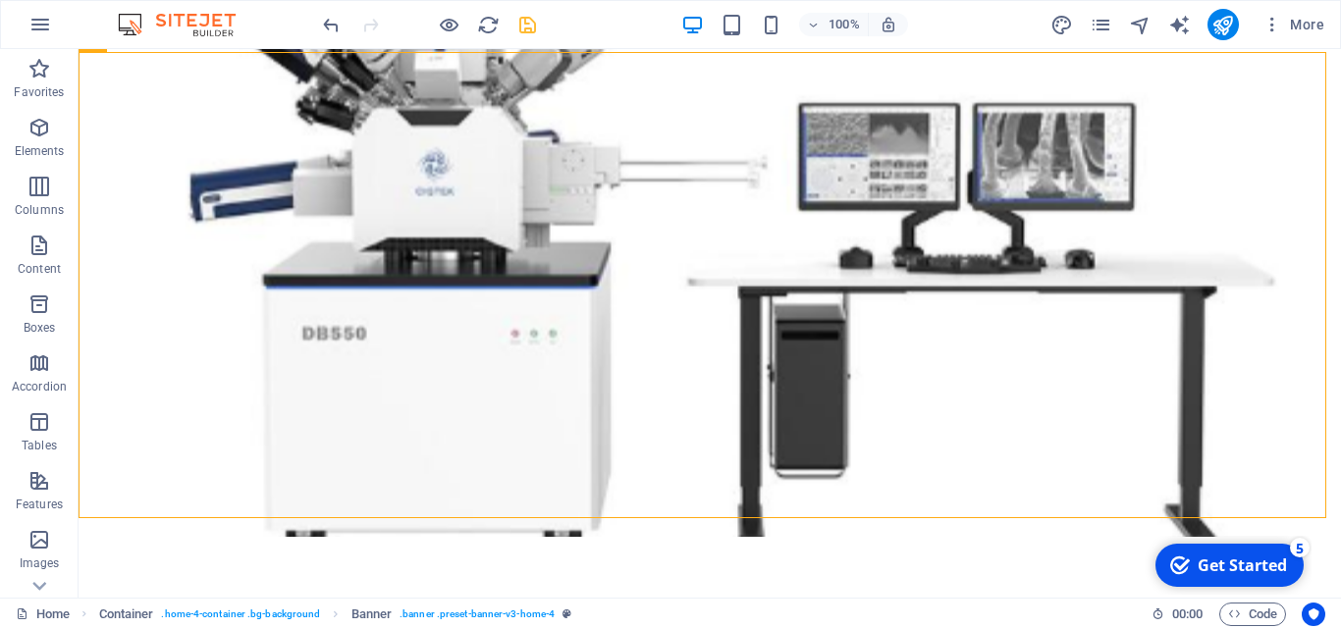
scroll to position [0, 0]
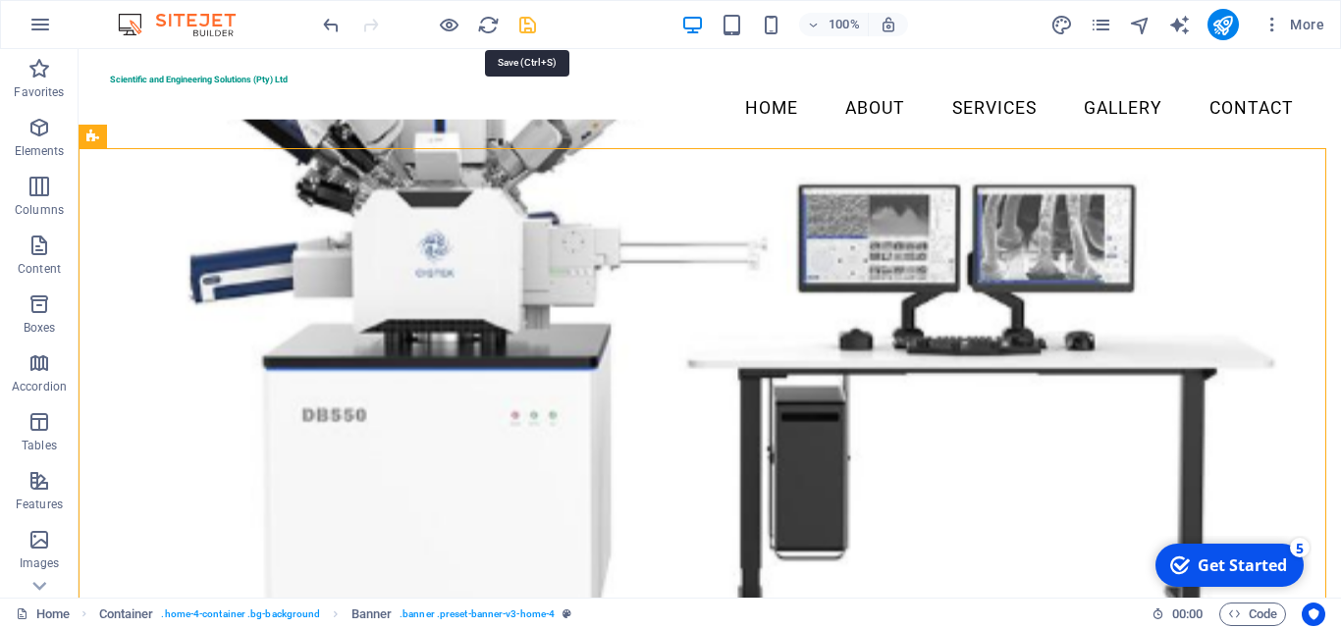
click at [533, 30] on icon "save" at bounding box center [527, 25] width 23 height 23
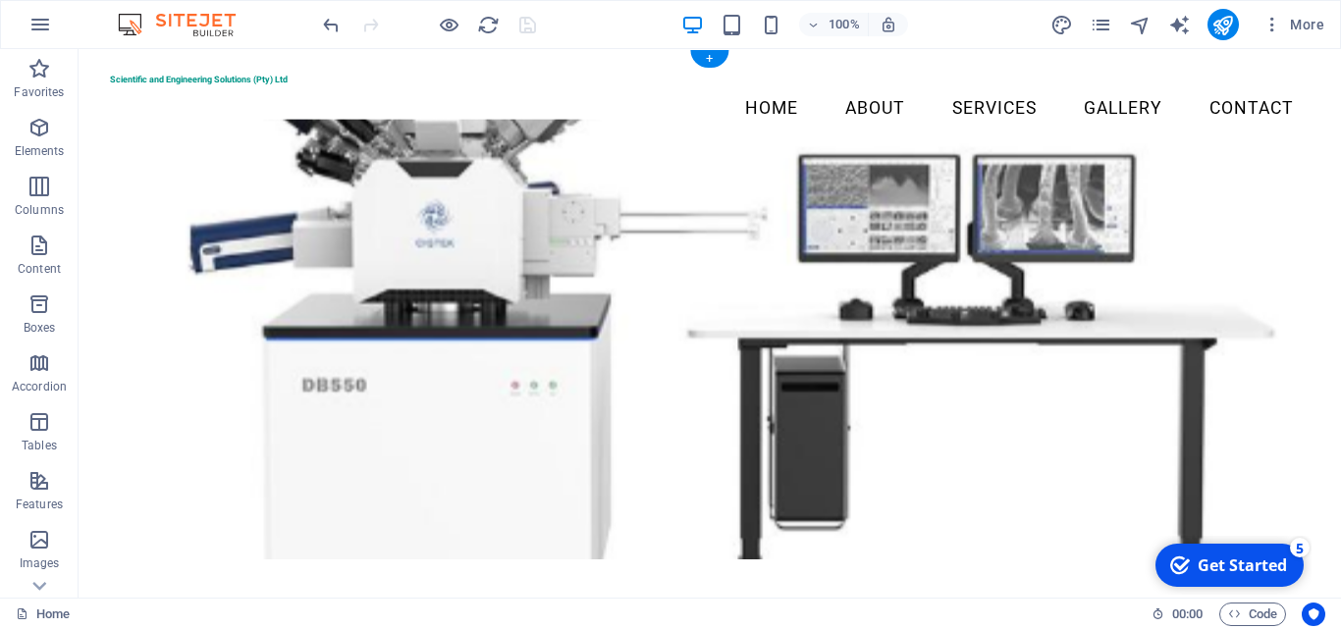
click at [368, 527] on figure at bounding box center [710, 339] width 1200 height 440
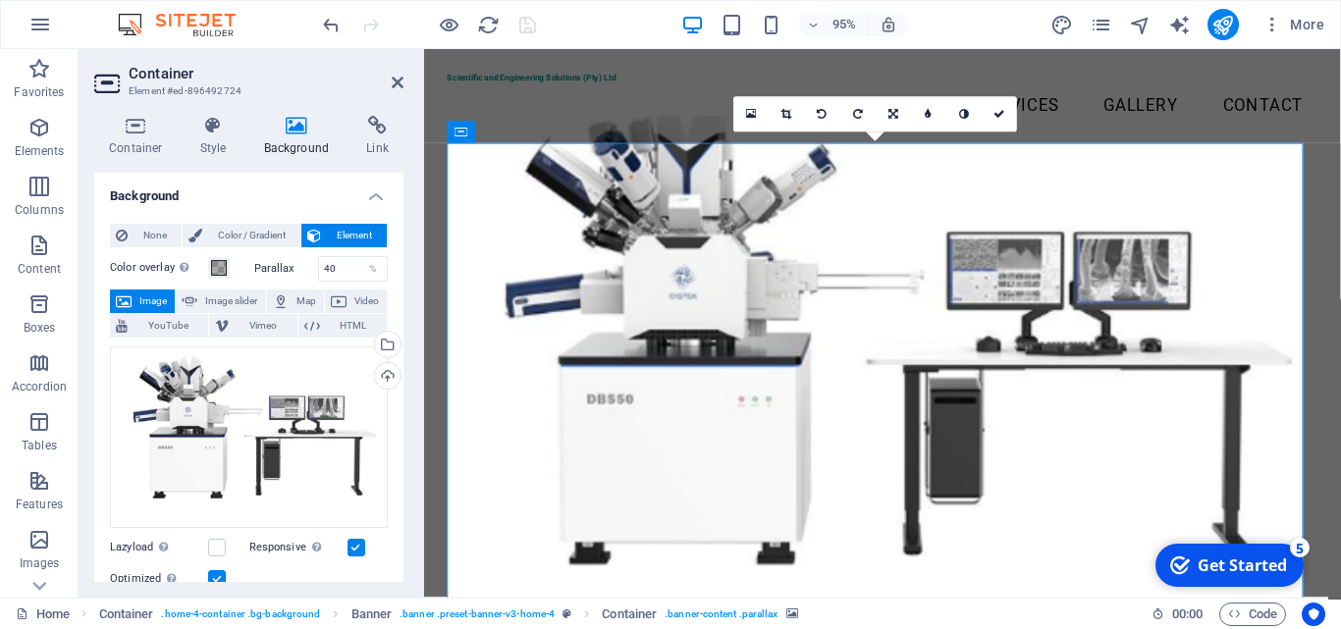
click at [398, 407] on div "None Color / Gradient Element Stretch background to full-width Color overlay Pl…" at bounding box center [248, 565] width 309 height 714
click at [297, 393] on div "Drag files here, click to choose files or select files from Files or our free s…" at bounding box center [249, 438] width 278 height 182
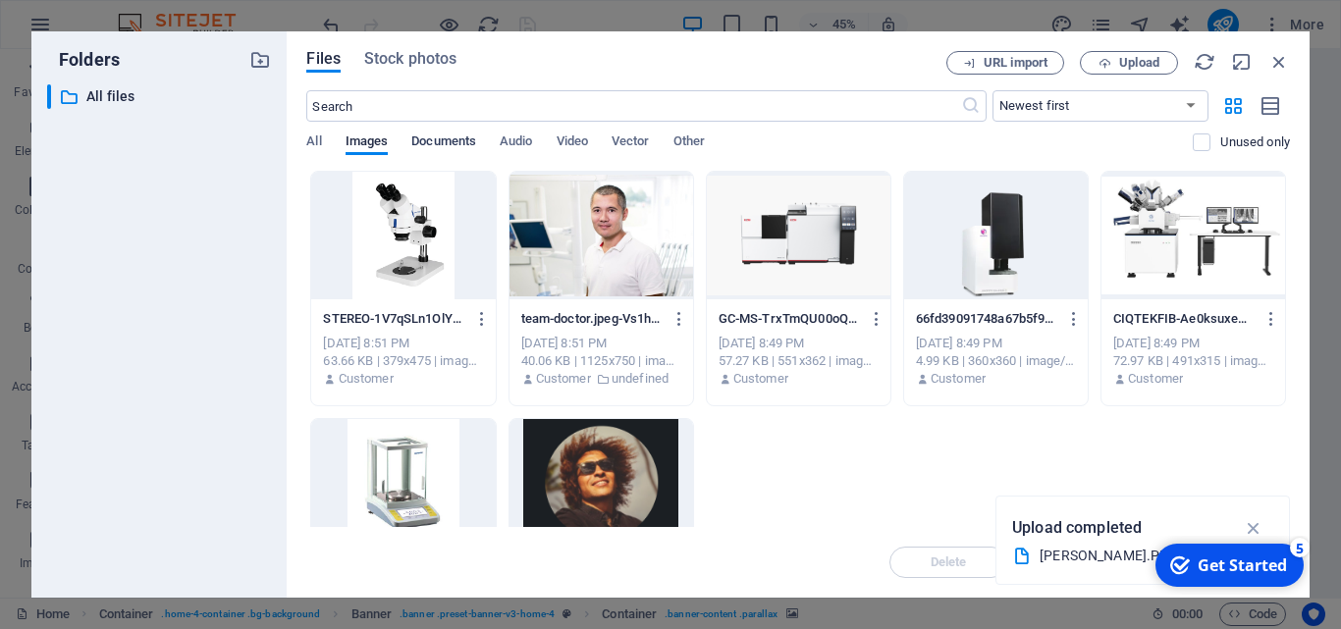
click at [461, 140] on span "Documents" at bounding box center [443, 143] width 65 height 27
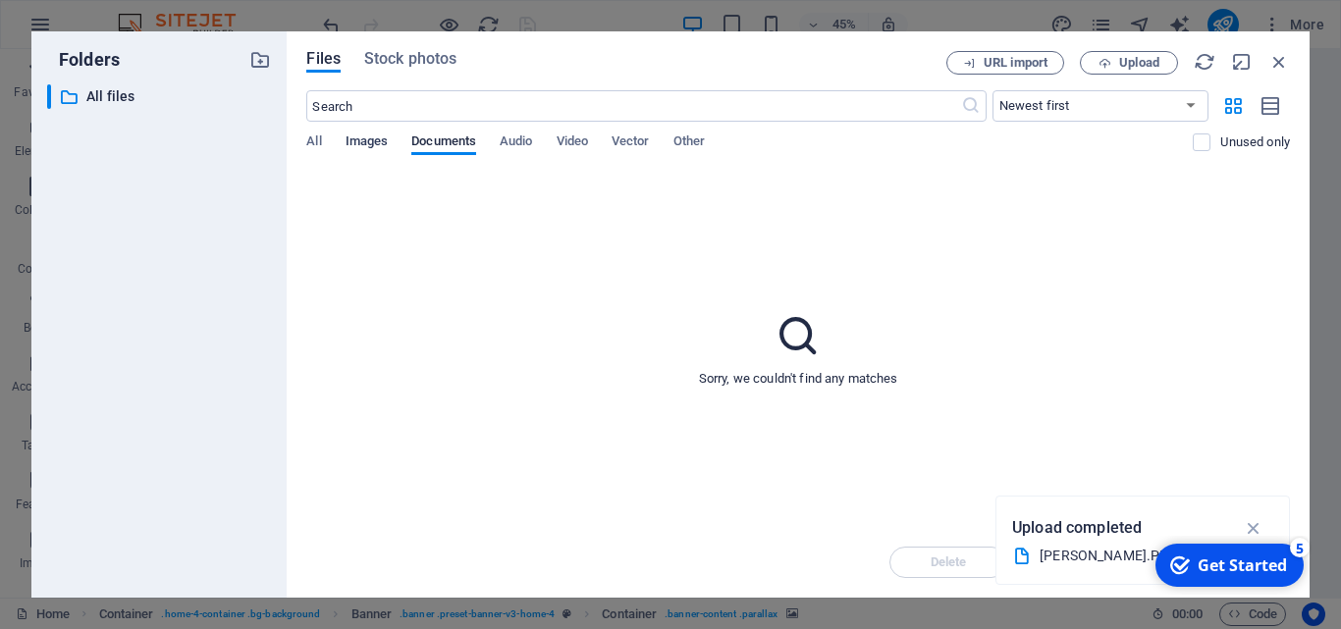
click at [379, 143] on span "Images" at bounding box center [367, 143] width 43 height 27
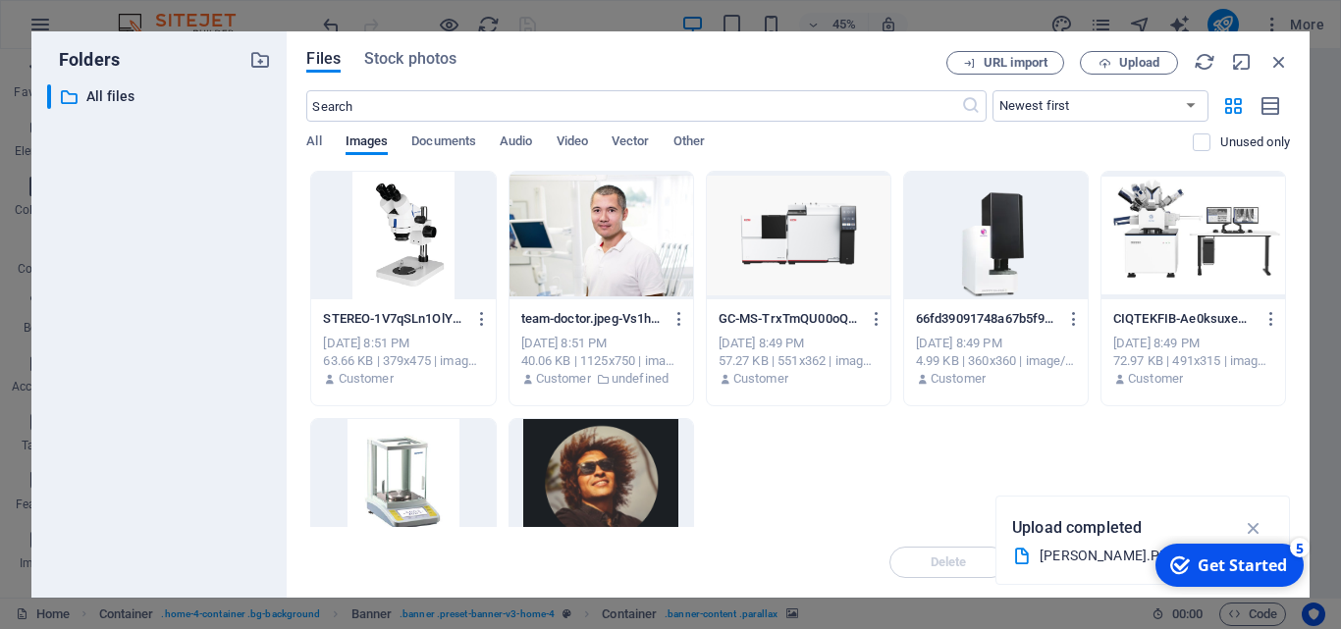
click at [890, 466] on div "STEREO-1V7qSLn1OlYnOmL47mjOCw.PNG STEREO-1V7qSLn1OlYnOmL47mjOCw.PNG [DATE] 8:51…" at bounding box center [798, 412] width 984 height 483
click at [458, 147] on span "Documents" at bounding box center [443, 143] width 65 height 27
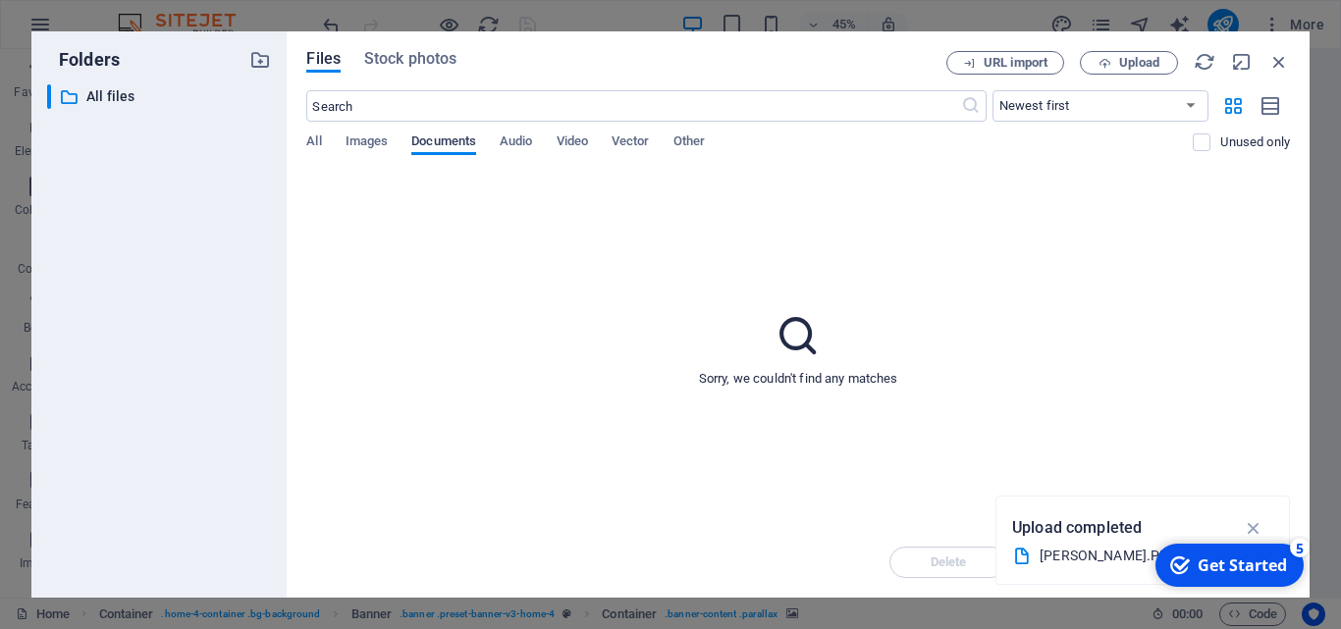
click at [458, 147] on span "Documents" at bounding box center [443, 143] width 65 height 27
click at [324, 134] on div "All Images Documents Audio Video Vector Other" at bounding box center [749, 152] width 887 height 37
click at [317, 135] on span "All" at bounding box center [313, 143] width 15 height 27
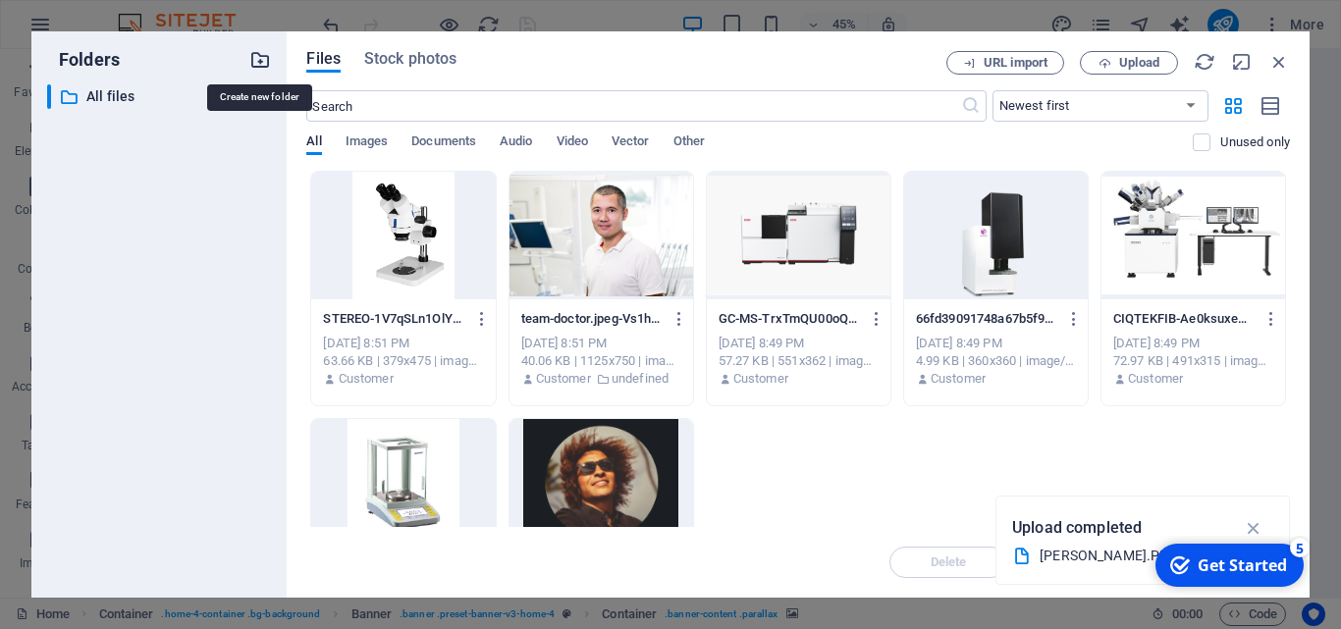
click at [258, 60] on icon "button" at bounding box center [260, 60] width 22 height 22
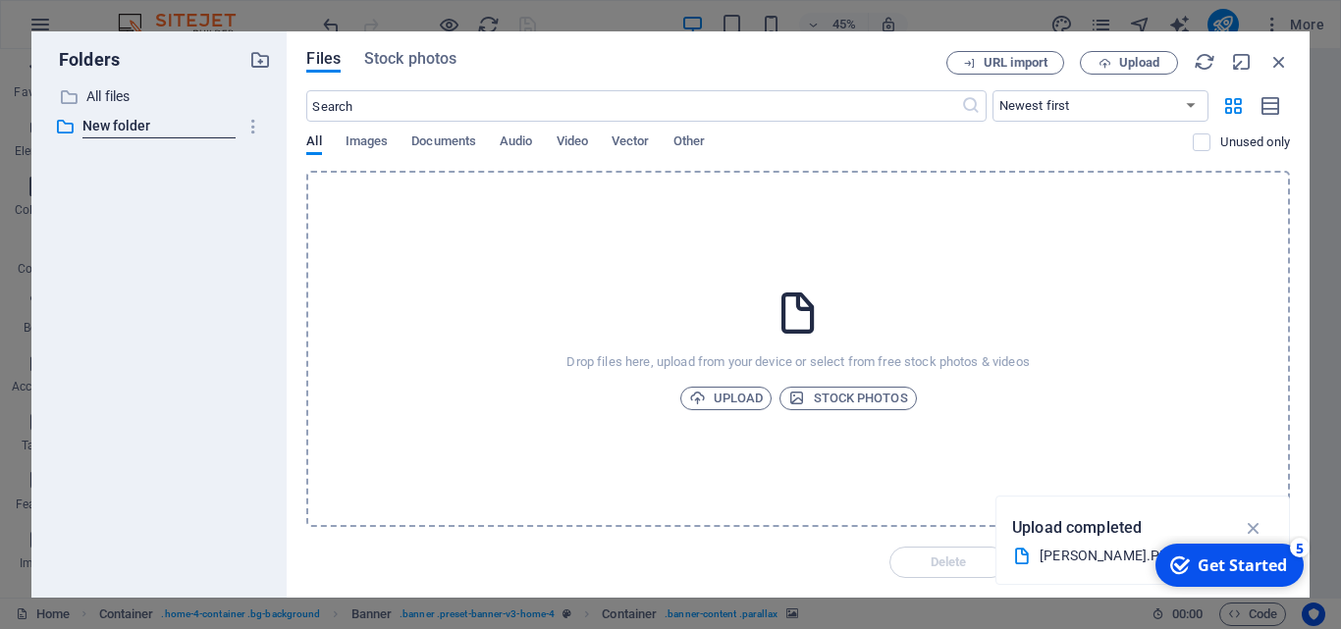
click at [237, 114] on folder "button" at bounding box center [254, 126] width 36 height 31
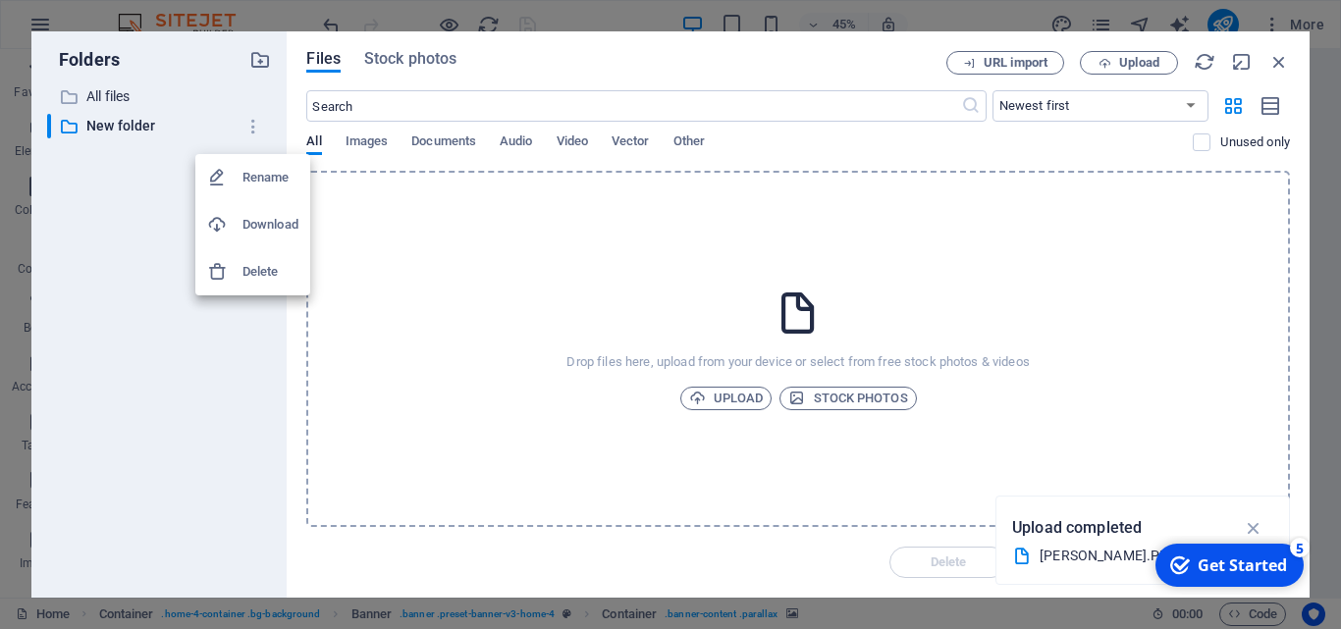
click at [737, 398] on div at bounding box center [670, 314] width 1341 height 629
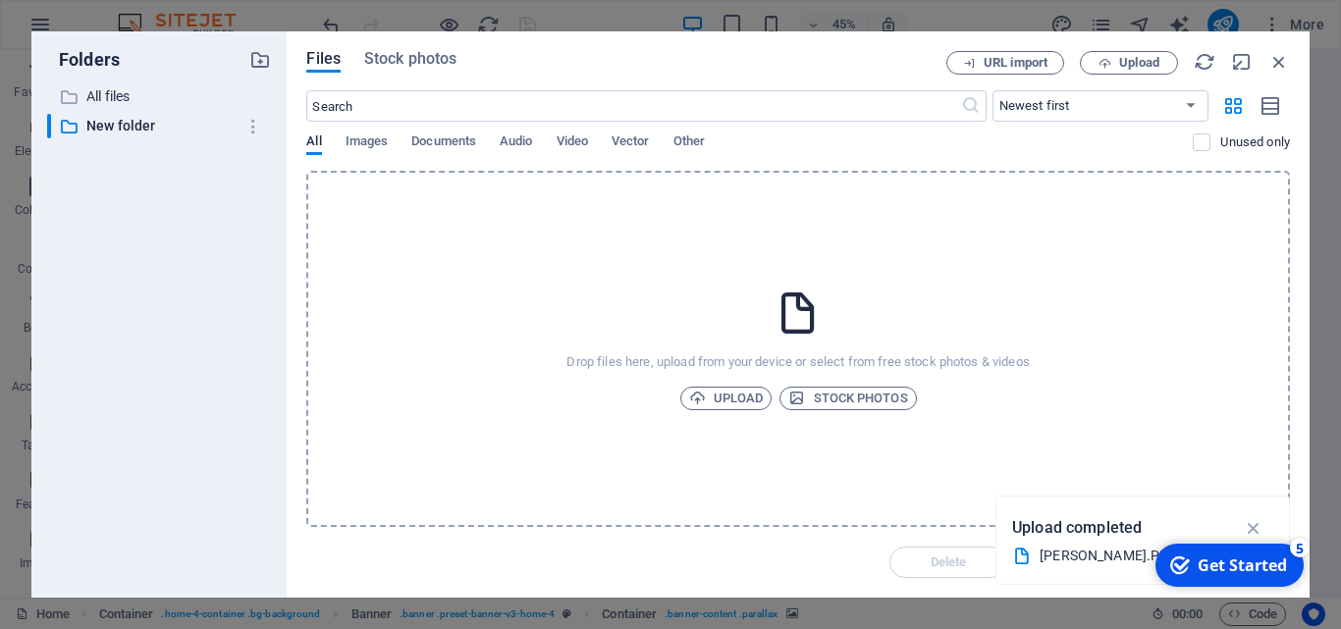
click at [737, 398] on span "Upload" at bounding box center [726, 399] width 75 height 24
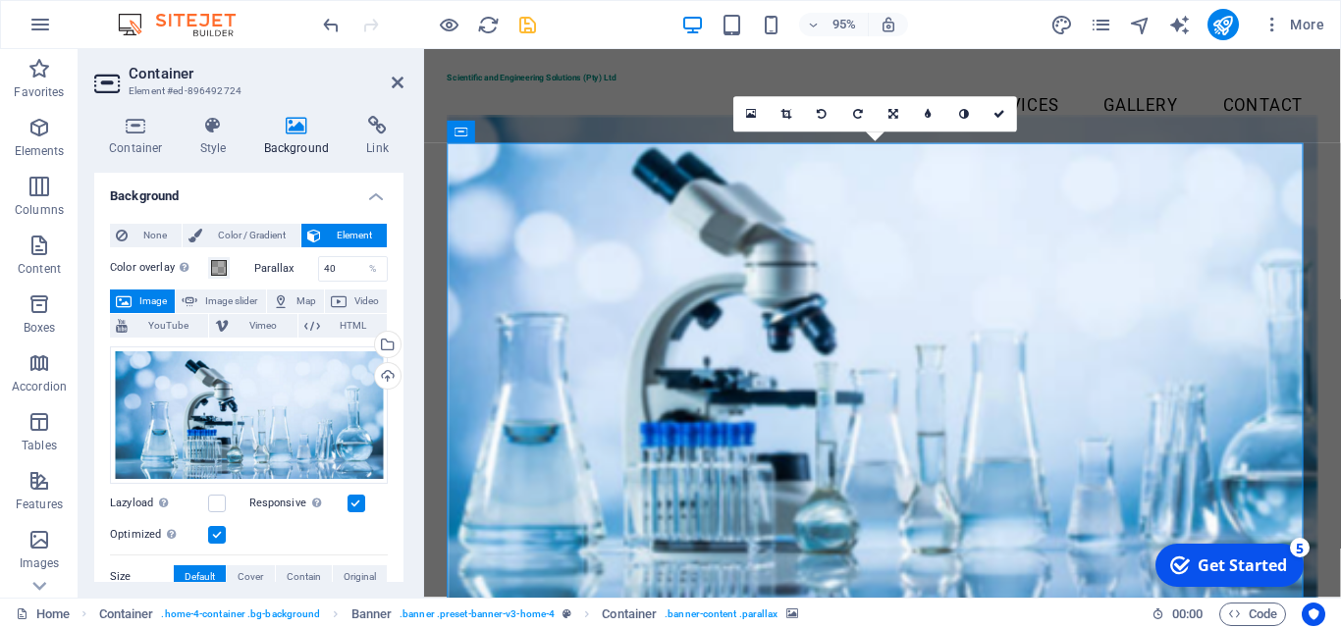
click at [1123, 279] on figure at bounding box center [907, 382] width 917 height 526
click at [1003, 112] on icon at bounding box center [1000, 114] width 12 height 11
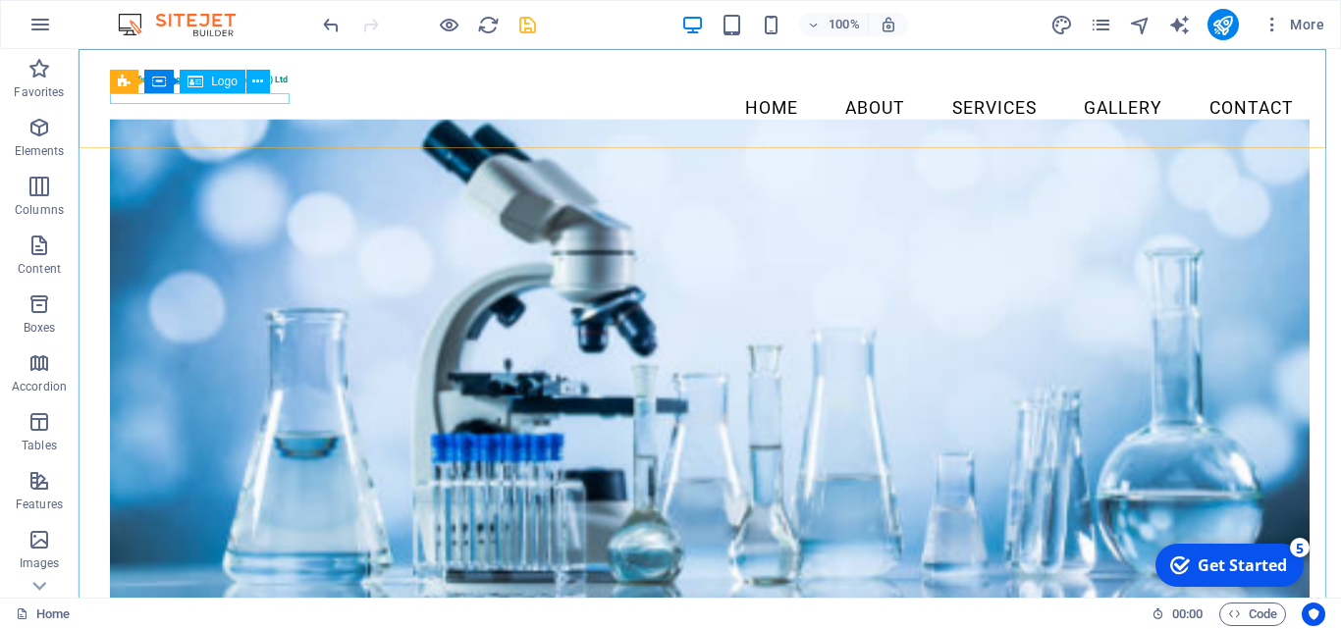
click at [239, 89] on div "Logo" at bounding box center [213, 82] width 66 height 24
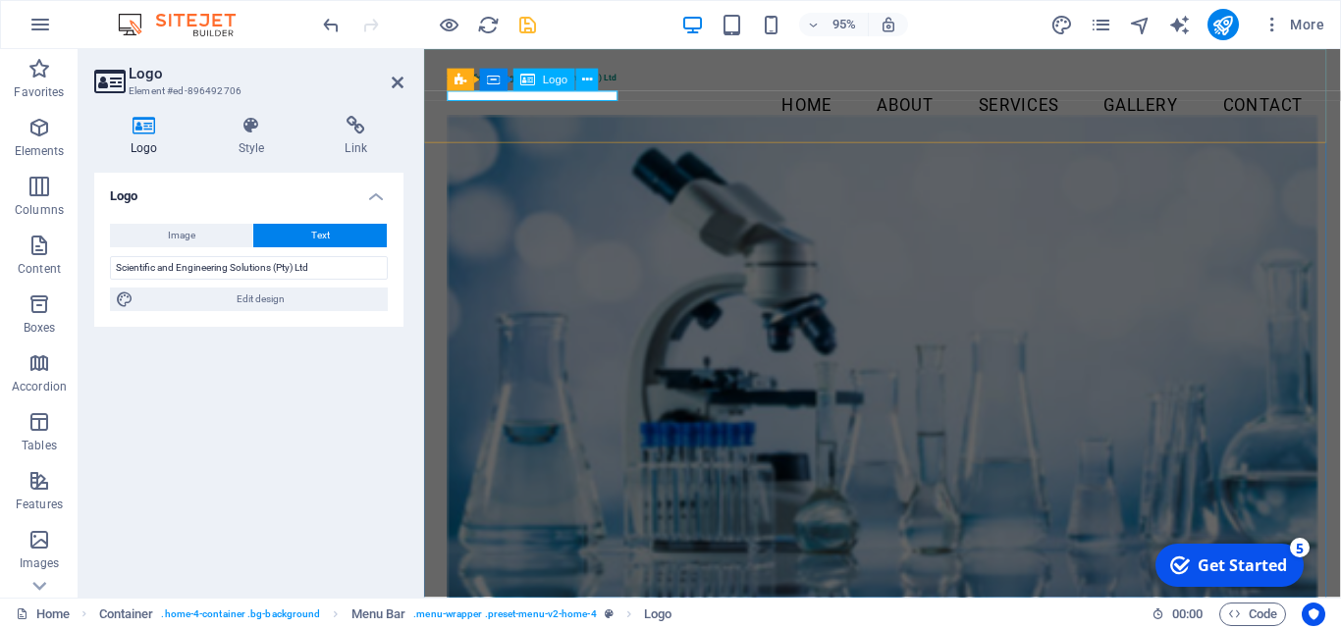
click at [588, 85] on div "Scientific and Engineering Solutions (Pty) Ltd" at bounding box center [907, 80] width 917 height 11
click at [577, 85] on div "Scientific and Engineering Solutions (Pty) Ltd" at bounding box center [907, 80] width 917 height 11
click at [550, 60] on icon at bounding box center [553, 60] width 10 height 20
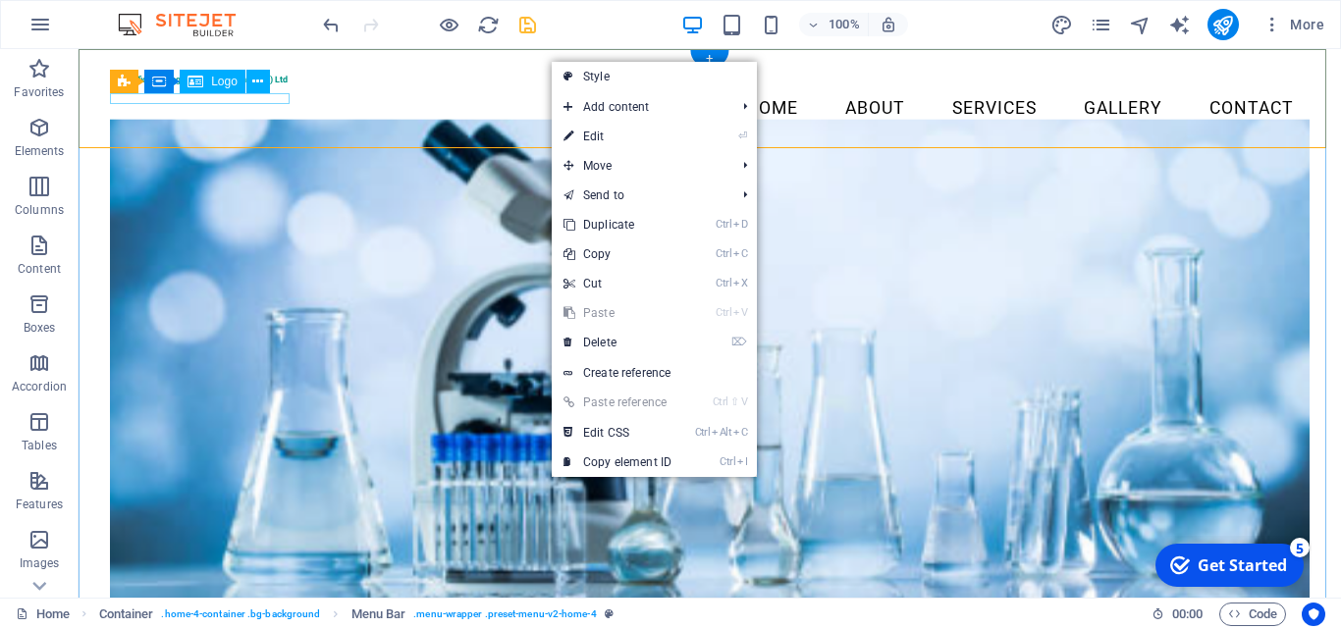
click at [190, 85] on div "Scientific and Engineering Solutions (Pty) Ltd" at bounding box center [710, 80] width 1200 height 11
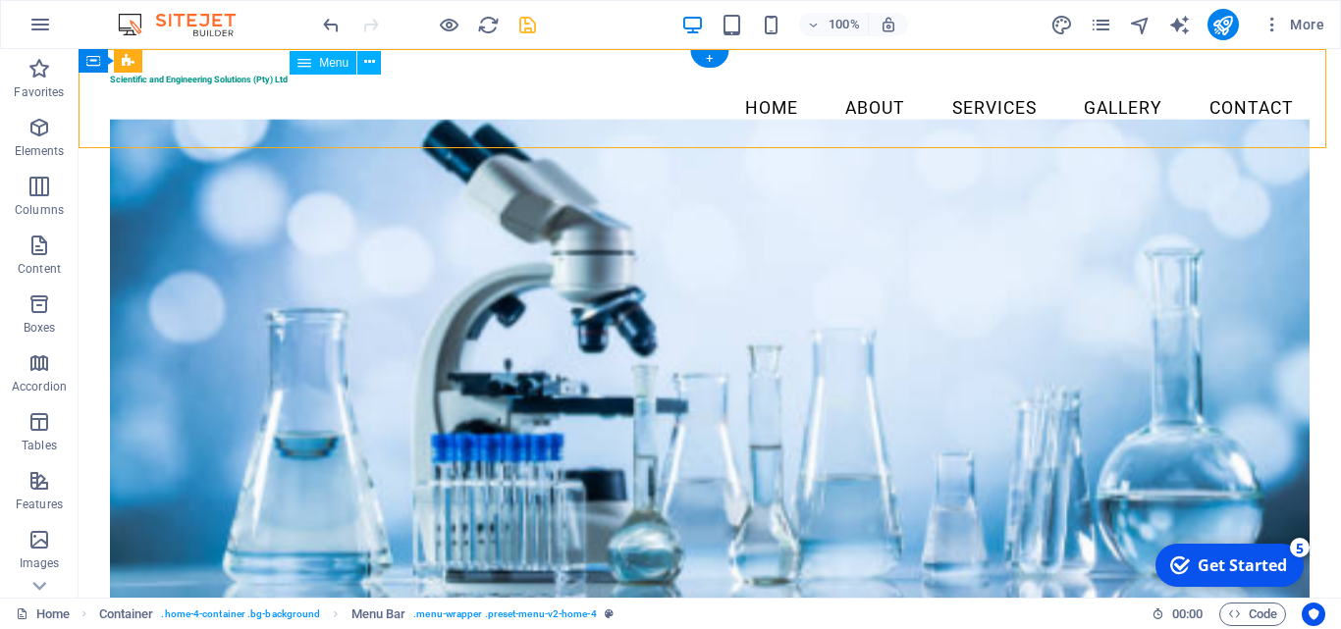
drag, startPoint x: 288, startPoint y: 104, endPoint x: 300, endPoint y: 117, distance: 18.0
click at [300, 117] on div "Scientific and Engineering Solutions (Pty) Ltd Menu Home About Services Gallery…" at bounding box center [710, 104] width 1263 height 110
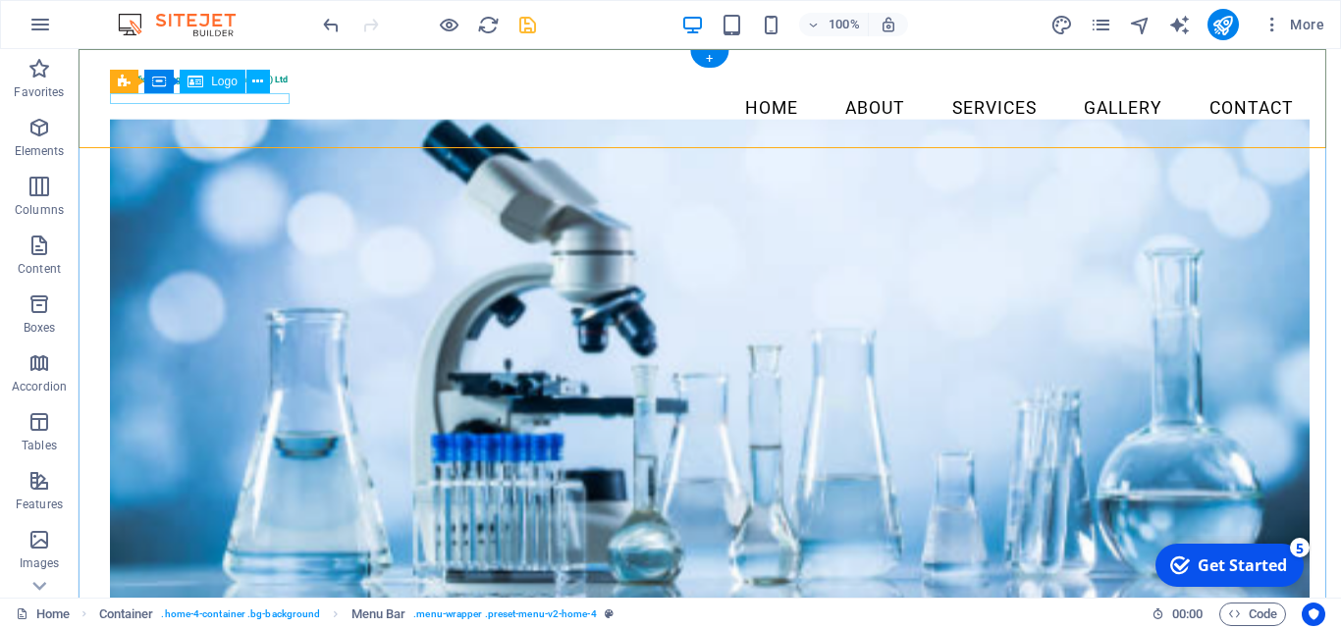
click at [274, 85] on div "Scientific and Engineering Solutions (Pty) Ltd" at bounding box center [710, 80] width 1200 height 11
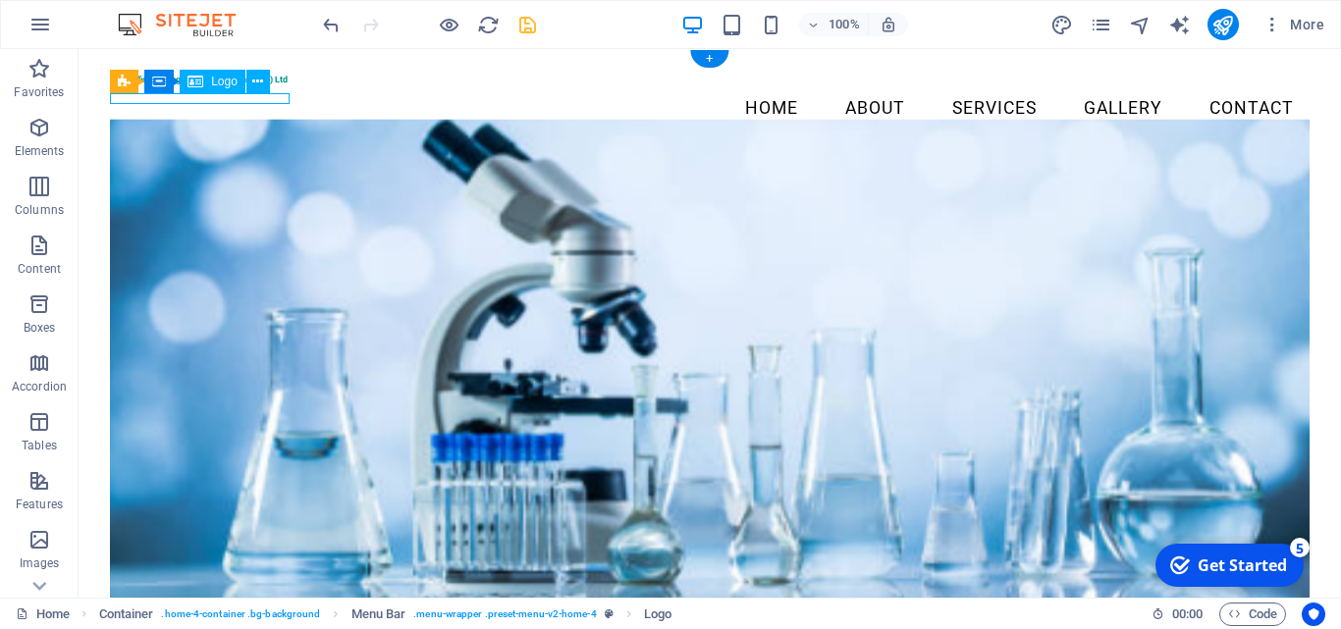
click at [274, 85] on div "Scientific and Engineering Solutions (Pty) Ltd" at bounding box center [710, 80] width 1200 height 11
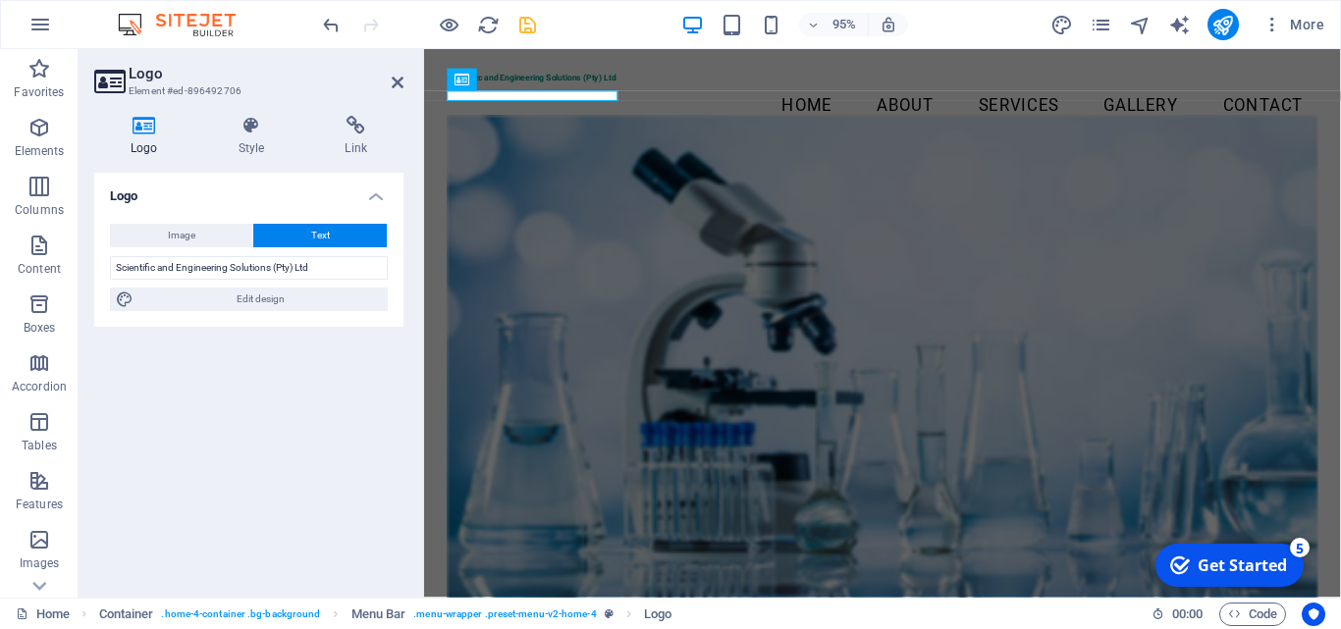
click at [274, 99] on h3 "Element #ed-896492706" at bounding box center [247, 91] width 236 height 18
click at [529, 58] on button at bounding box center [520, 60] width 23 height 23
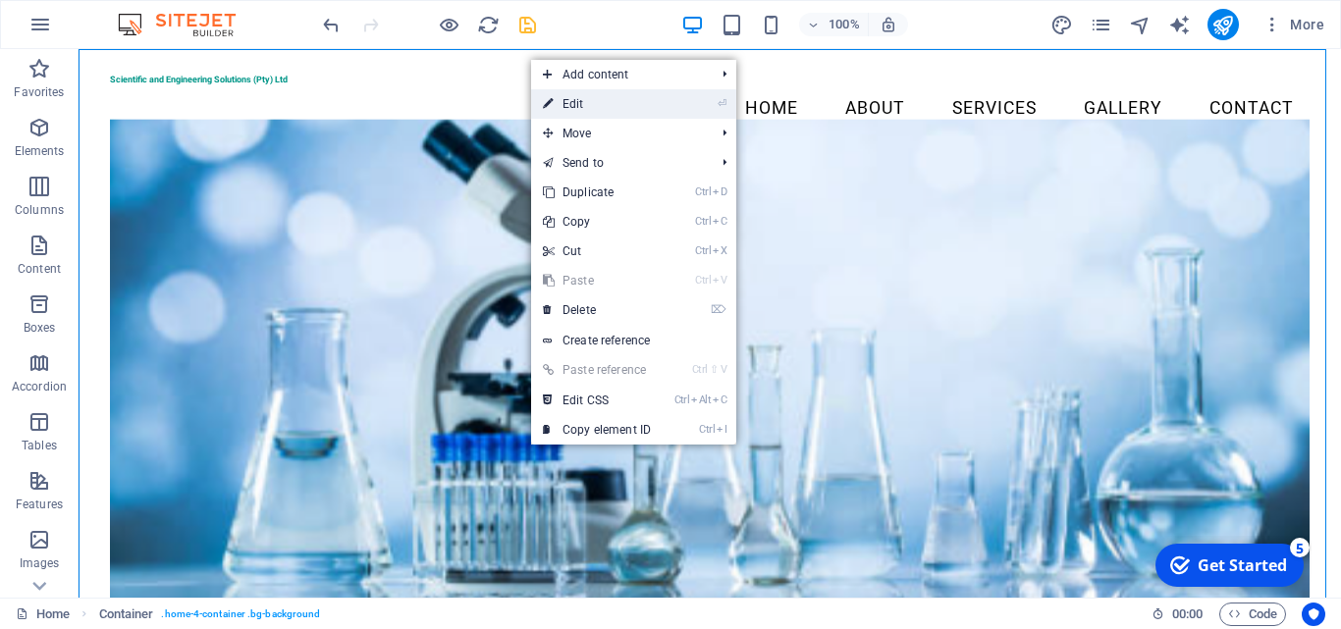
click at [567, 105] on link "⏎ Edit" at bounding box center [597, 103] width 132 height 29
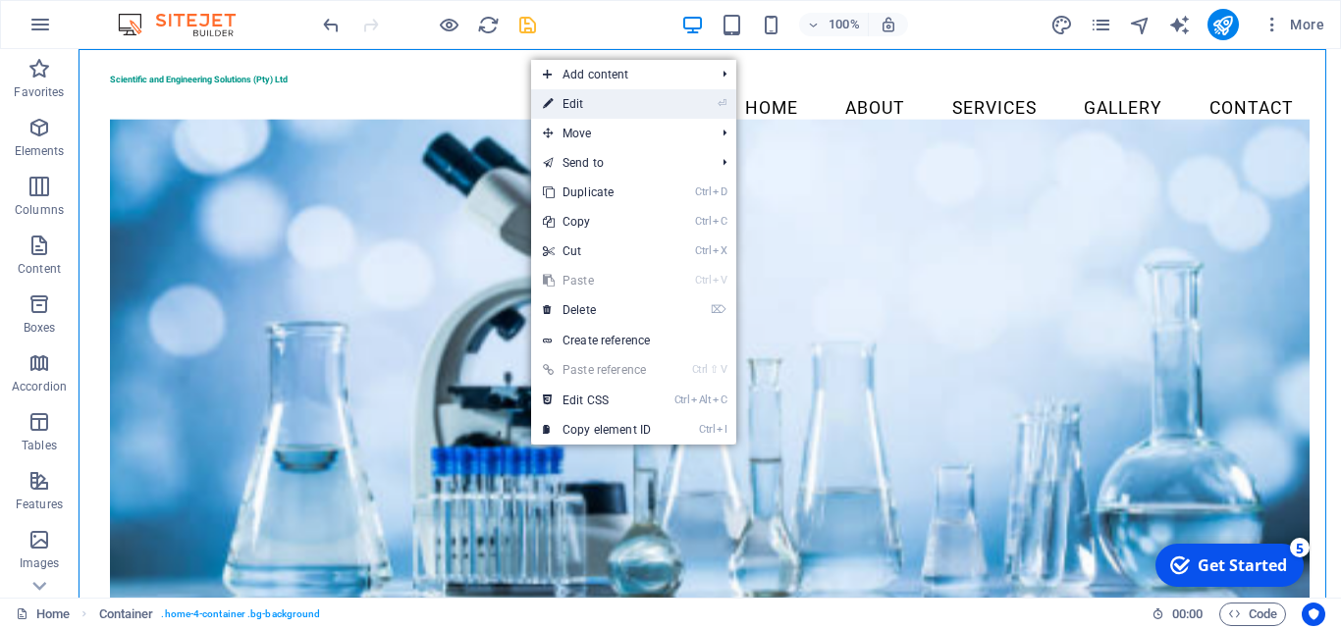
select select "header"
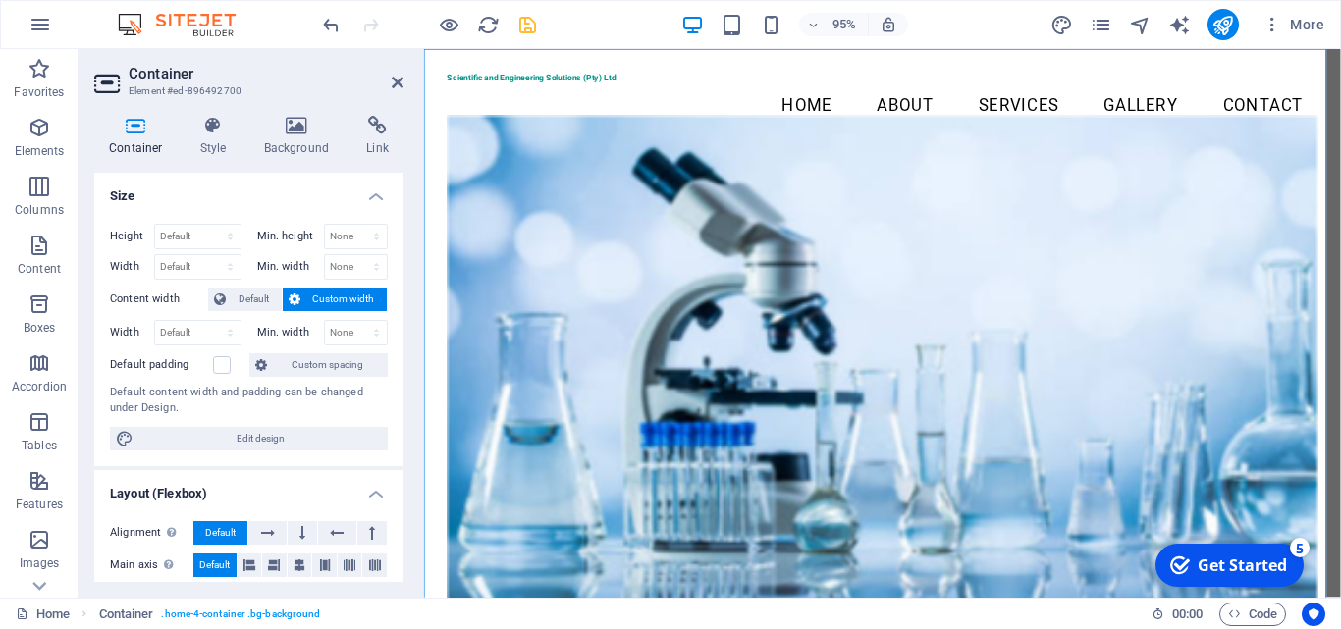
click at [404, 410] on div "Container Style Background Link Size Height Default px rem % vh vw Min. height …" at bounding box center [249, 349] width 341 height 498
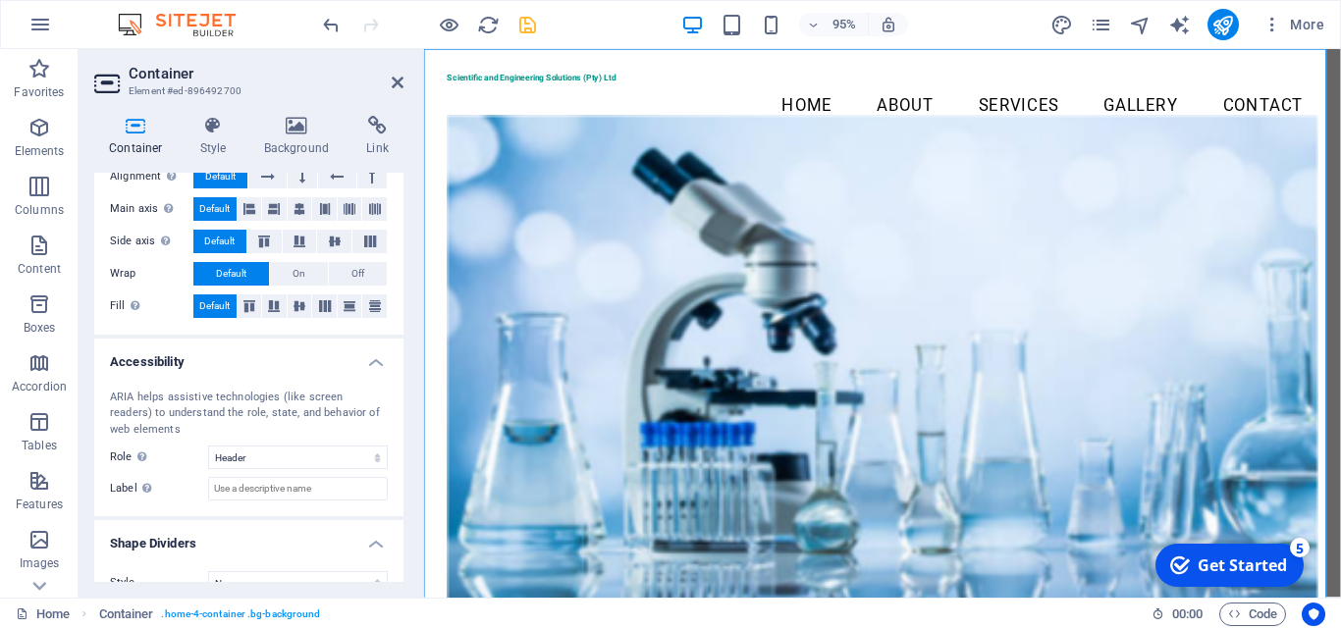
scroll to position [358, 0]
click at [398, 207] on div "Alignment Determines the flex direction. Default Main axis Determine how elemen…" at bounding box center [248, 240] width 309 height 186
click at [393, 223] on div "Alignment Determines the flex direction. Default Main axis Determine how elemen…" at bounding box center [248, 240] width 309 height 186
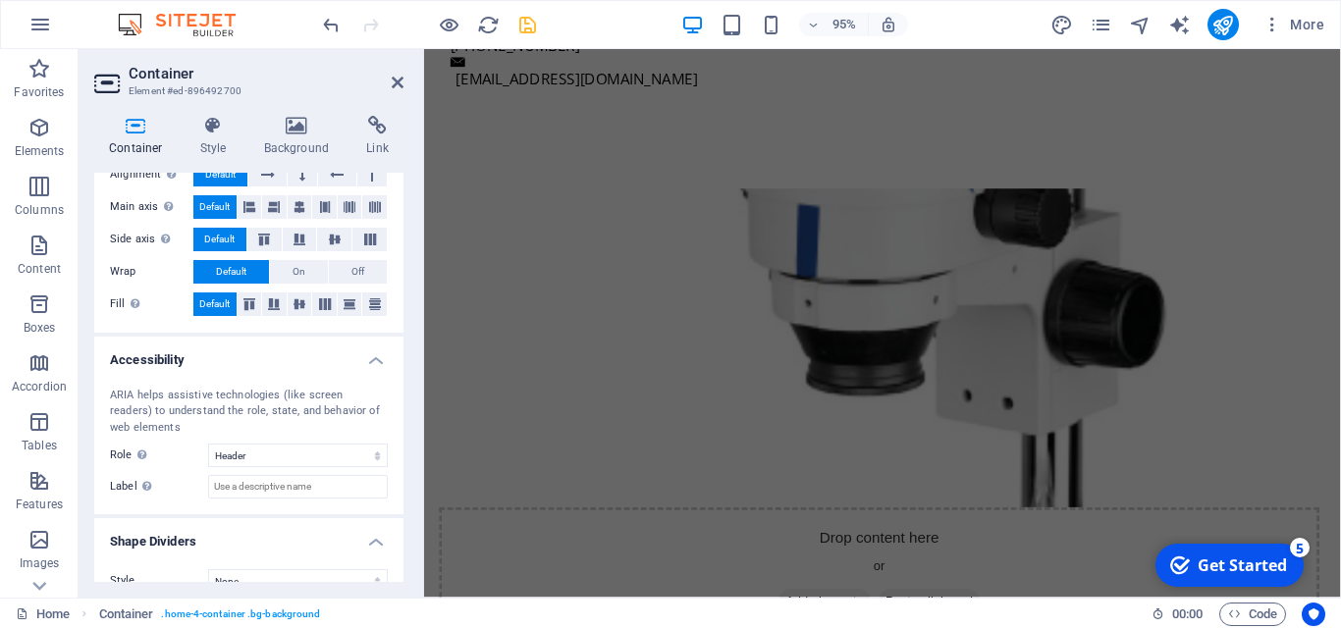
scroll to position [1514, 0]
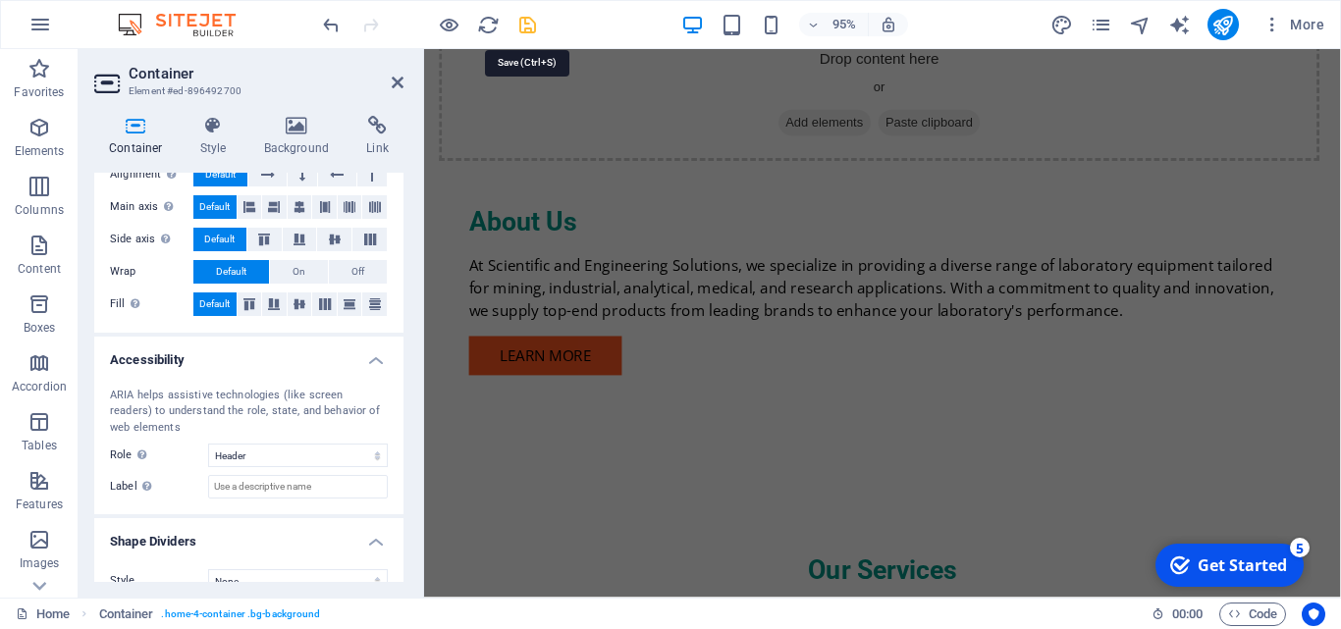
click at [520, 24] on icon "save" at bounding box center [527, 25] width 23 height 23
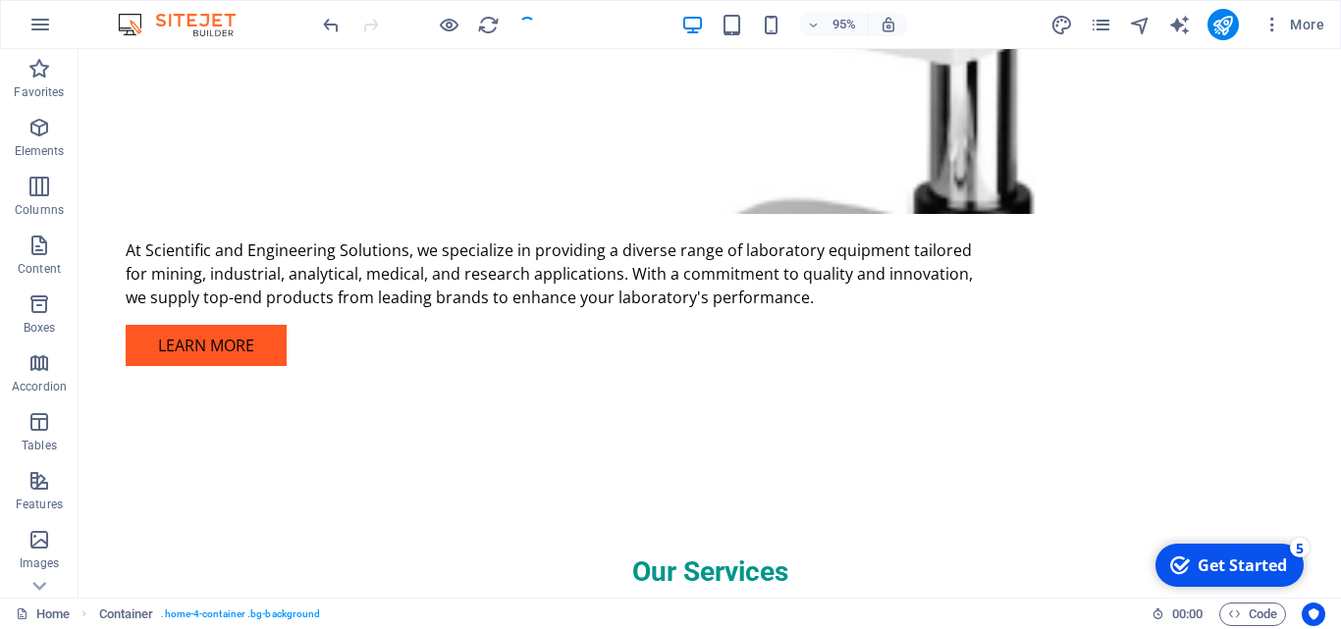
scroll to position [45, 0]
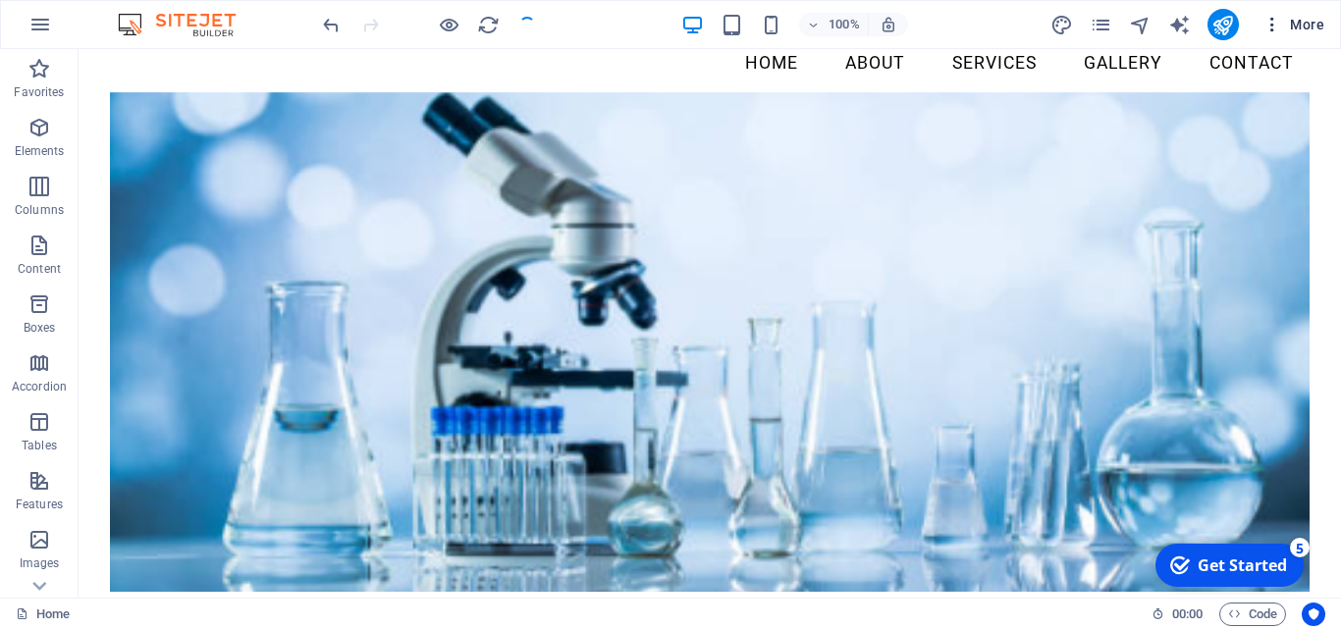
click at [1305, 14] on button "More" at bounding box center [1294, 24] width 78 height 31
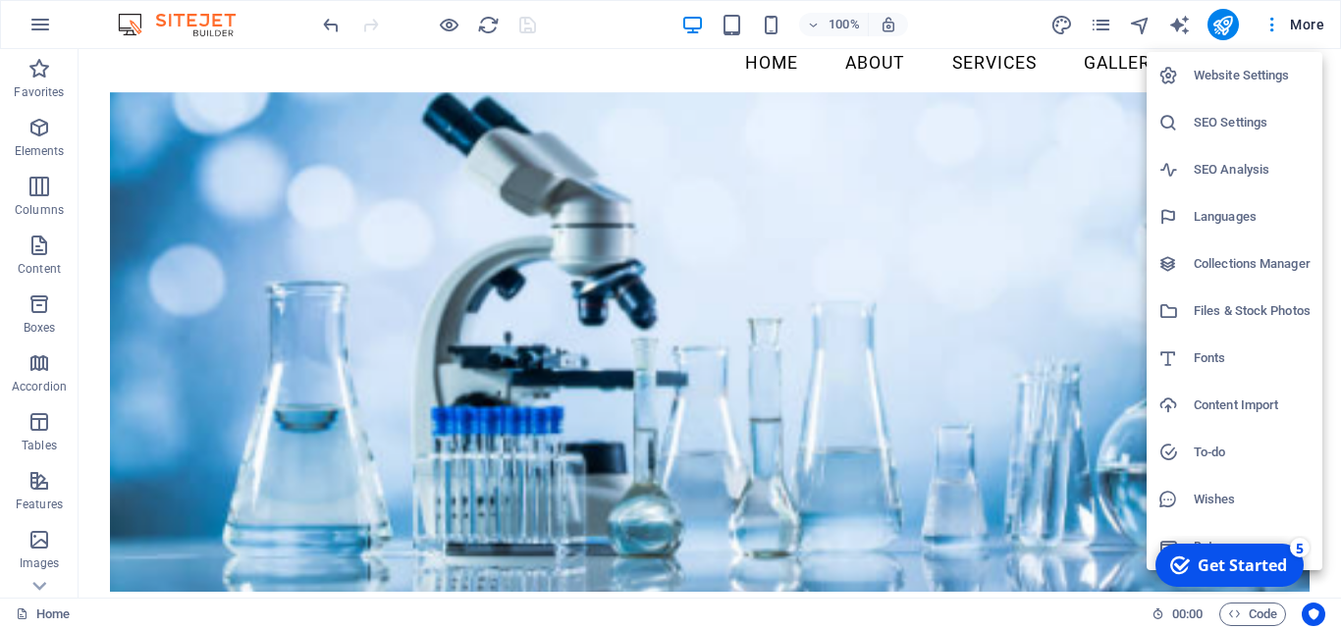
drag, startPoint x: 1336, startPoint y: 130, endPoint x: 1340, endPoint y: 206, distance: 76.7
click at [1340, 206] on div at bounding box center [670, 314] width 1341 height 629
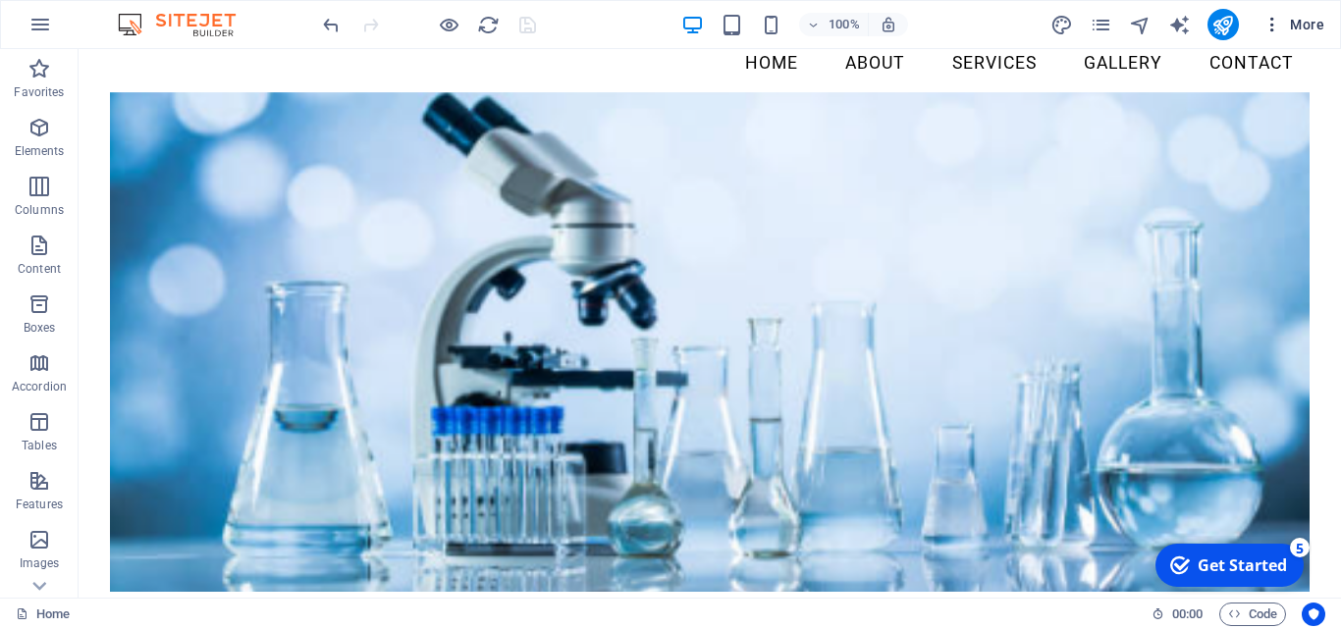
click at [1301, 27] on span "More" at bounding box center [1294, 25] width 62 height 20
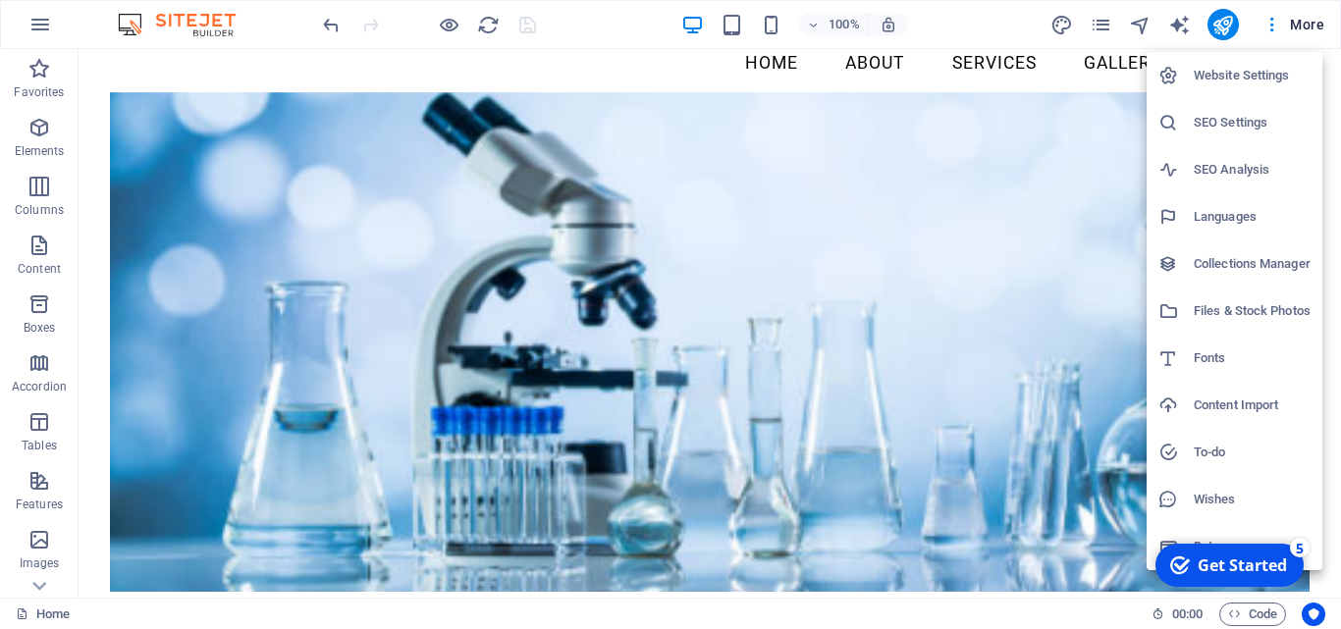
click at [1229, 26] on div at bounding box center [670, 314] width 1341 height 629
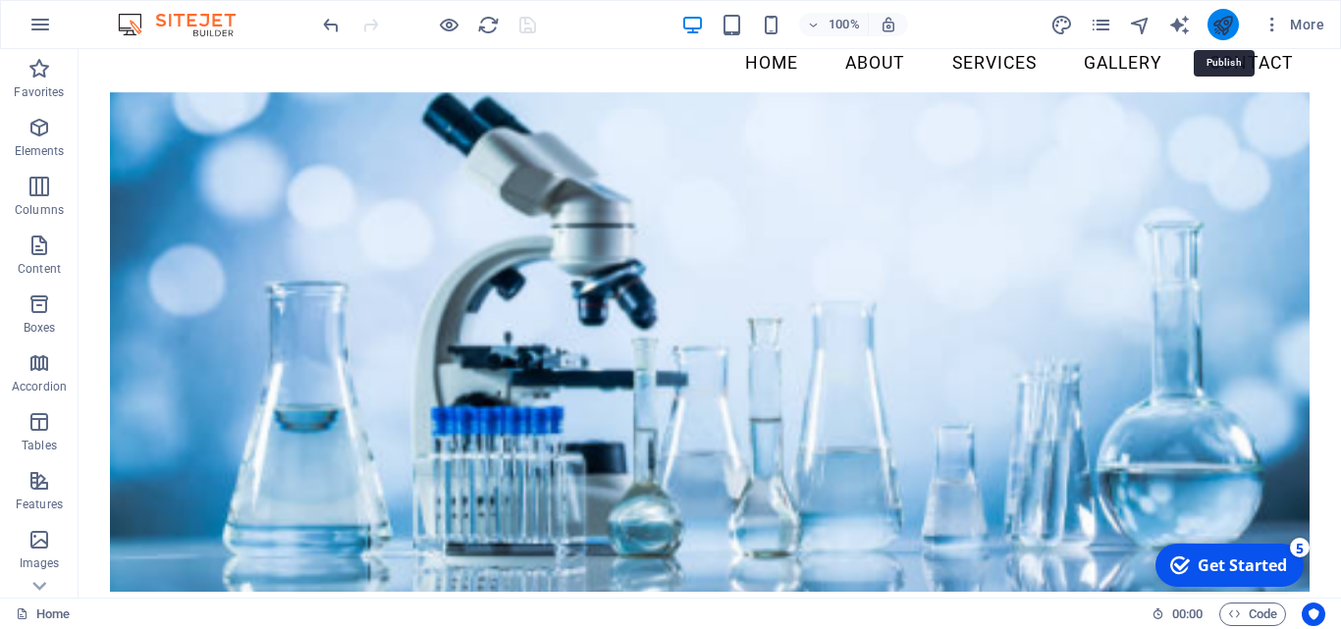
click at [1228, 26] on icon "publish" at bounding box center [1222, 25] width 23 height 23
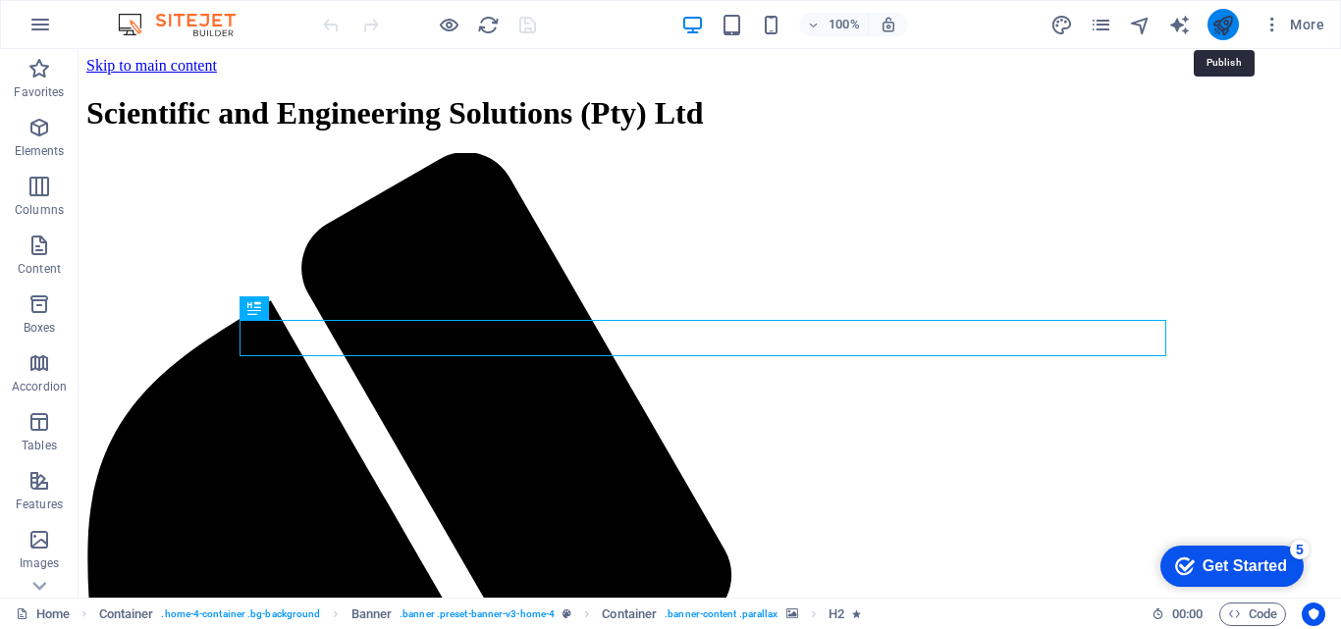
click at [1221, 19] on icon "publish" at bounding box center [1222, 25] width 23 height 23
click at [1286, 20] on span "More" at bounding box center [1294, 25] width 62 height 20
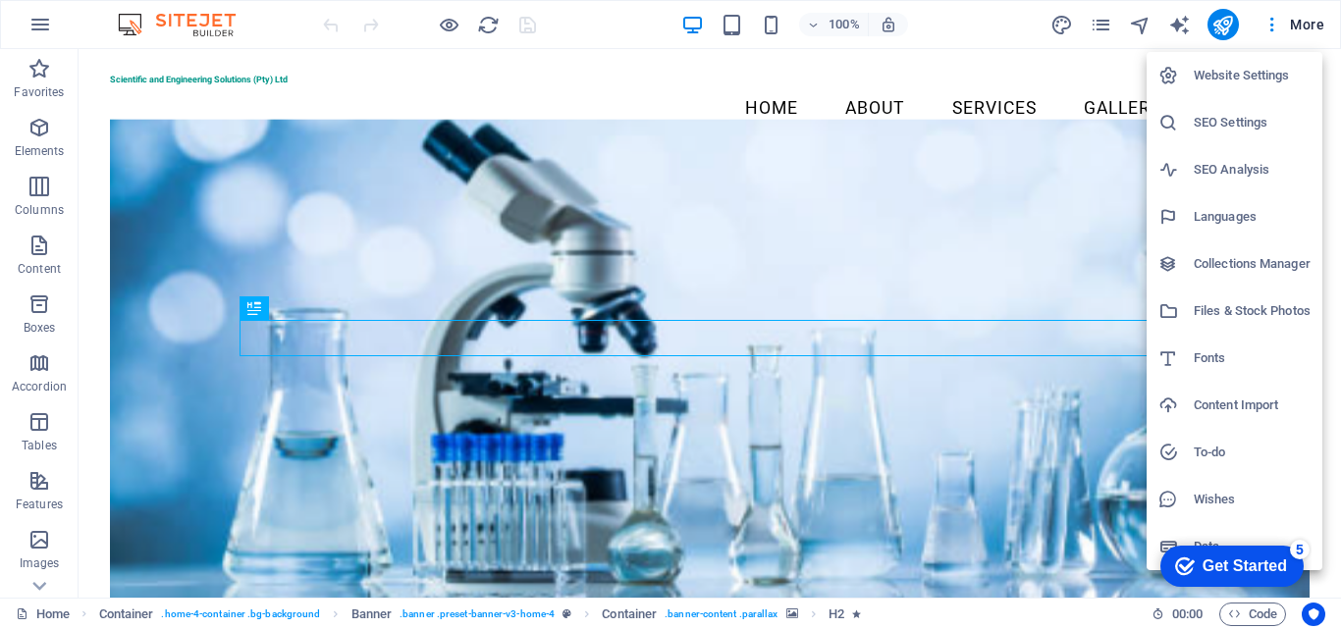
click at [32, 27] on div at bounding box center [670, 314] width 1341 height 629
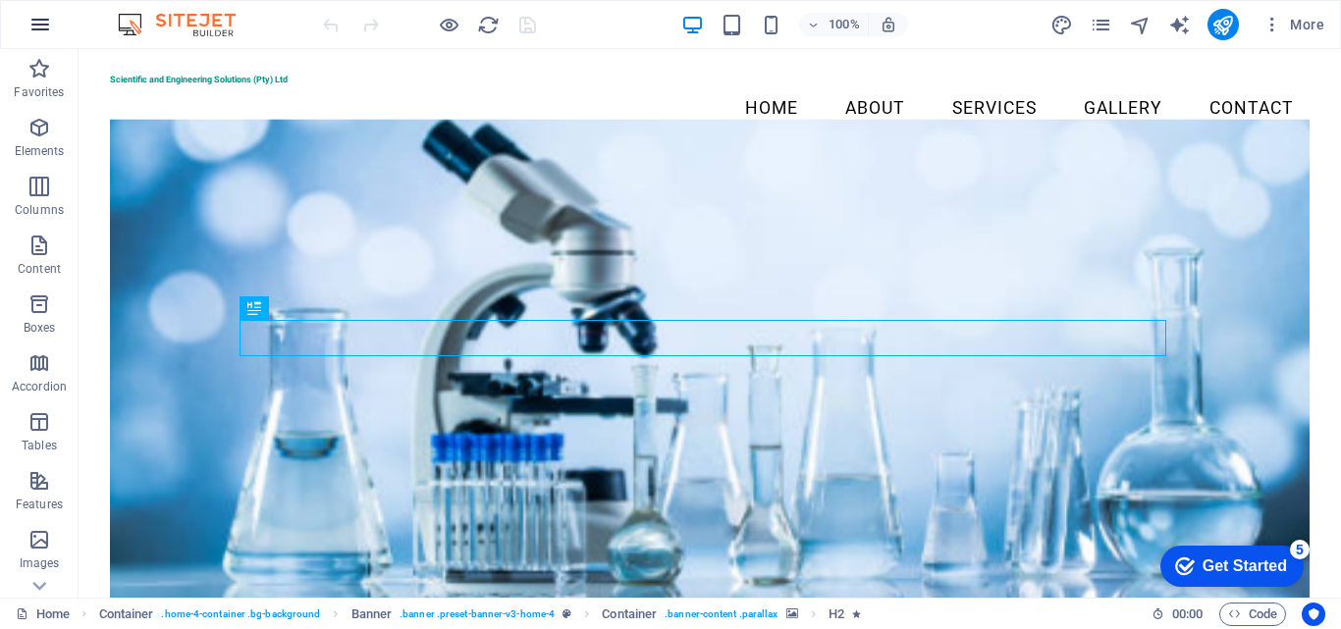
click at [47, 24] on icon "button" at bounding box center [40, 25] width 24 height 24
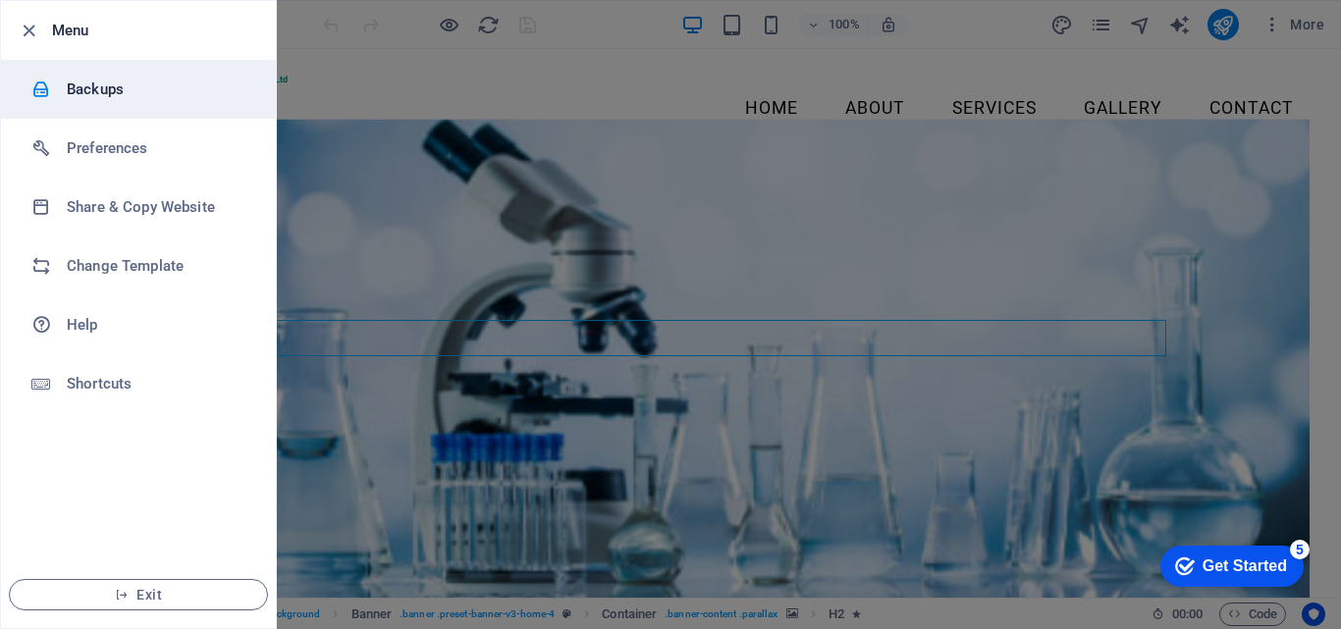
click at [68, 89] on h6 "Backups" at bounding box center [158, 90] width 182 height 24
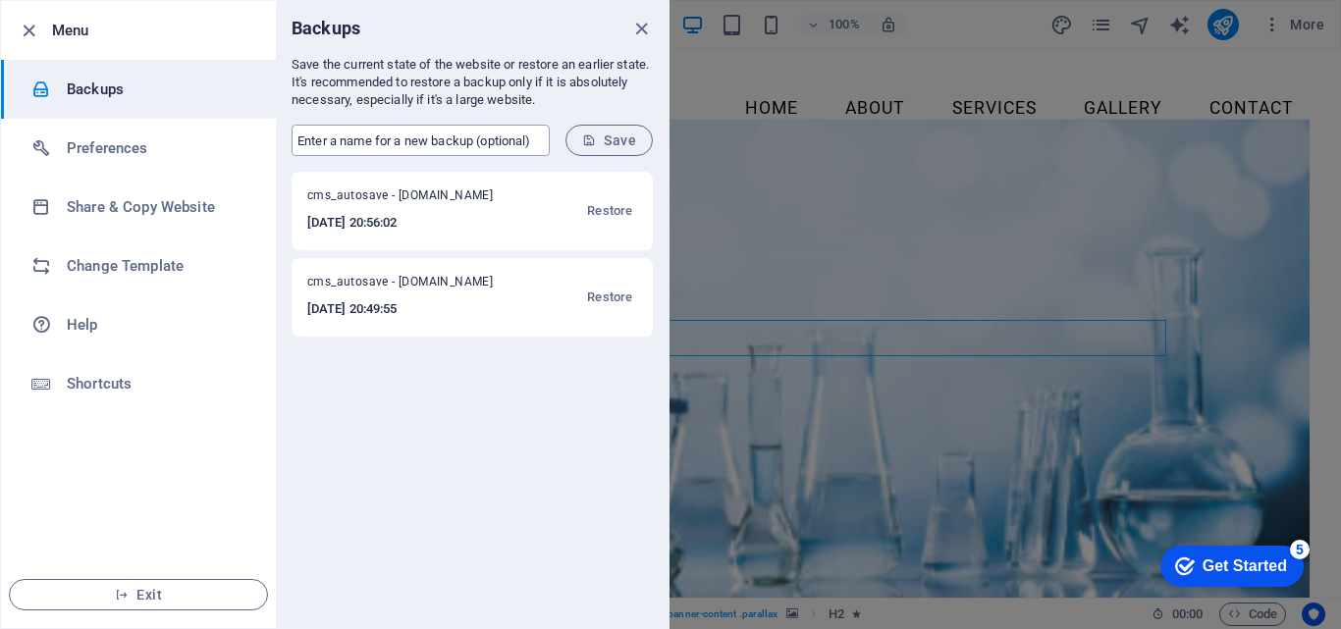
click at [497, 142] on input "text" at bounding box center [421, 140] width 258 height 31
type input "scieng"
click at [596, 138] on icon "submit" at bounding box center [589, 141] width 14 height 14
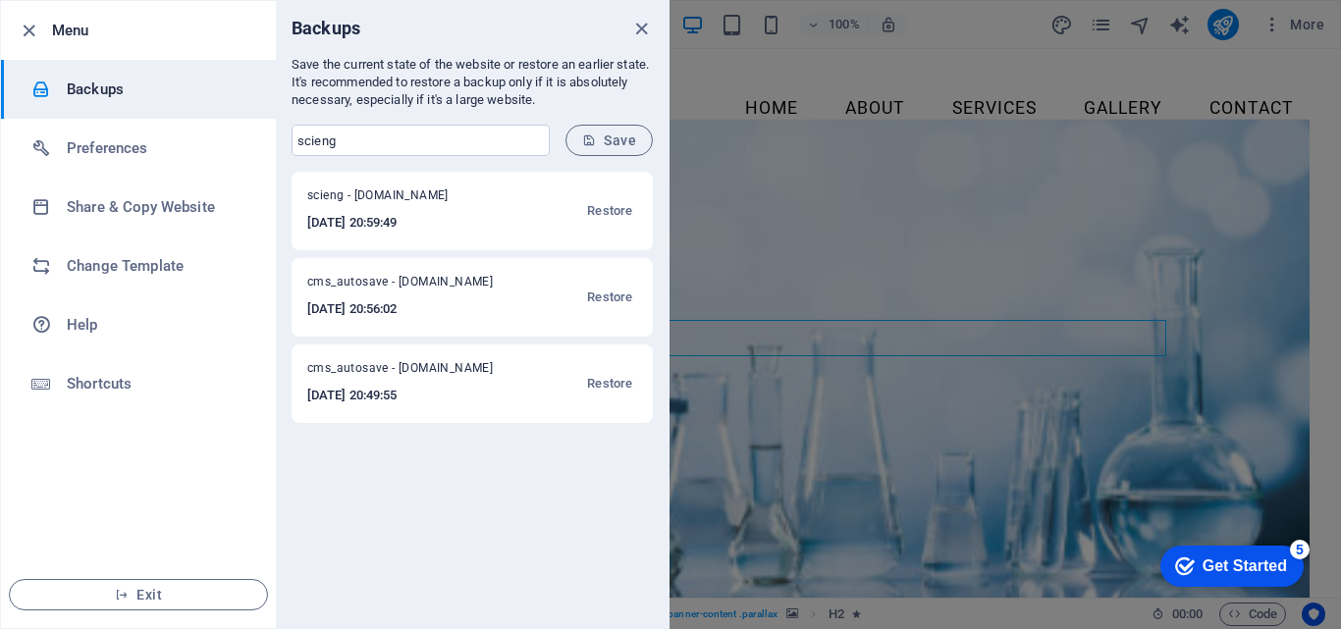
click at [807, 61] on div at bounding box center [670, 314] width 1341 height 629
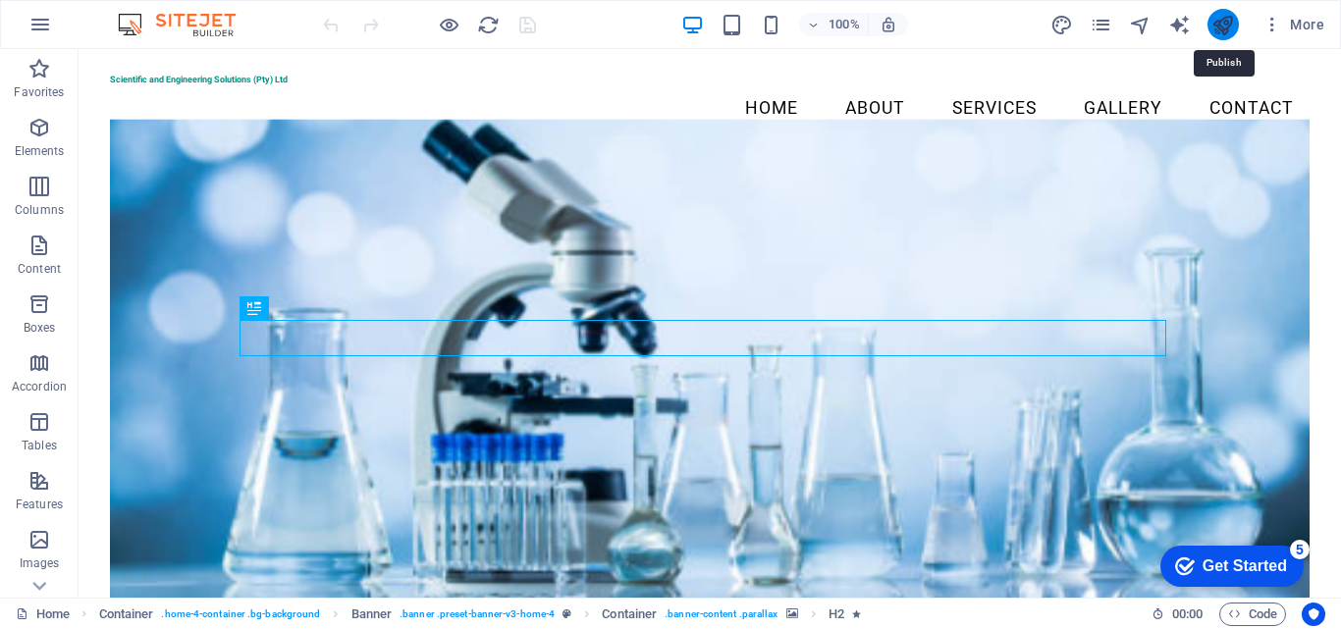
click at [1214, 17] on icon "publish" at bounding box center [1222, 25] width 23 height 23
